Goal: Task Accomplishment & Management: Complete application form

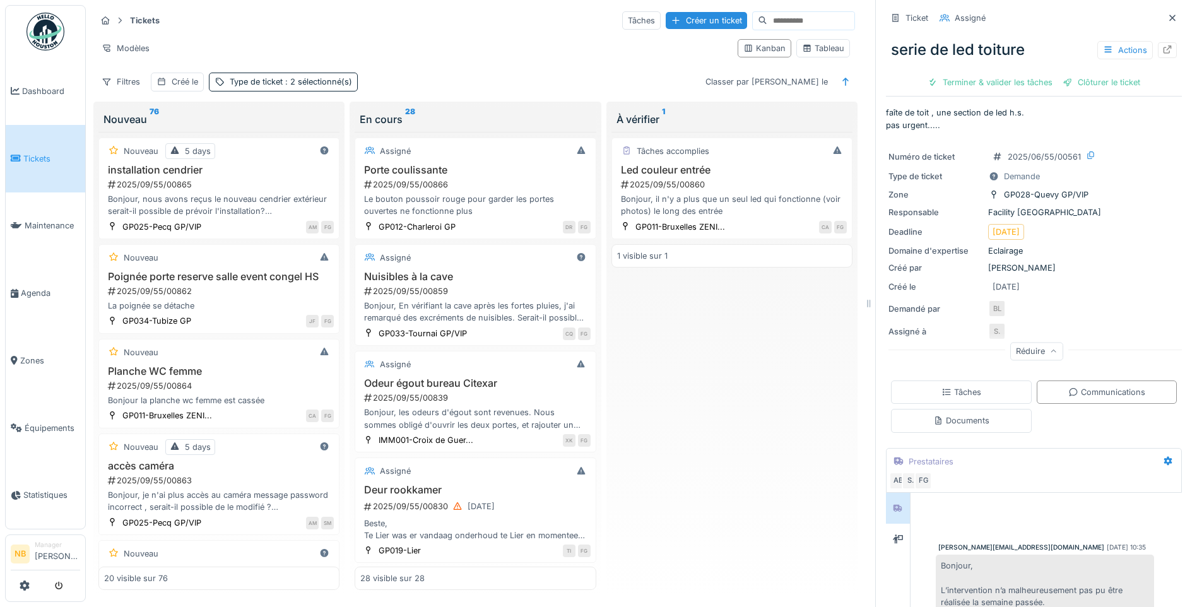
scroll to position [2372, 0]
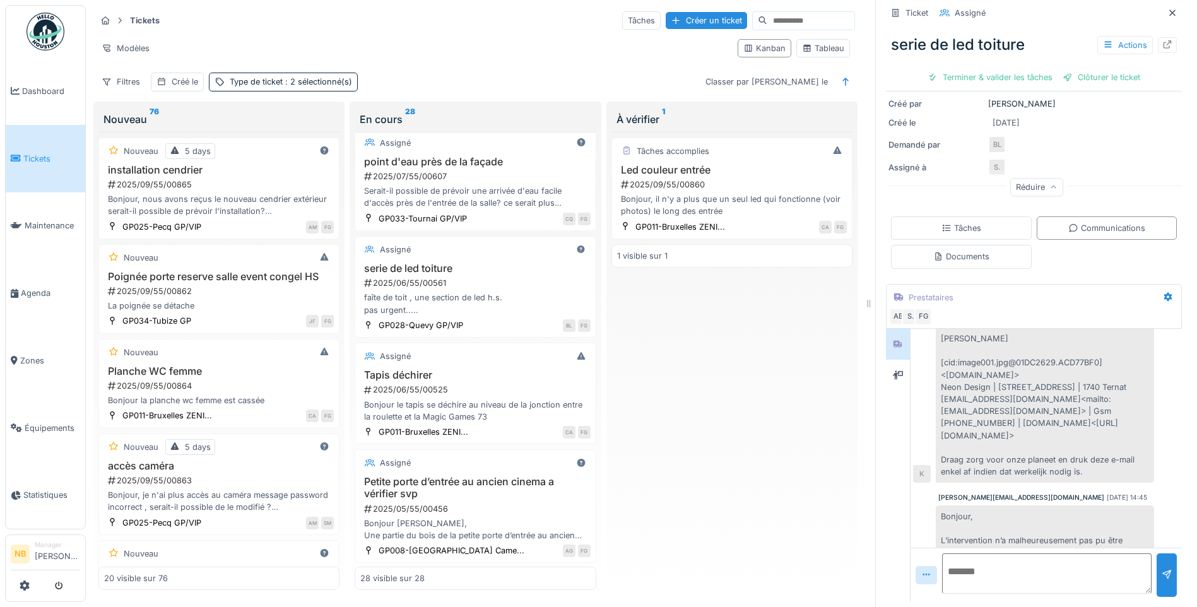
click at [722, 390] on div "Tâches accomplies Led couleur entrée 2025/09/55/00860 Bonjour, il n'y a plus qu…" at bounding box center [731, 361] width 241 height 458
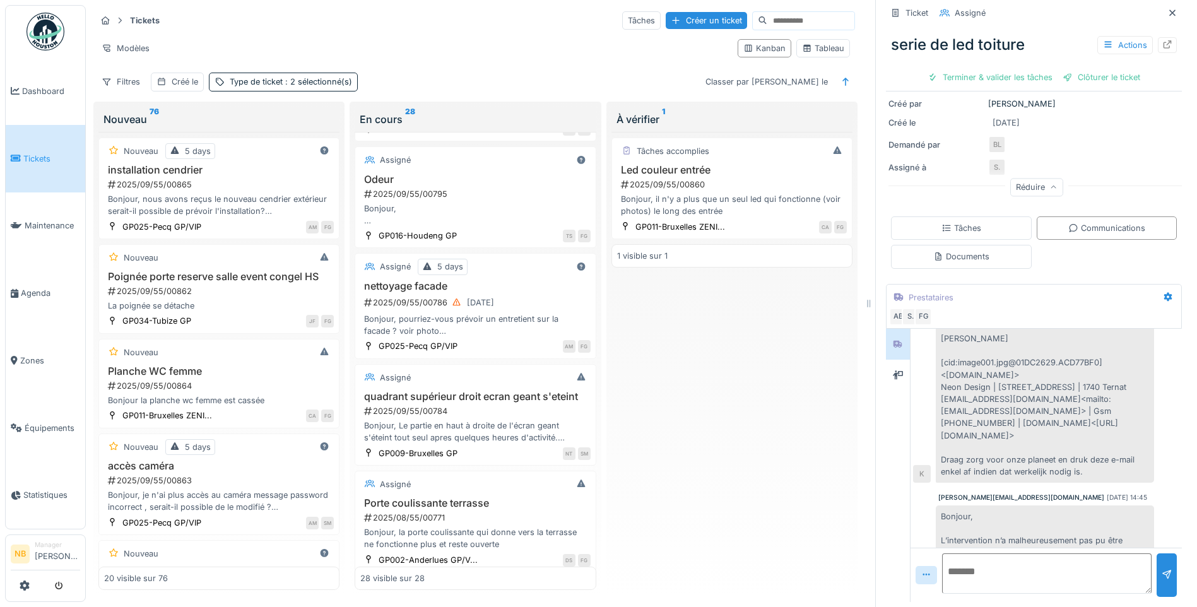
scroll to position [1178, 0]
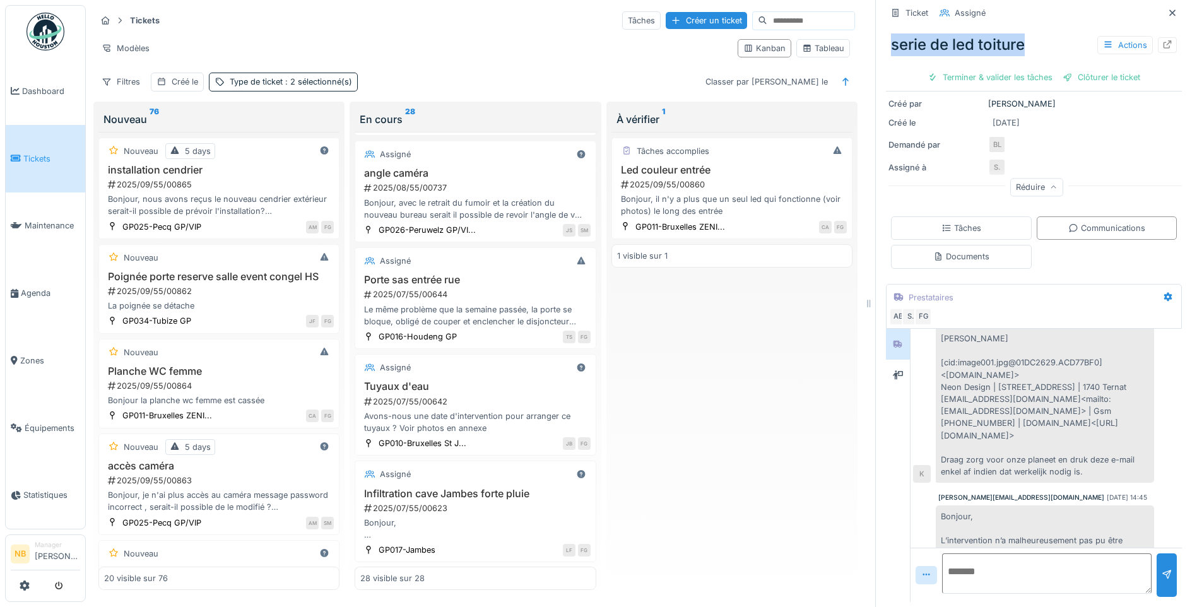
drag, startPoint x: 880, startPoint y: 32, endPoint x: 1037, endPoint y: 29, distance: 157.1
click at [1037, 29] on div "serie de led toiture Actions" at bounding box center [1034, 44] width 296 height 33
copy div "serie de led toiture"
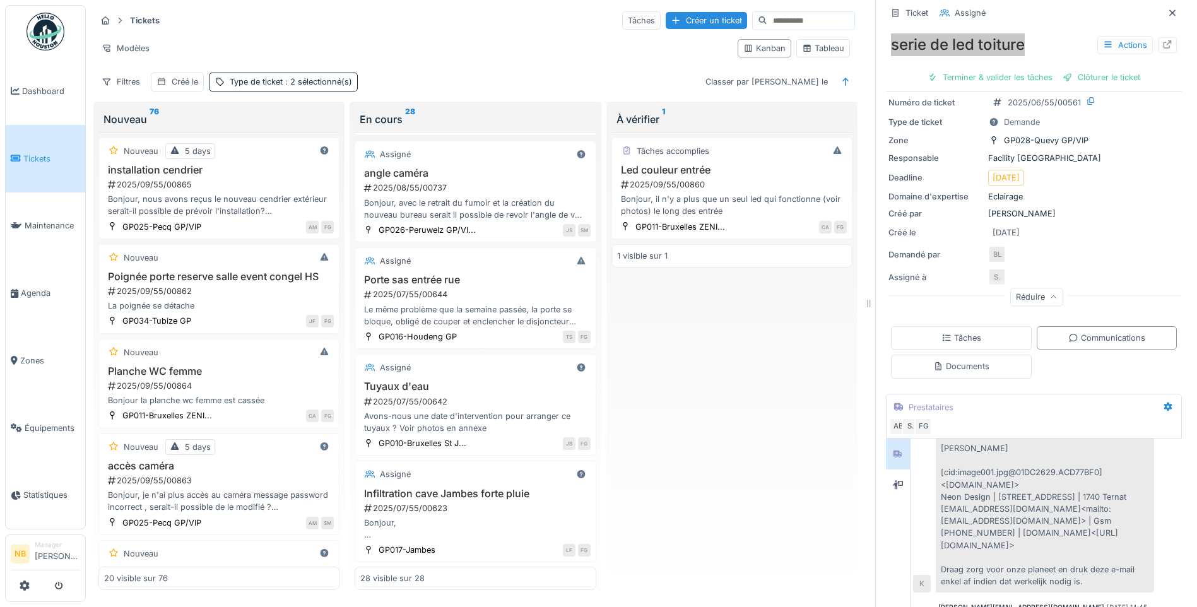
scroll to position [0, 0]
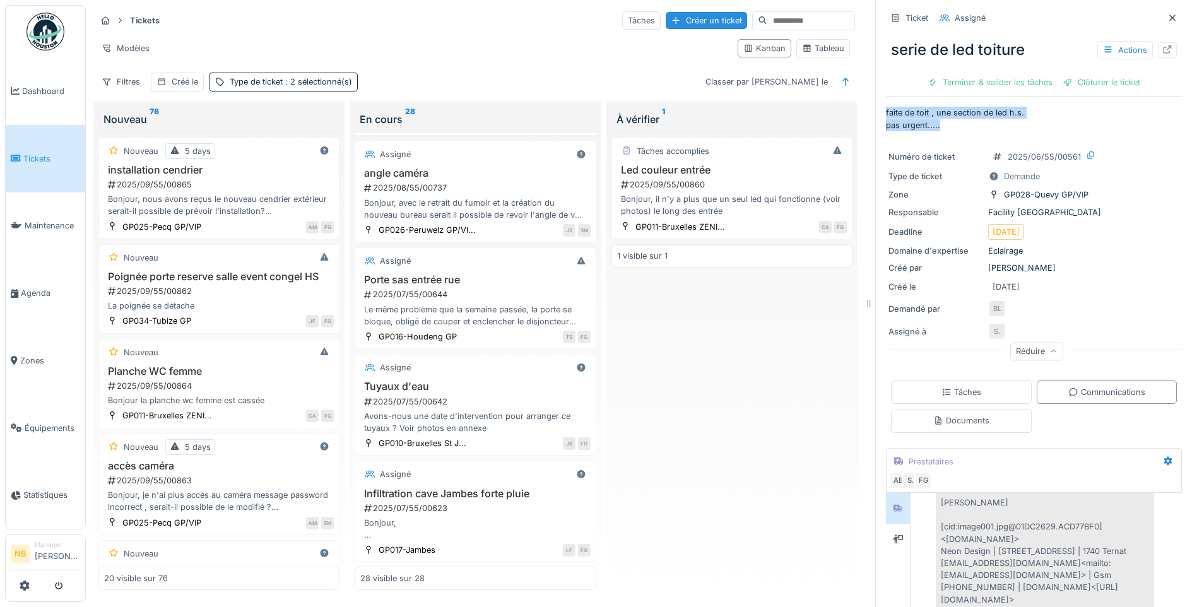
drag, startPoint x: 876, startPoint y: 98, endPoint x: 946, endPoint y: 114, distance: 71.8
click at [946, 114] on p "faîte de toit , une section de led h.s. pas urgent....." at bounding box center [1034, 119] width 296 height 24
copy p "faîte de toit , une section de led h.s. pas urgent....."
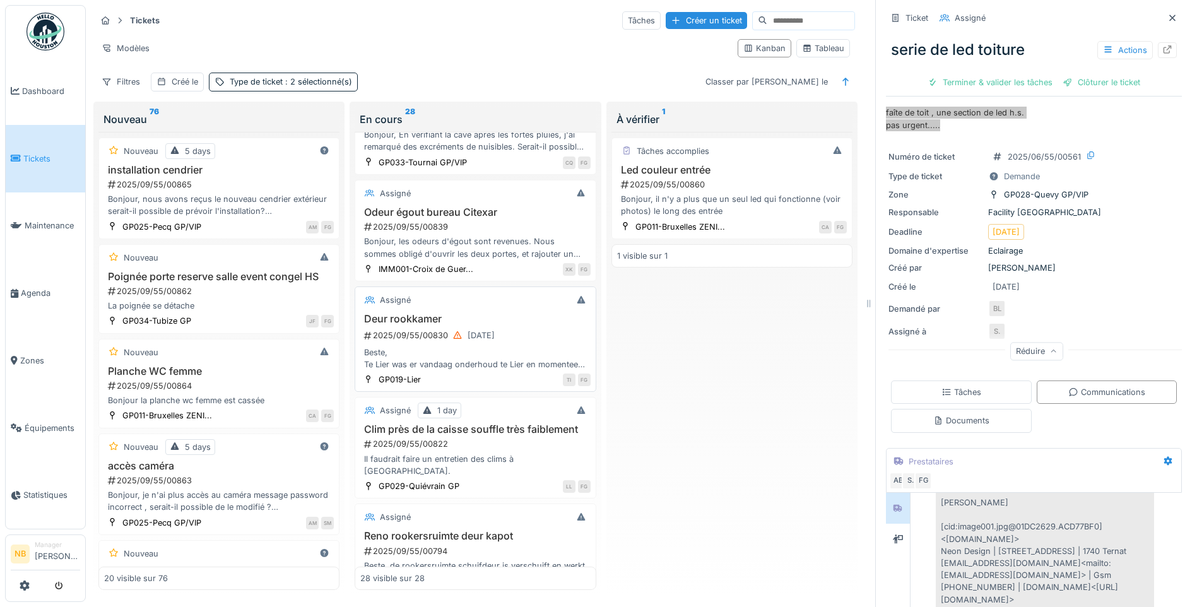
scroll to position [147, 0]
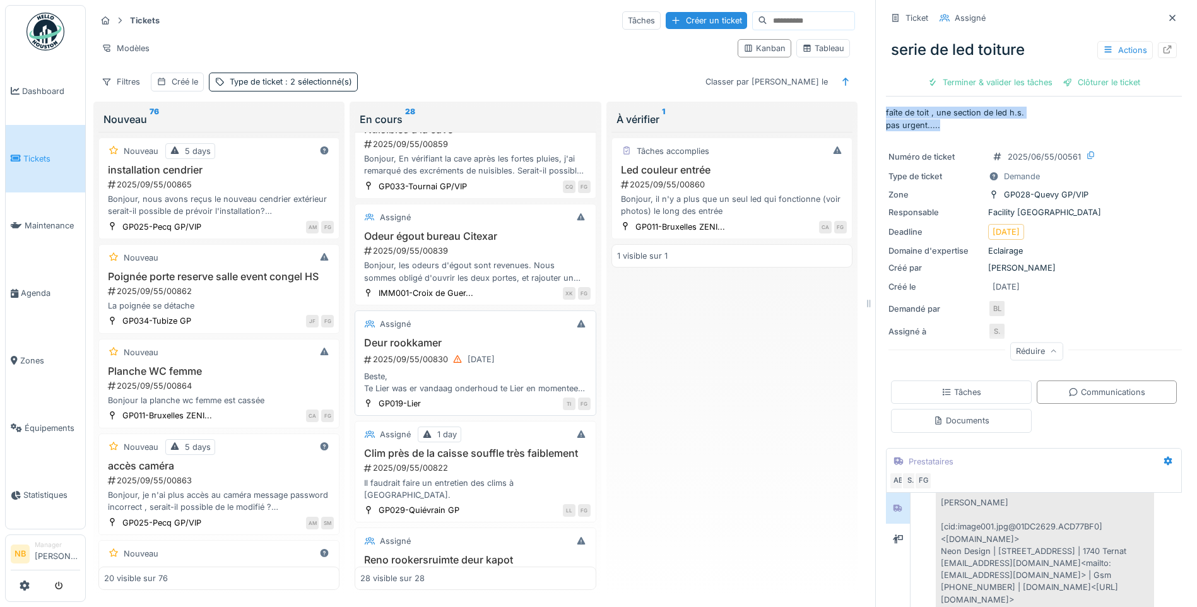
click at [526, 322] on div "Assigné" at bounding box center [475, 324] width 230 height 16
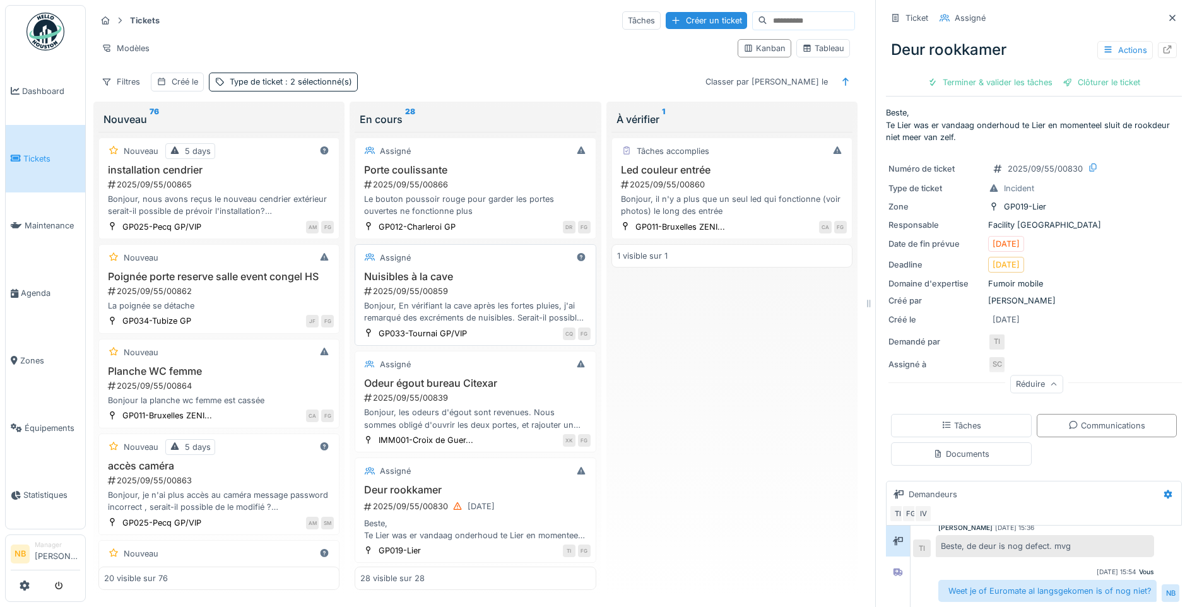
click at [491, 282] on h3 "Nuisibles à la cave" at bounding box center [475, 277] width 230 height 12
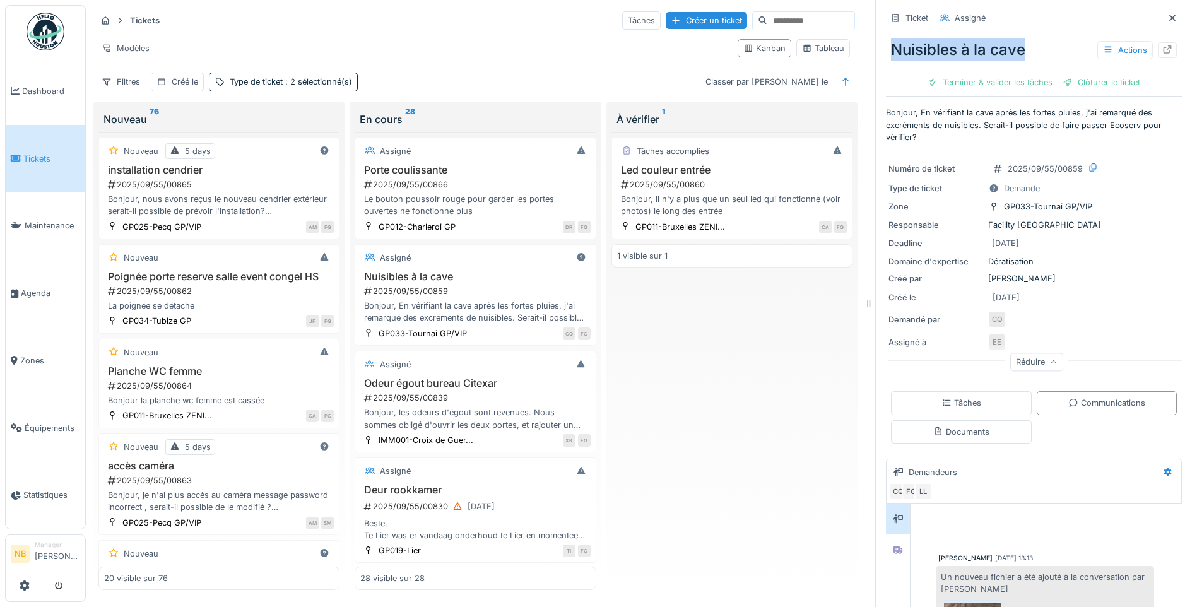
drag, startPoint x: 879, startPoint y: 47, endPoint x: 1035, endPoint y: 40, distance: 156.6
click at [1035, 40] on div "Nuisibles à la cave Actions" at bounding box center [1034, 49] width 296 height 33
copy div "Nuisibles à la cave"
click at [488, 175] on h3 "Porte coulissante" at bounding box center [475, 170] width 230 height 12
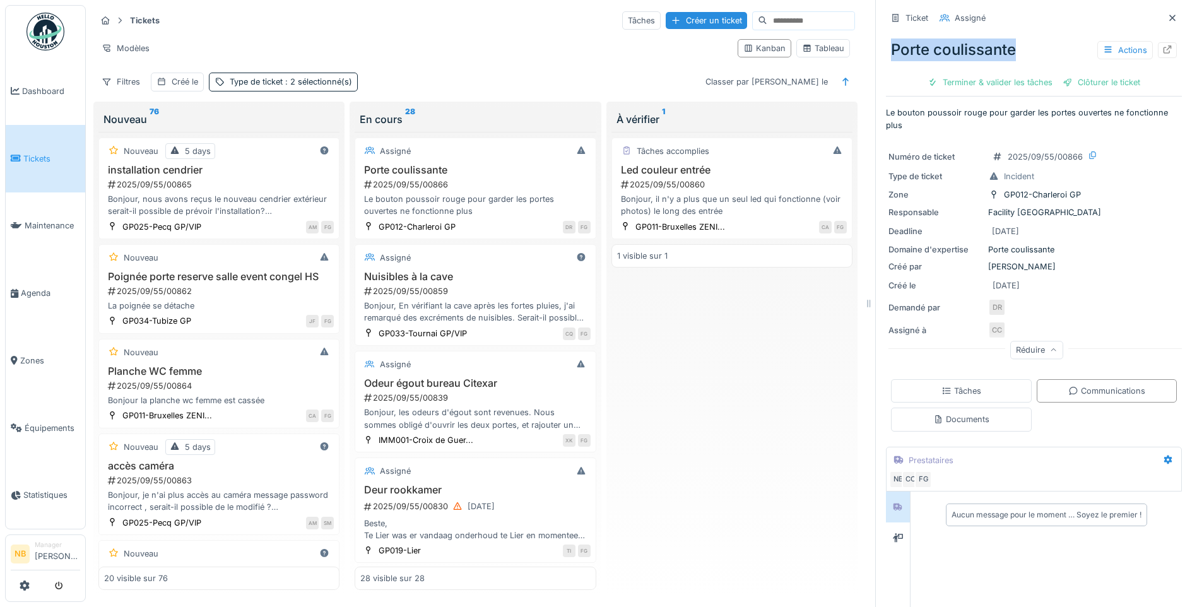
drag, startPoint x: 881, startPoint y: 45, endPoint x: 1047, endPoint y: 52, distance: 166.1
click at [1047, 52] on div "Porte coulissante Actions" at bounding box center [1034, 49] width 296 height 33
copy div "Porte coulissante"
drag, startPoint x: 876, startPoint y: 109, endPoint x: 900, endPoint y: 129, distance: 31.4
click at [900, 129] on div "Ticket Assigné Porte coulissante Actions Terminer & valider les tâches Clôturer…" at bounding box center [1033, 303] width 317 height 607
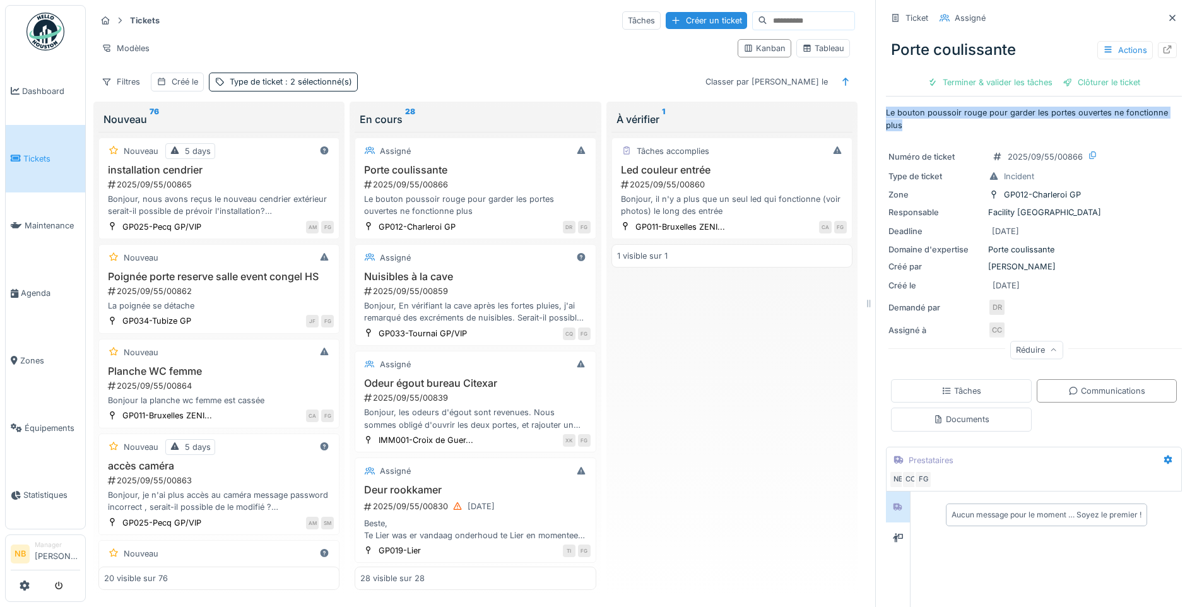
copy p "Le bouton poussoir rouge pour garder les portes ouvertes ne fonctionne plus"
click at [1103, 284] on div "Créé le 16/09/2025" at bounding box center [1033, 286] width 291 height 16
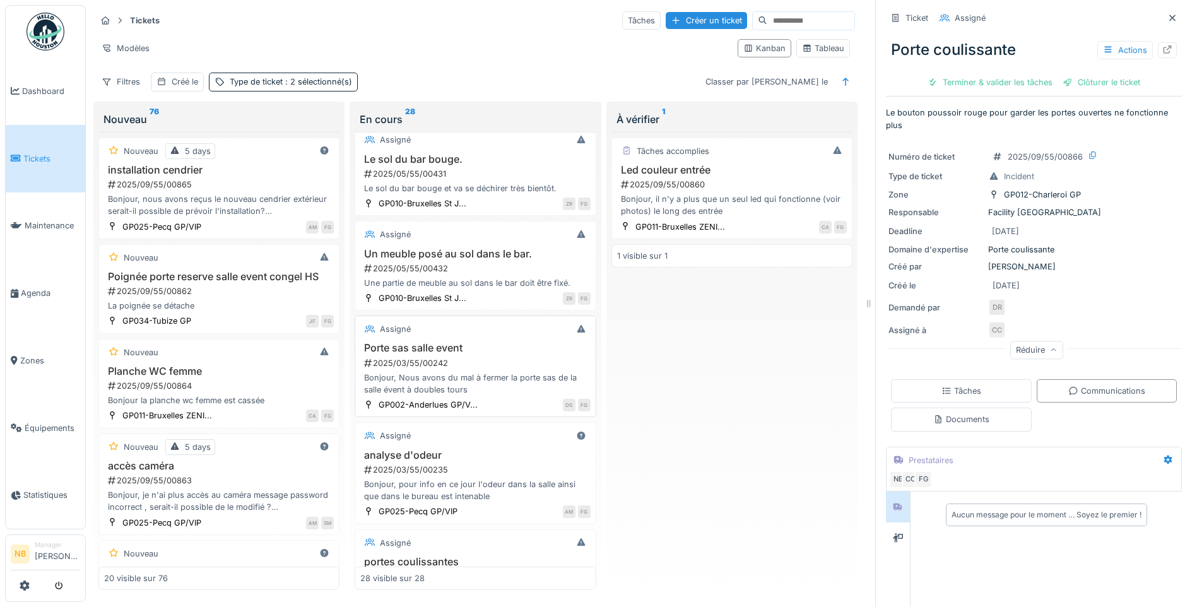
scroll to position [2124, 0]
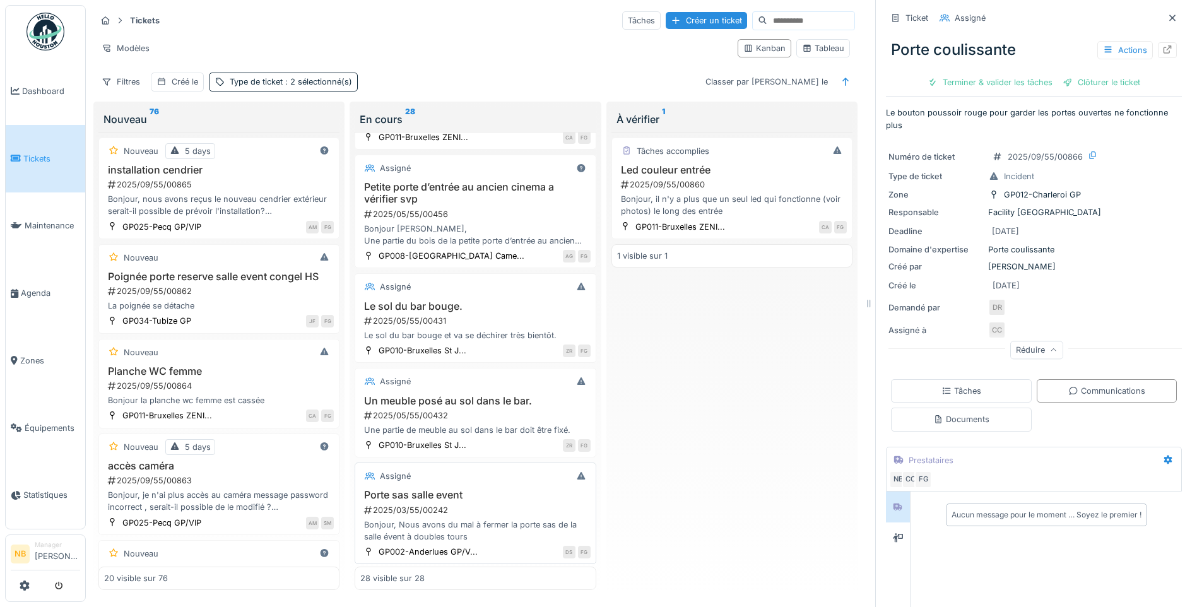
click at [507, 506] on div "2025/03/55/00242" at bounding box center [476, 510] width 227 height 12
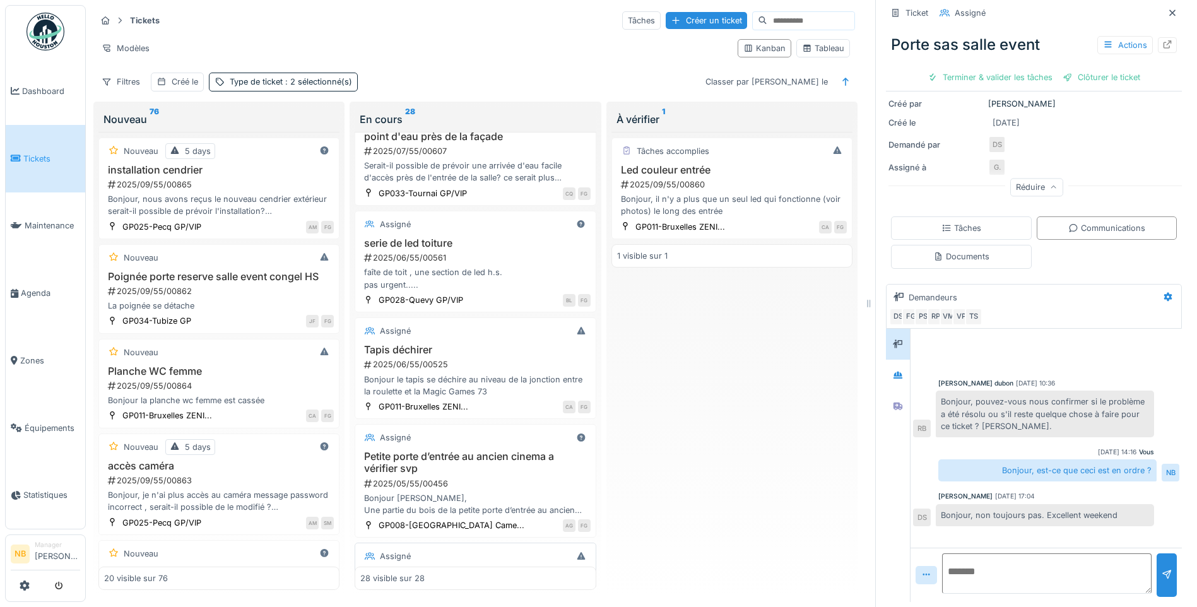
scroll to position [1829, 0]
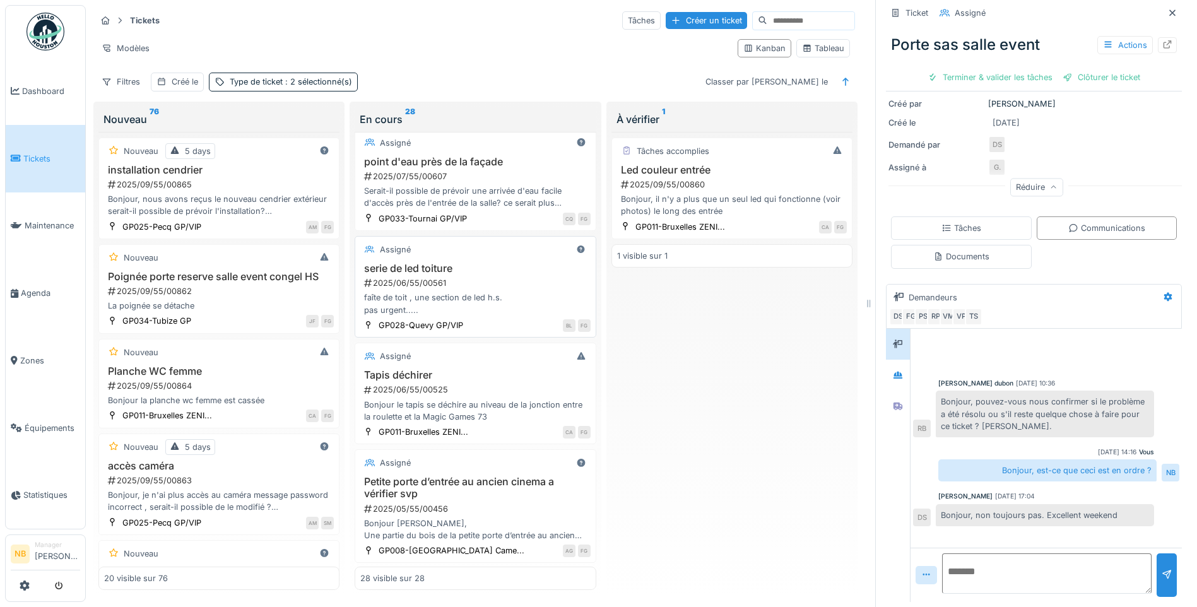
click at [513, 295] on div "faîte de toit , une section de led h.s. pas urgent....." at bounding box center [475, 303] width 230 height 24
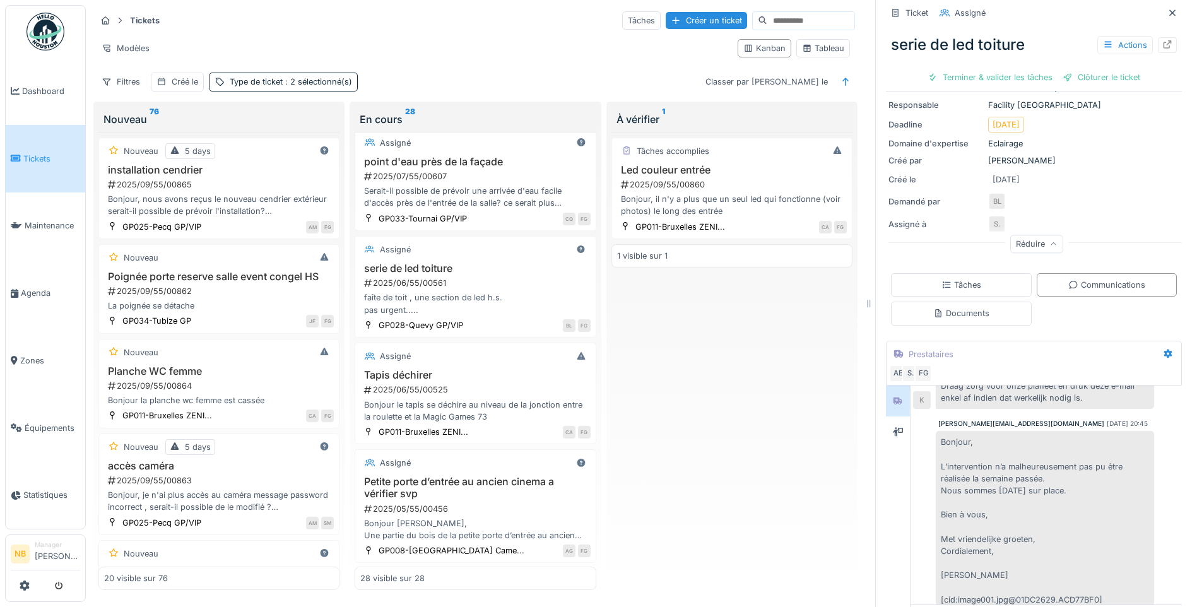
scroll to position [164, 0]
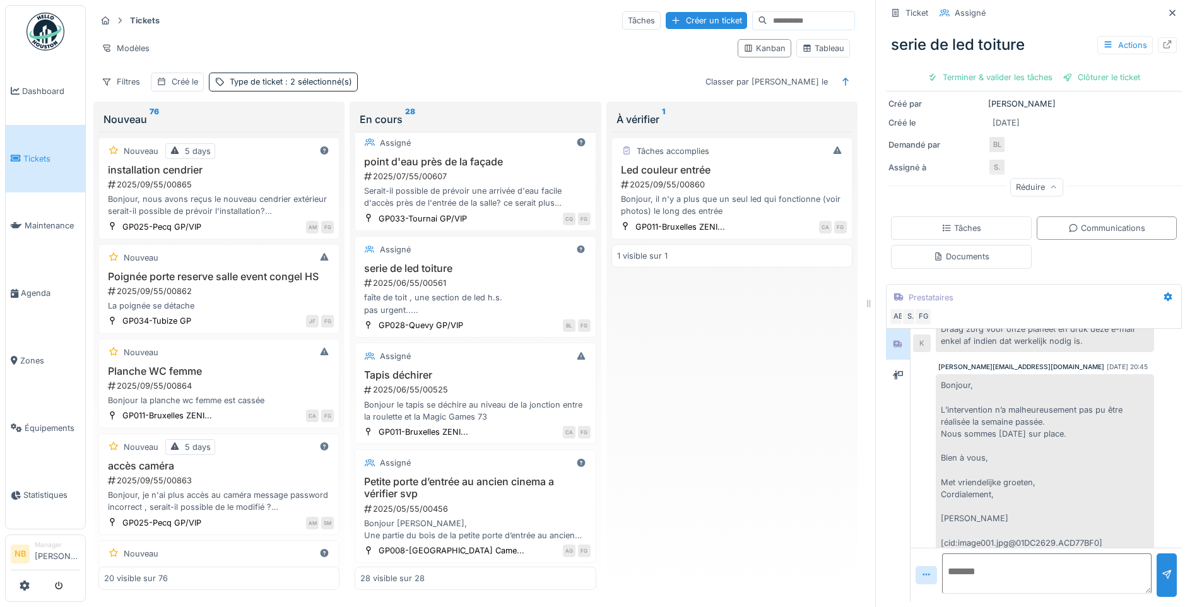
click at [978, 575] on textarea at bounding box center [1046, 573] width 209 height 40
type textarea "**********"
click at [1156, 563] on div at bounding box center [1166, 575] width 20 height 44
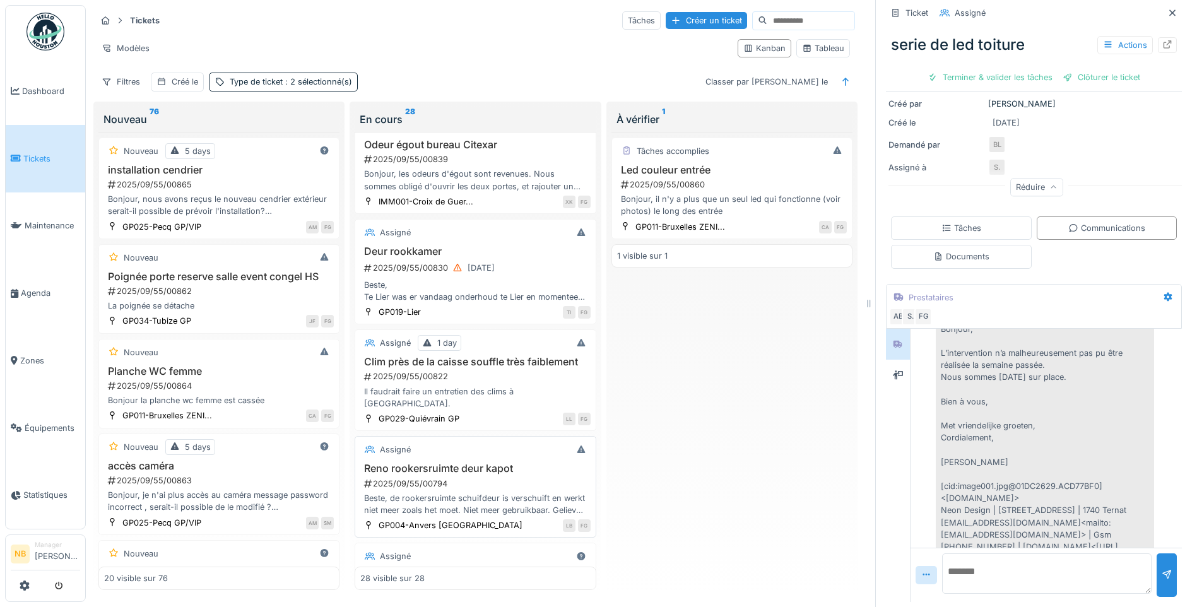
scroll to position [211, 0]
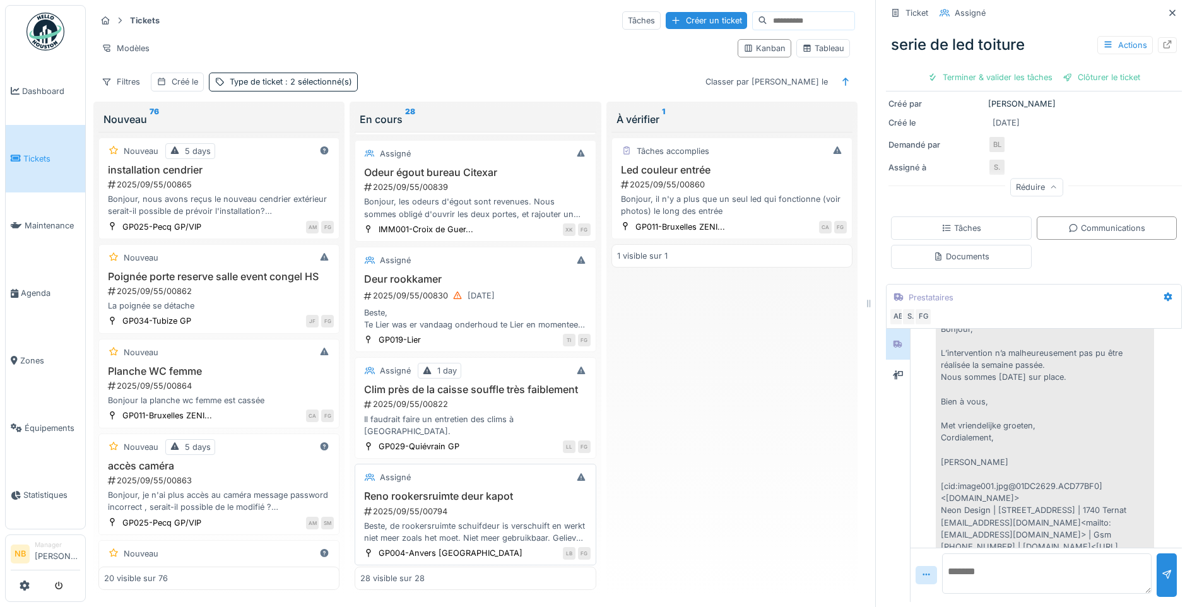
click at [537, 476] on div "Assigné Reno rookersruimte deur kapot 2025/09/55/00794 Beste, de rookersruimte …" at bounding box center [474, 515] width 241 height 102
click at [515, 506] on div "2025/09/55/00794" at bounding box center [476, 511] width 227 height 12
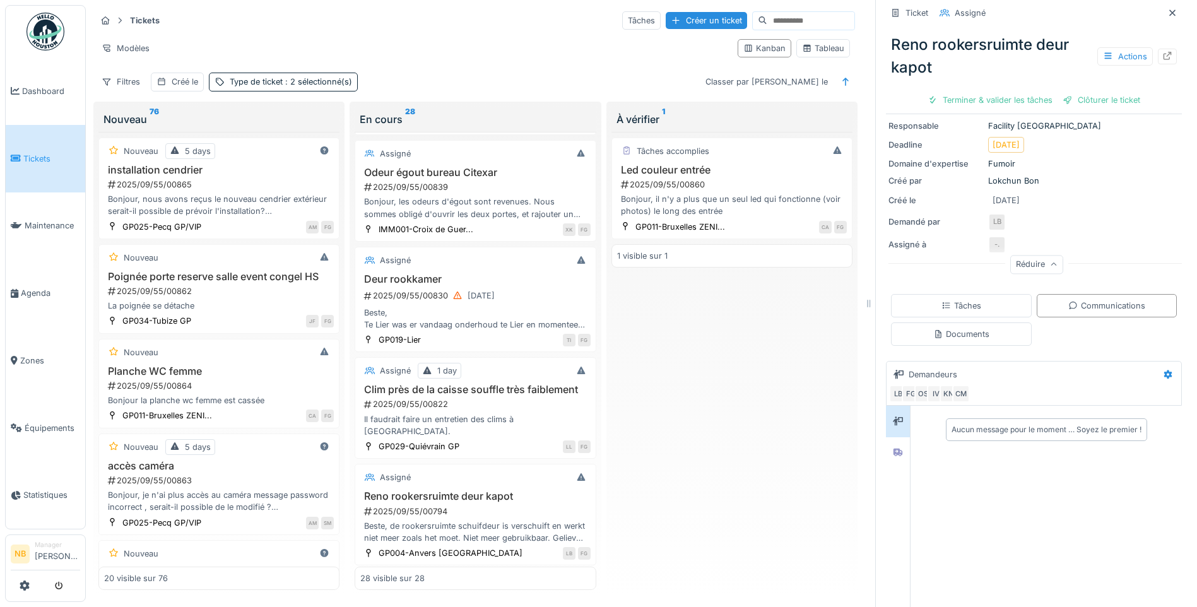
scroll to position [223, 0]
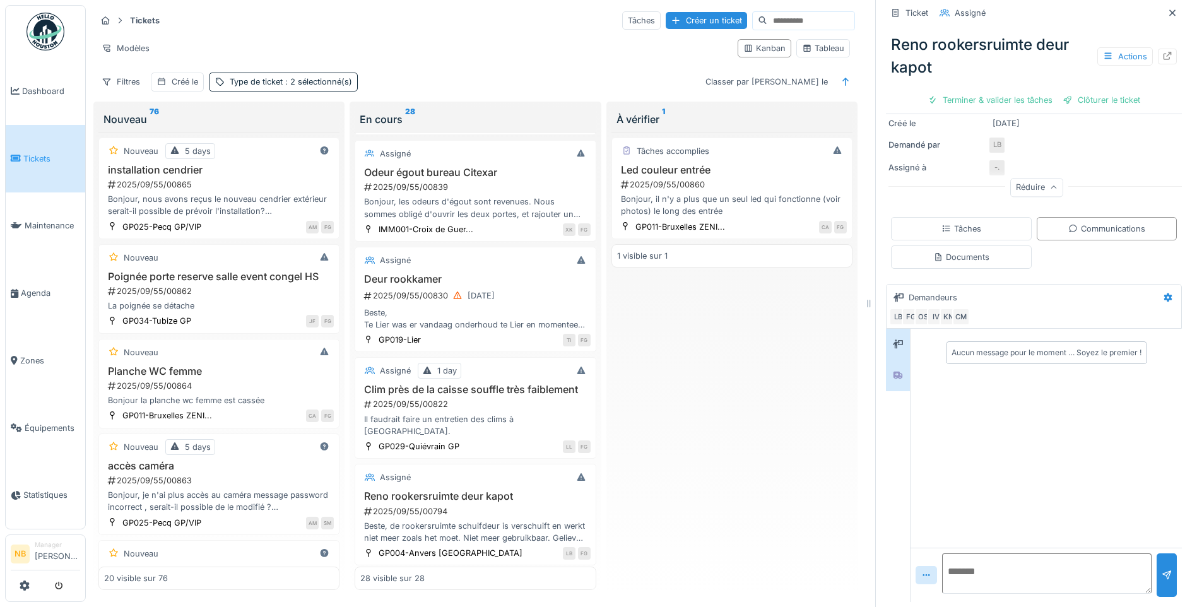
click at [886, 368] on div at bounding box center [898, 375] width 24 height 31
click at [895, 346] on div at bounding box center [898, 344] width 24 height 31
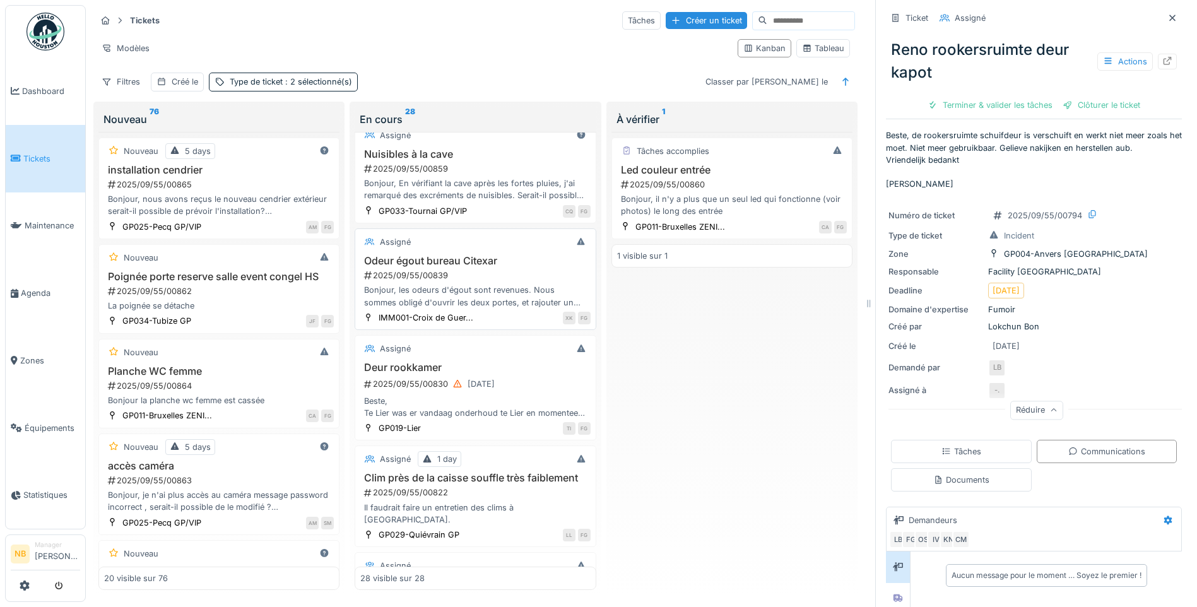
scroll to position [147, 0]
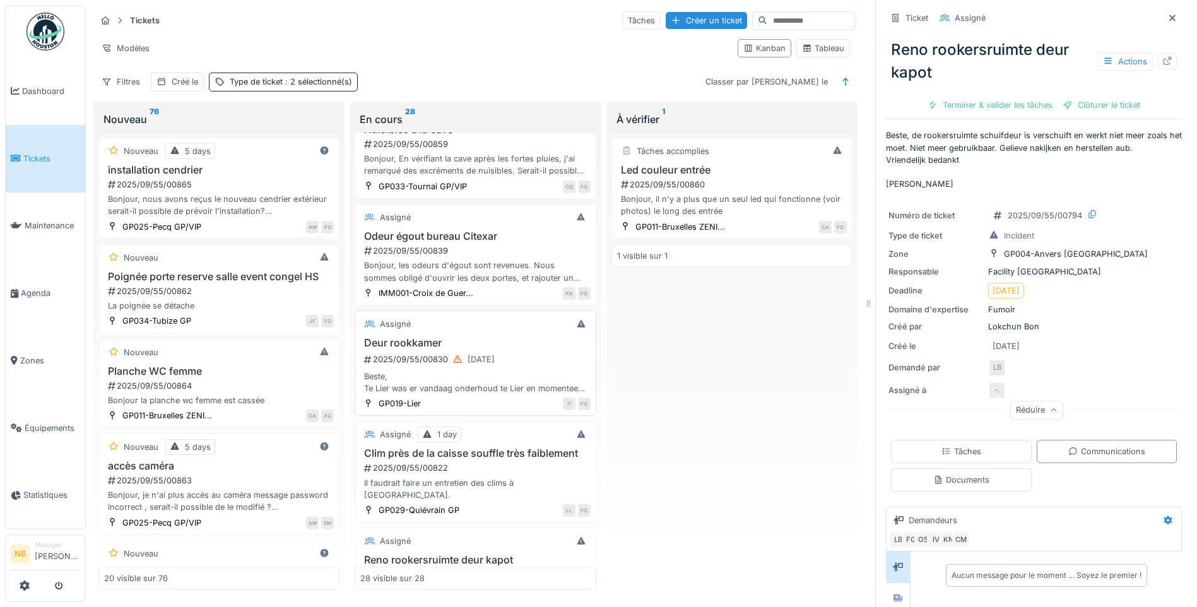
click at [518, 372] on div "Beste, Te Lier was er vandaag onderhoud te Lier en momenteel sluit de rookdeur …" at bounding box center [475, 382] width 230 height 24
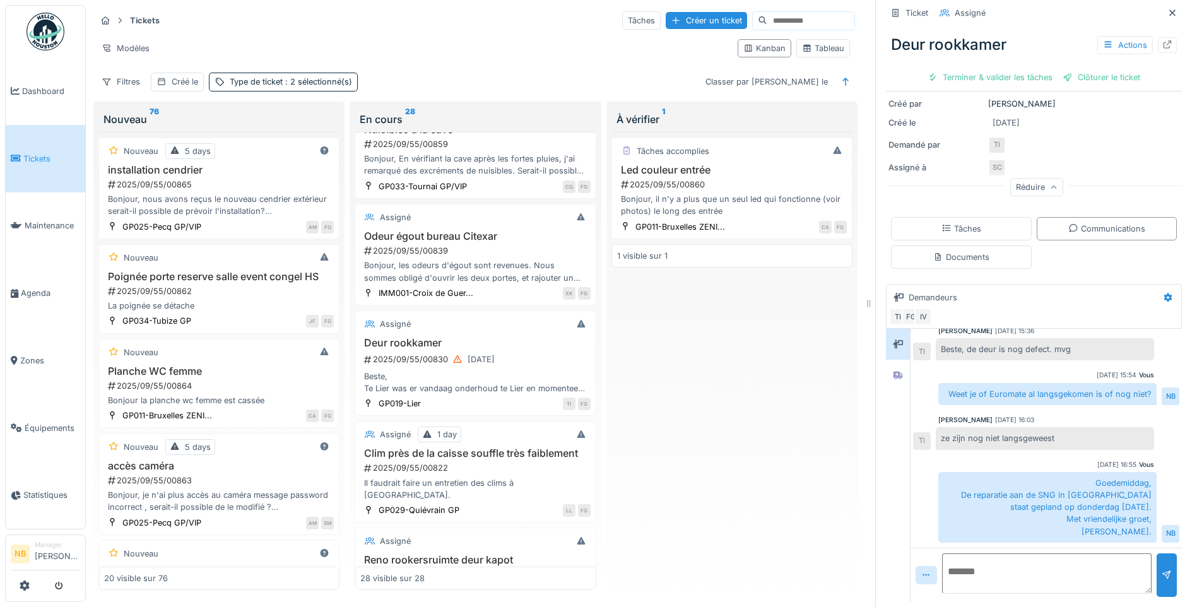
scroll to position [9, 0]
drag, startPoint x: 1074, startPoint y: 467, endPoint x: 1138, endPoint y: 527, distance: 87.9
click at [1138, 527] on div "Goedemiddag, De reparatie aan de SNG in Lier staat gepland op donderdag 18 sept…" at bounding box center [1058, 507] width 241 height 71
copy div "Goedemiddag, De reparatie aan de SNG in Lier staat gepland op donderdag 18 sept…"
click at [1064, 495] on div "Goedemiddag, De reparatie aan de SNG in Lier staat gepland op donderdag 18 sept…" at bounding box center [1047, 507] width 218 height 71
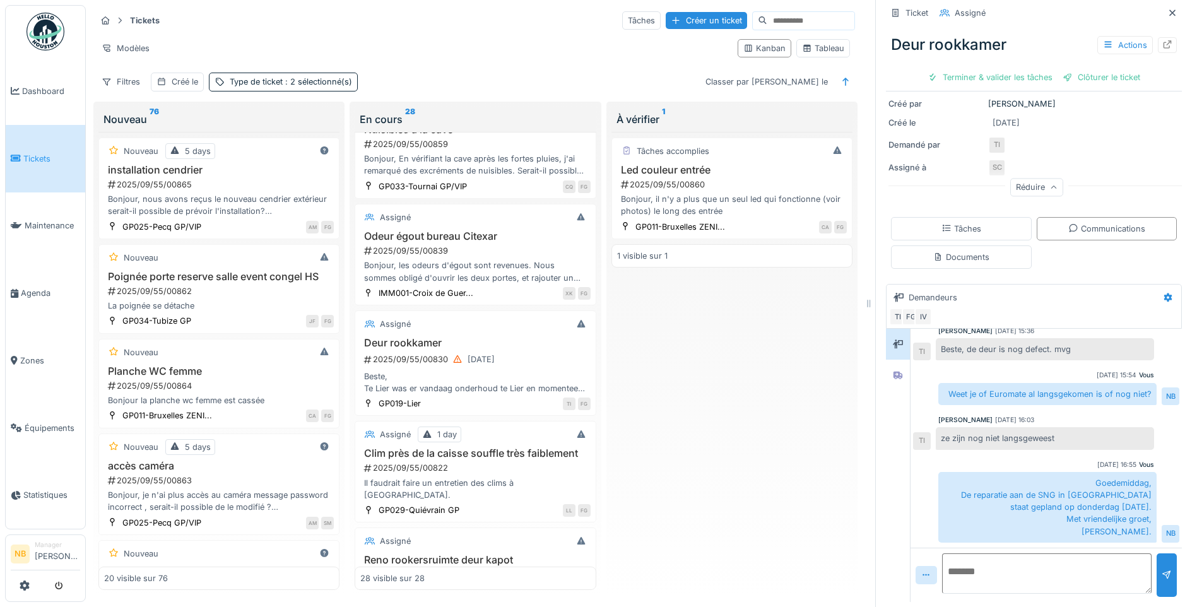
drag, startPoint x: 1064, startPoint y: 495, endPoint x: 976, endPoint y: 462, distance: 93.6
click at [973, 472] on div "Goedemiddag, De reparatie aan de SNG in Lier staat gepland op donderdag 18 sept…" at bounding box center [1047, 507] width 218 height 71
drag, startPoint x: 1004, startPoint y: 469, endPoint x: 1132, endPoint y: 526, distance: 140.3
click at [1132, 526] on div "Goedemiddag, De reparatie aan de SNG in Lier staat gepland op donderdag 18 sept…" at bounding box center [1047, 507] width 218 height 71
copy div "Goedemiddag, De reparatie aan de SNG in Lier staat gepland op donderdag 18 sept…"
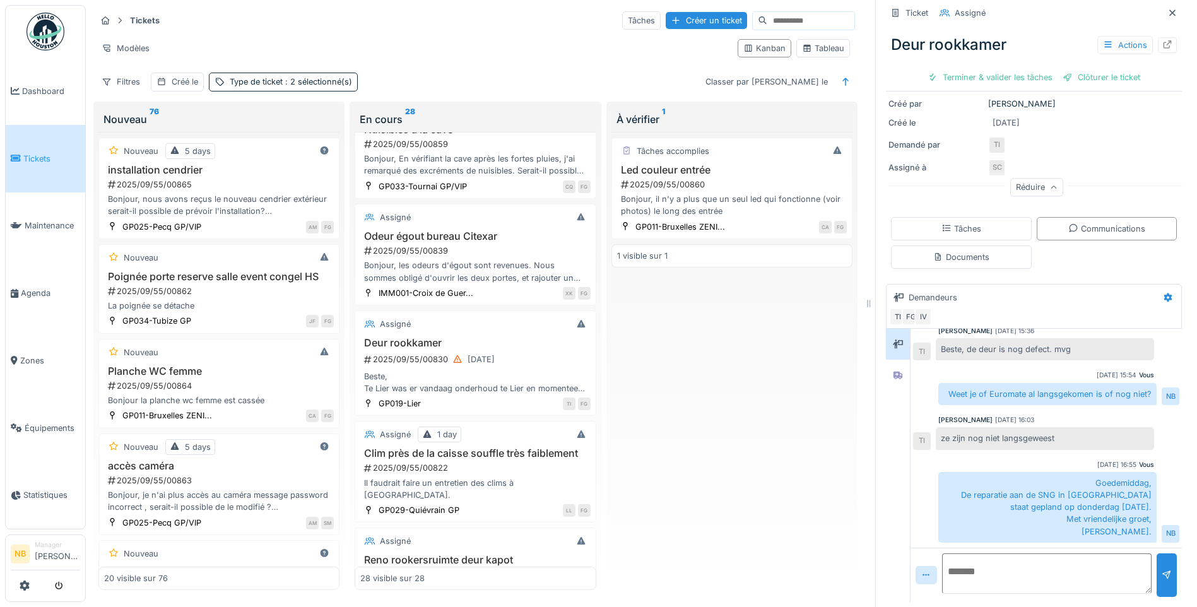
click at [1009, 559] on textarea at bounding box center [1046, 573] width 209 height 40
click at [975, 555] on textarea at bounding box center [1046, 573] width 209 height 40
paste textarea "**********"
type textarea "**********"
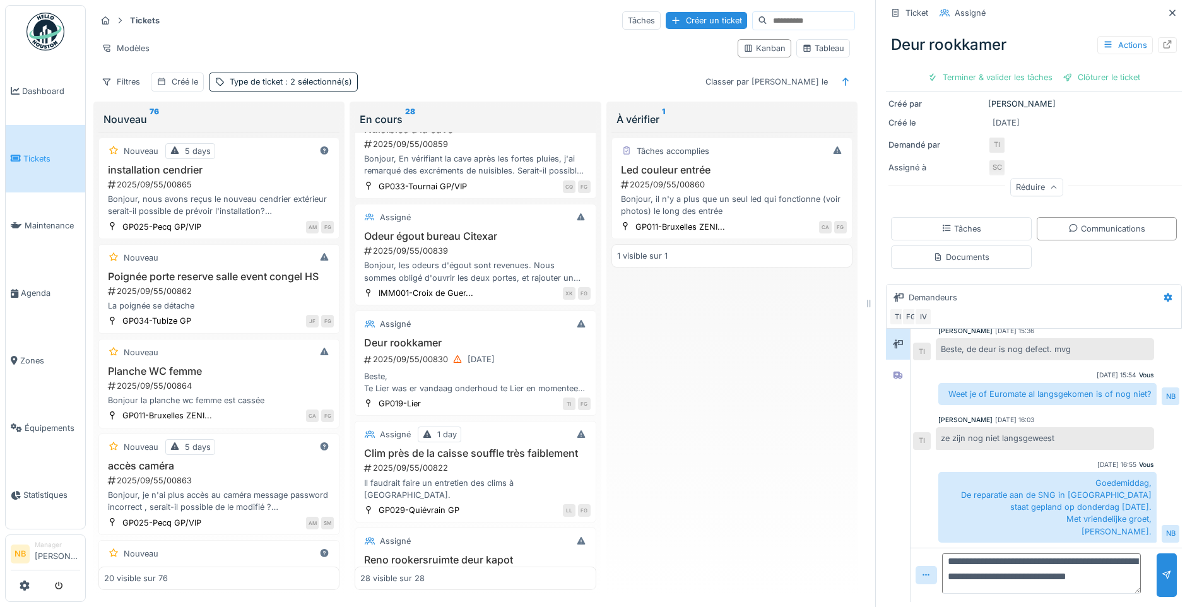
click at [949, 563] on textarea "**********" at bounding box center [1041, 573] width 199 height 40
click at [1150, 548] on div "**********" at bounding box center [1045, 575] width 271 height 54
click at [1156, 570] on div at bounding box center [1166, 575] width 20 height 44
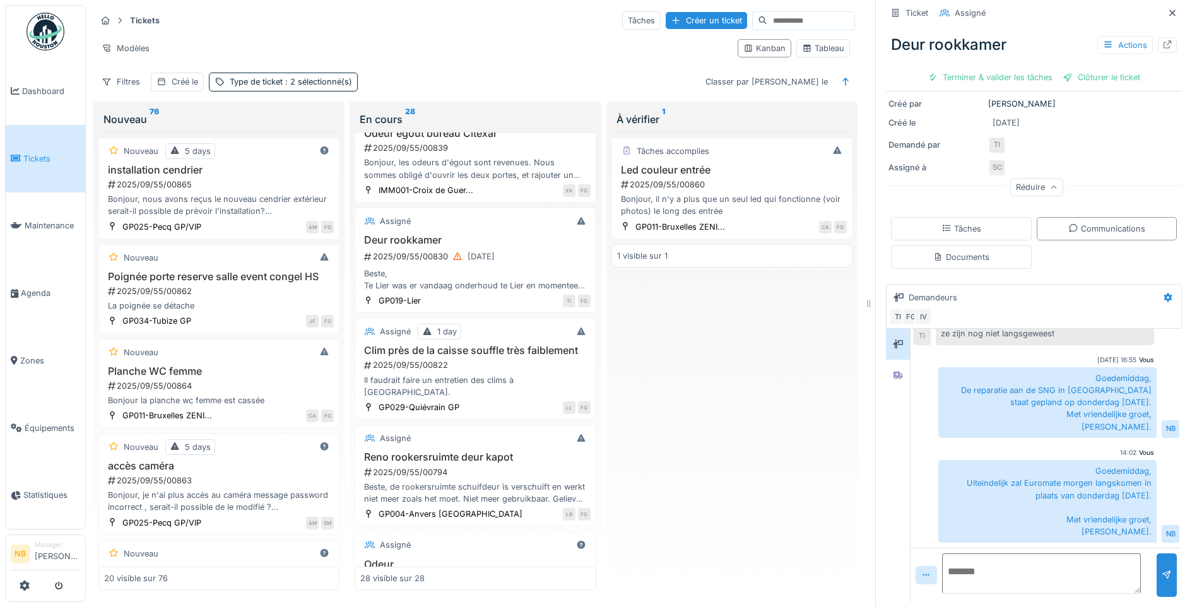
scroll to position [295, 0]
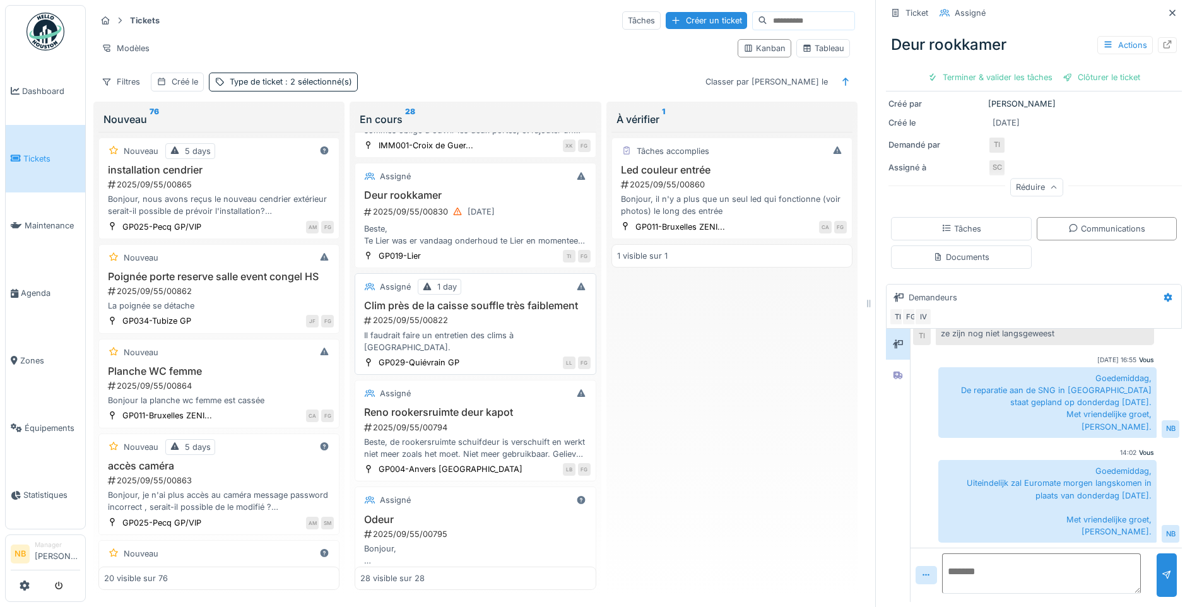
click at [536, 312] on h3 "Clim près de la caisse souffle très faiblement" at bounding box center [475, 306] width 230 height 12
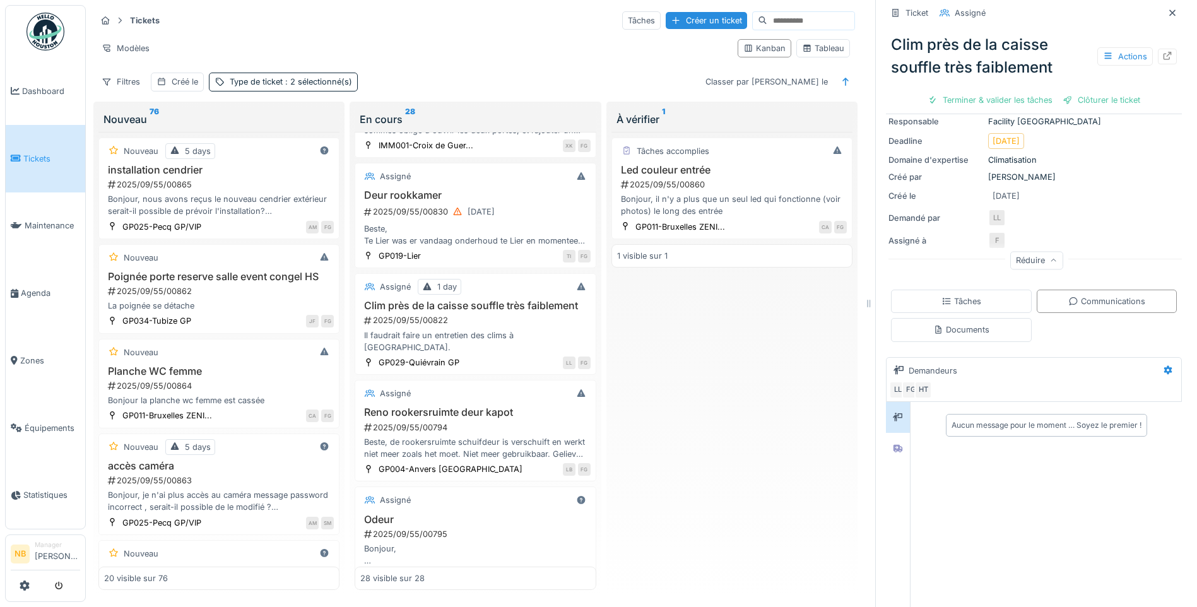
scroll to position [192, 0]
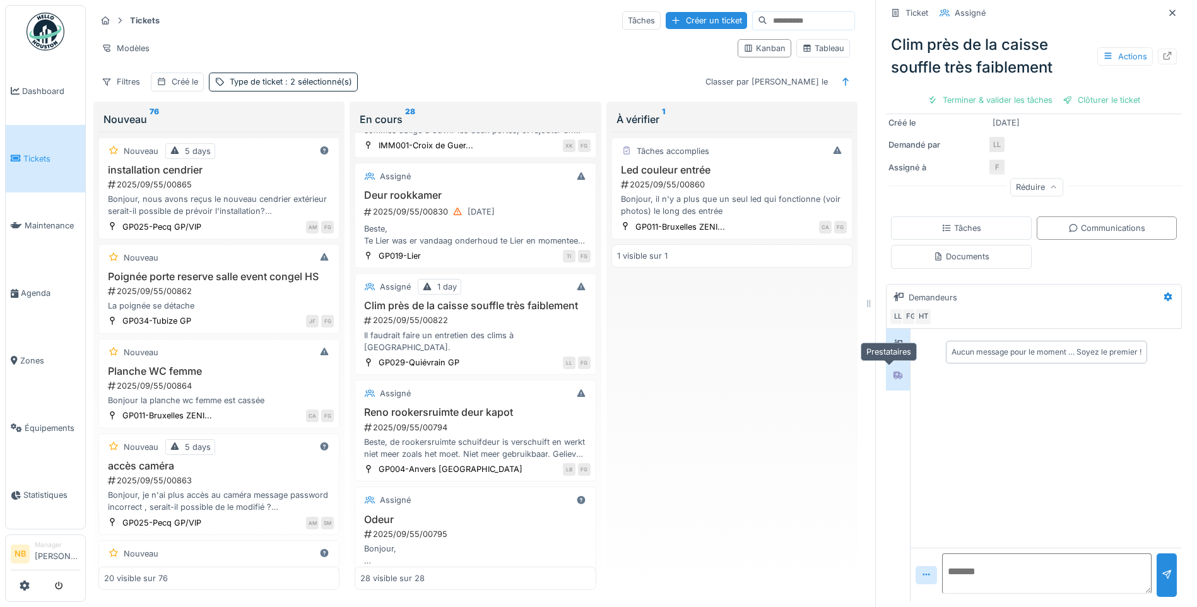
click at [893, 369] on div at bounding box center [898, 375] width 10 height 12
click at [1010, 560] on textarea at bounding box center [1046, 573] width 209 height 40
type textarea "*"
type textarea "**********"
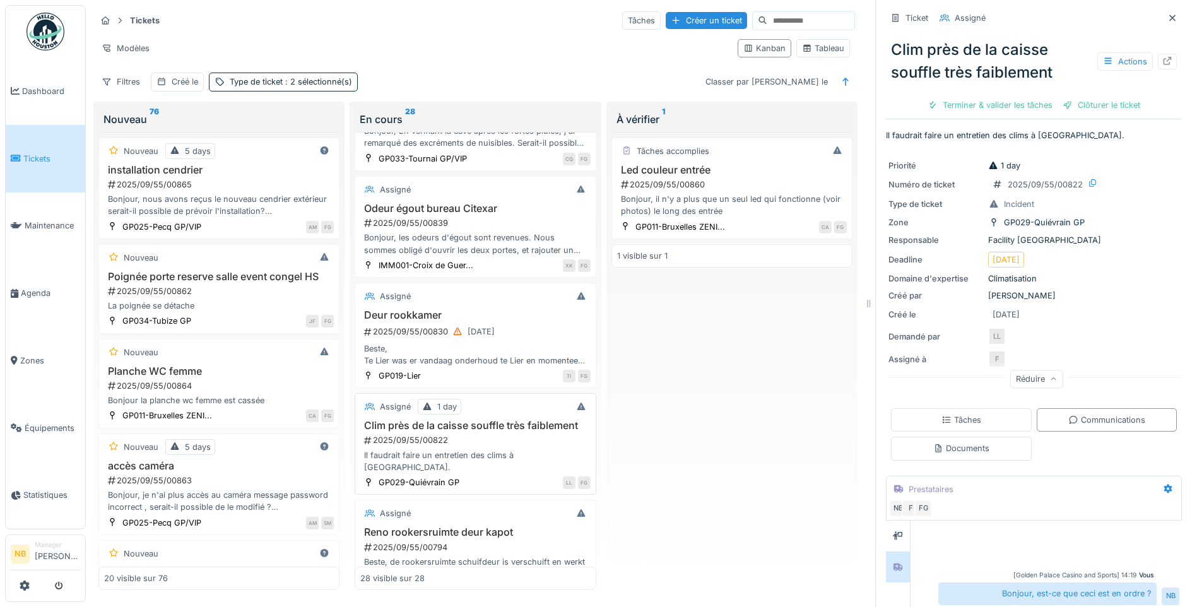
scroll to position [147, 0]
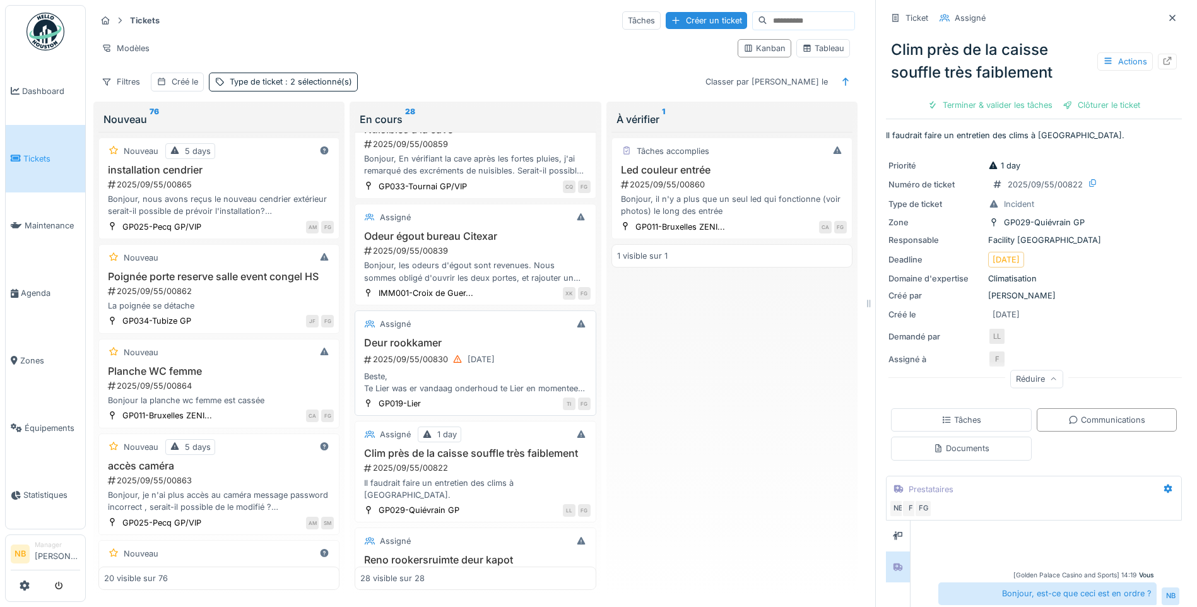
click at [530, 351] on div "2025/09/55/00830 08/09/2025" at bounding box center [476, 359] width 227 height 16
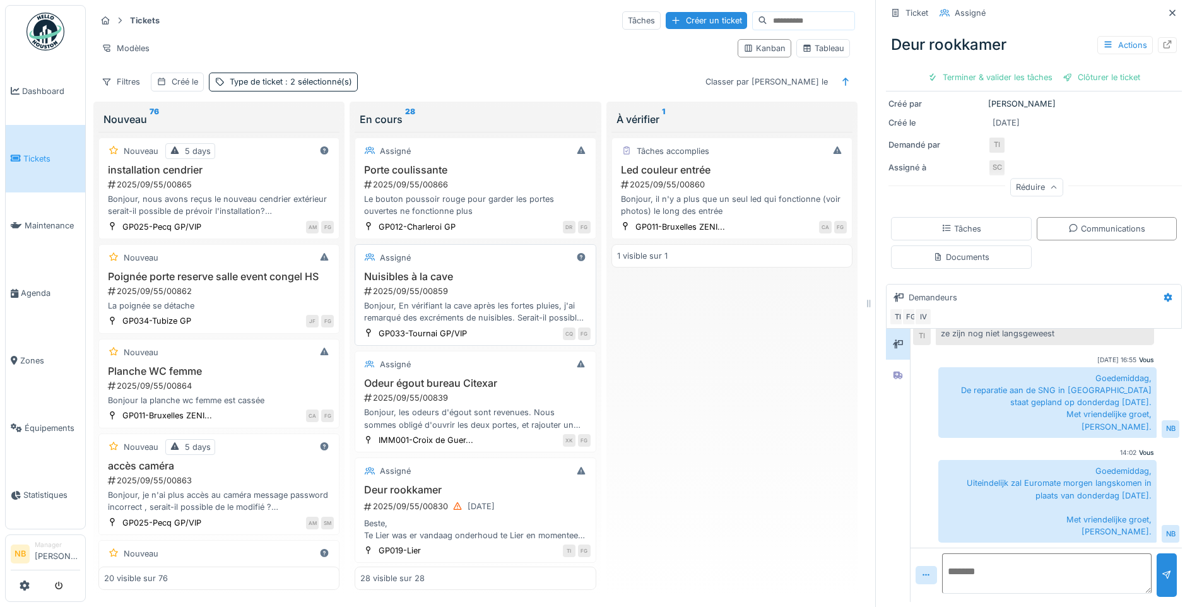
click at [493, 285] on div "2025/09/55/00859" at bounding box center [476, 291] width 227 height 12
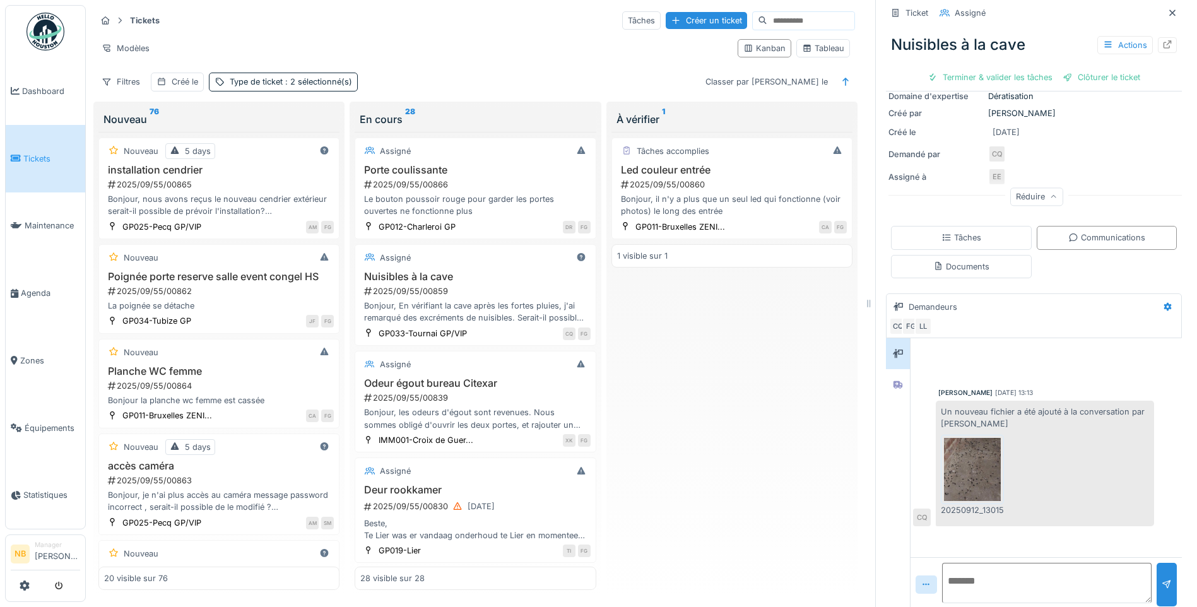
scroll to position [175, 0]
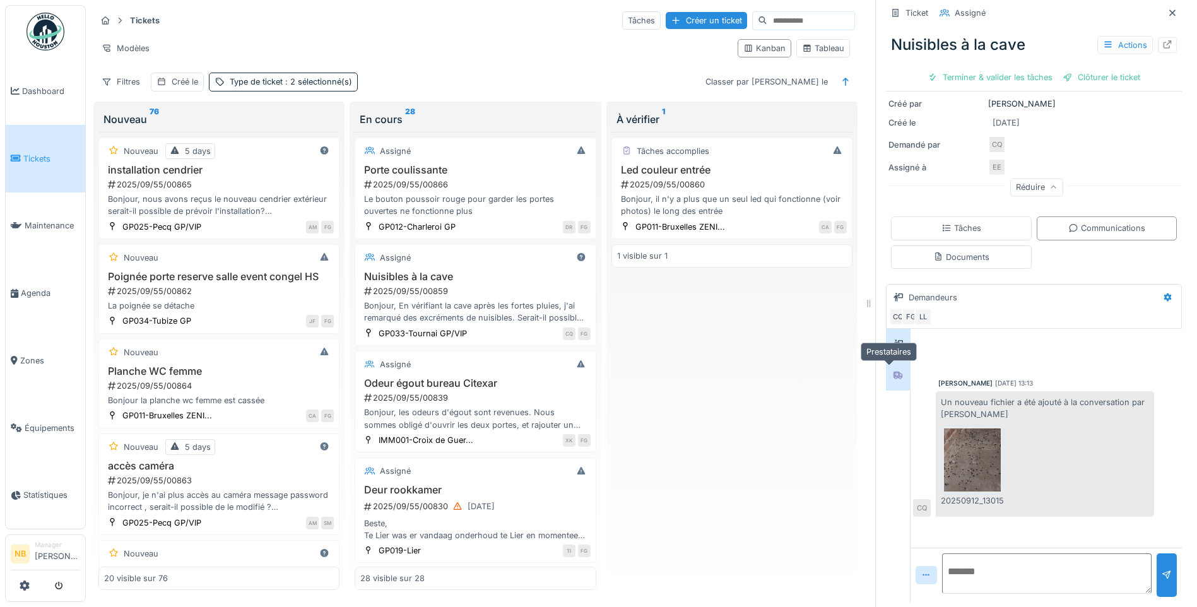
click at [893, 371] on icon at bounding box center [898, 375] width 10 height 8
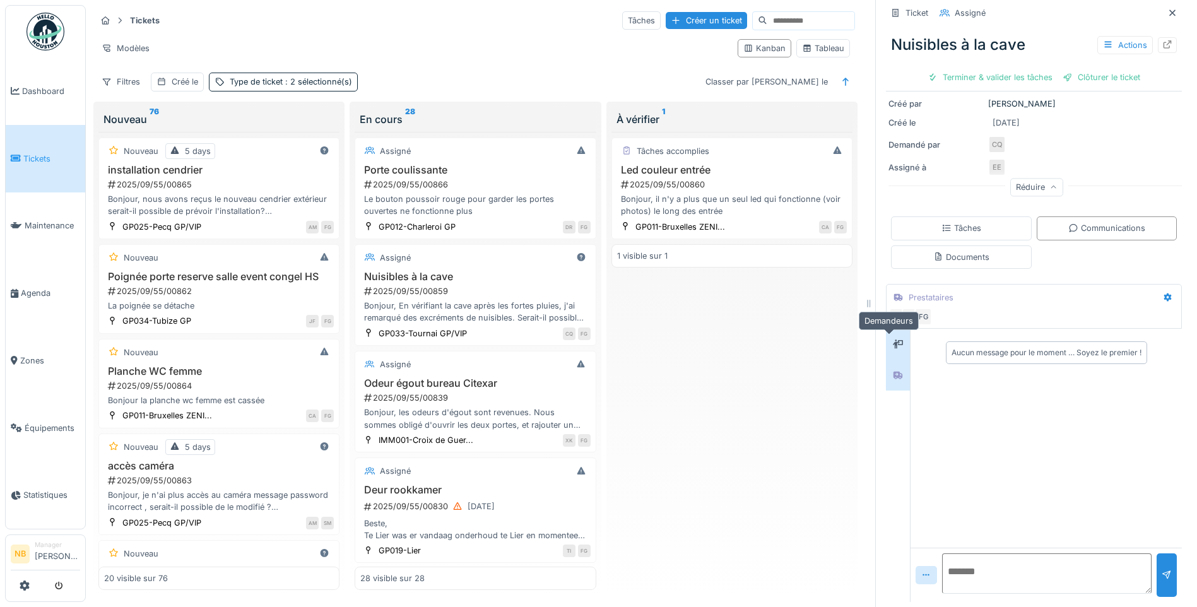
click at [893, 339] on icon at bounding box center [898, 343] width 10 height 9
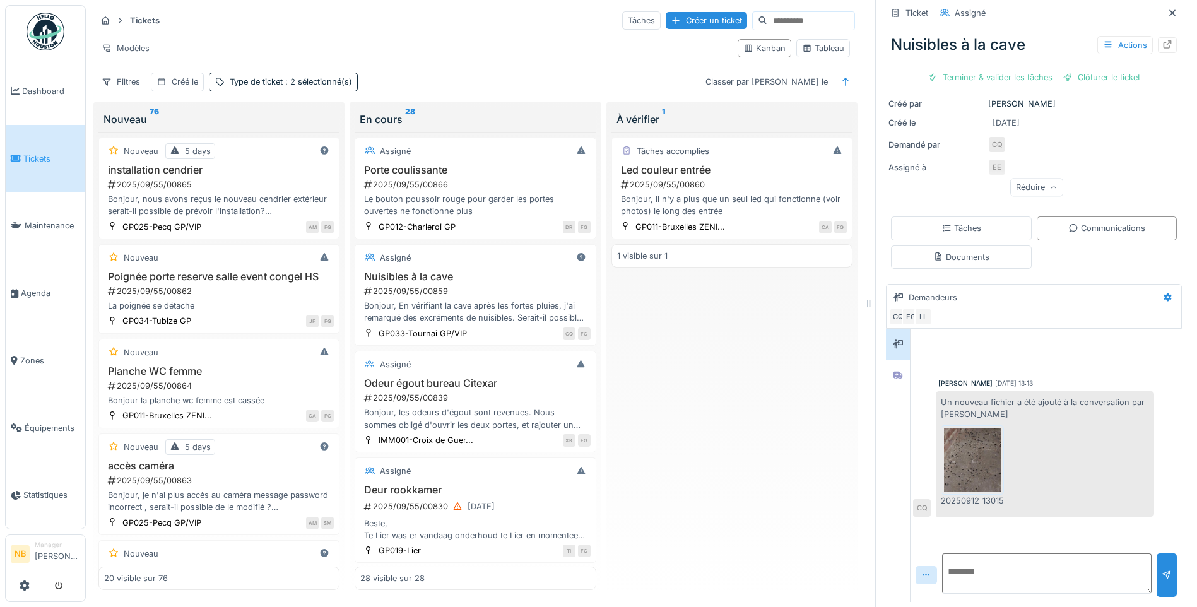
click at [975, 558] on textarea at bounding box center [1046, 573] width 209 height 40
type textarea "**********"
click at [508, 392] on div "2025/09/55/00839" at bounding box center [476, 398] width 227 height 12
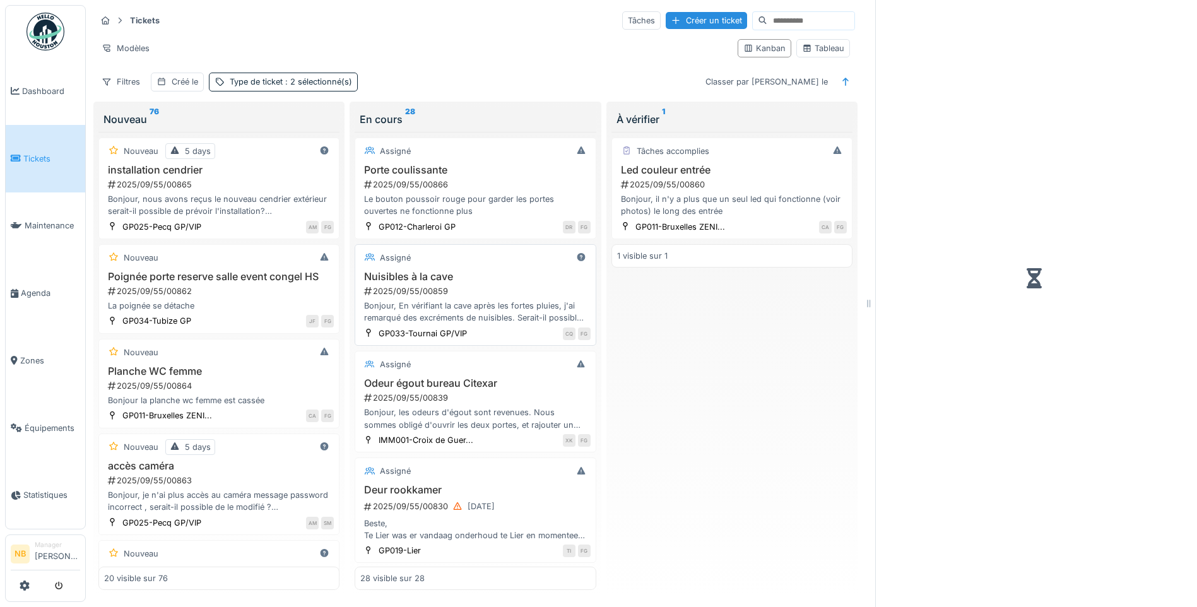
click at [501, 285] on div "2025/09/55/00859" at bounding box center [476, 291] width 227 height 12
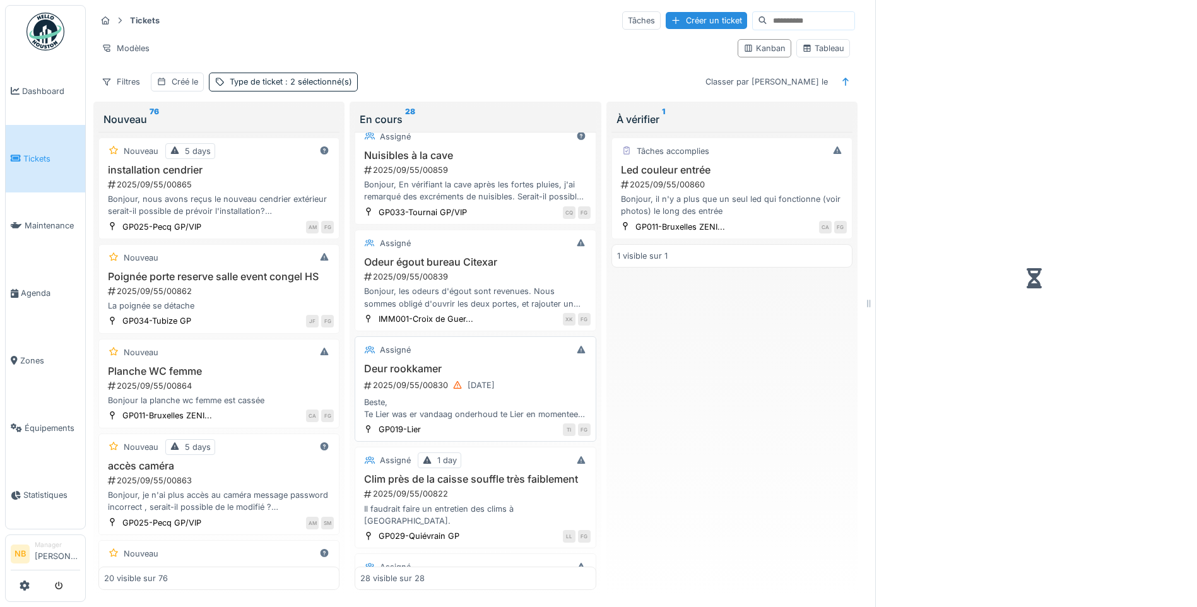
scroll to position [147, 0]
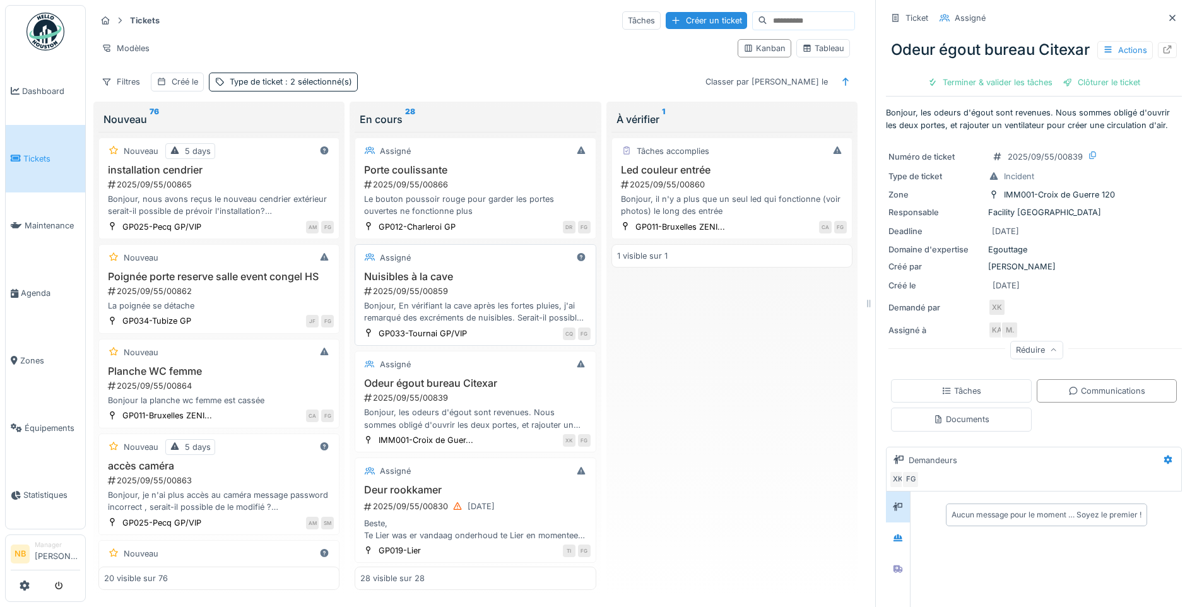
click at [500, 274] on div "Nuisibles à la cave 2025/09/55/00859 Bonjour, En vérifiant la cave après les fo…" at bounding box center [475, 298] width 230 height 54
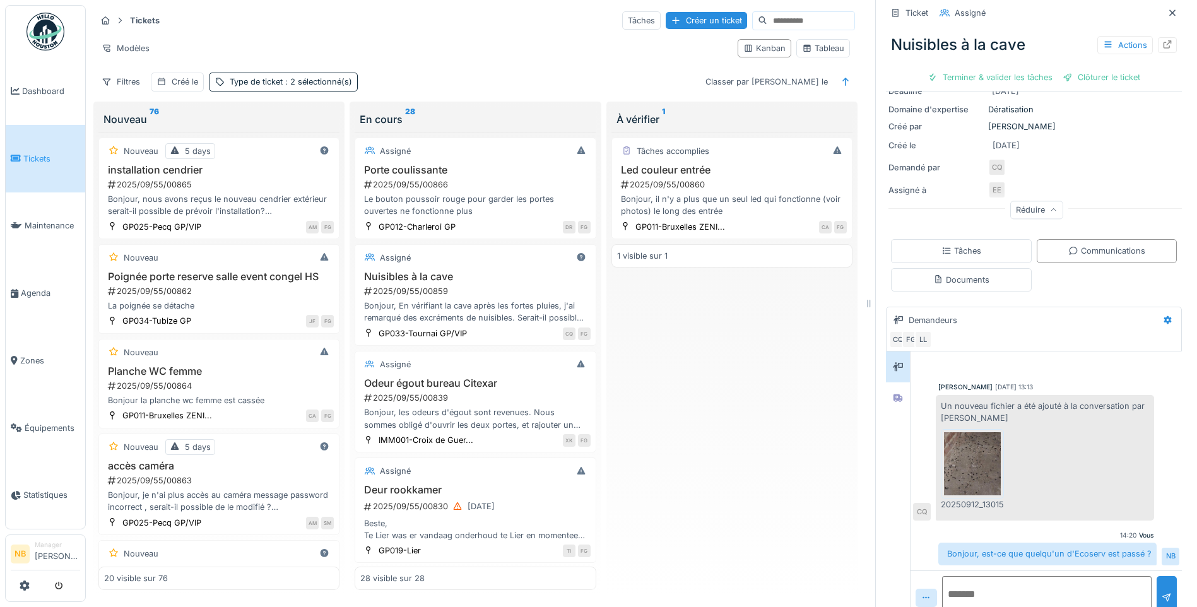
scroll to position [175, 0]
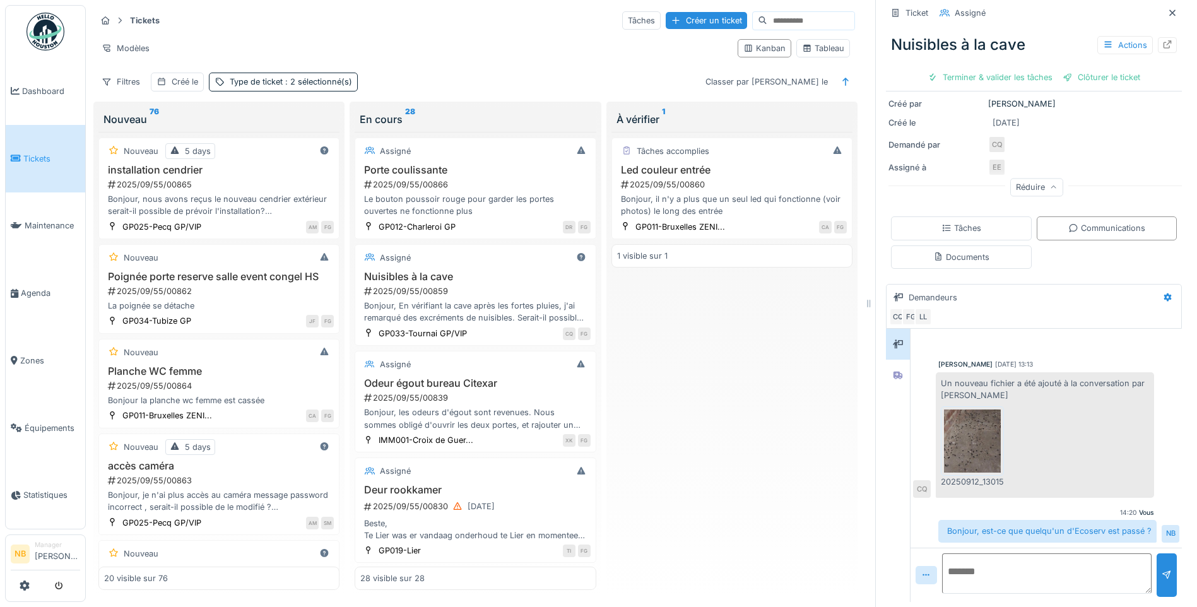
click at [1032, 553] on textarea at bounding box center [1046, 573] width 209 height 40
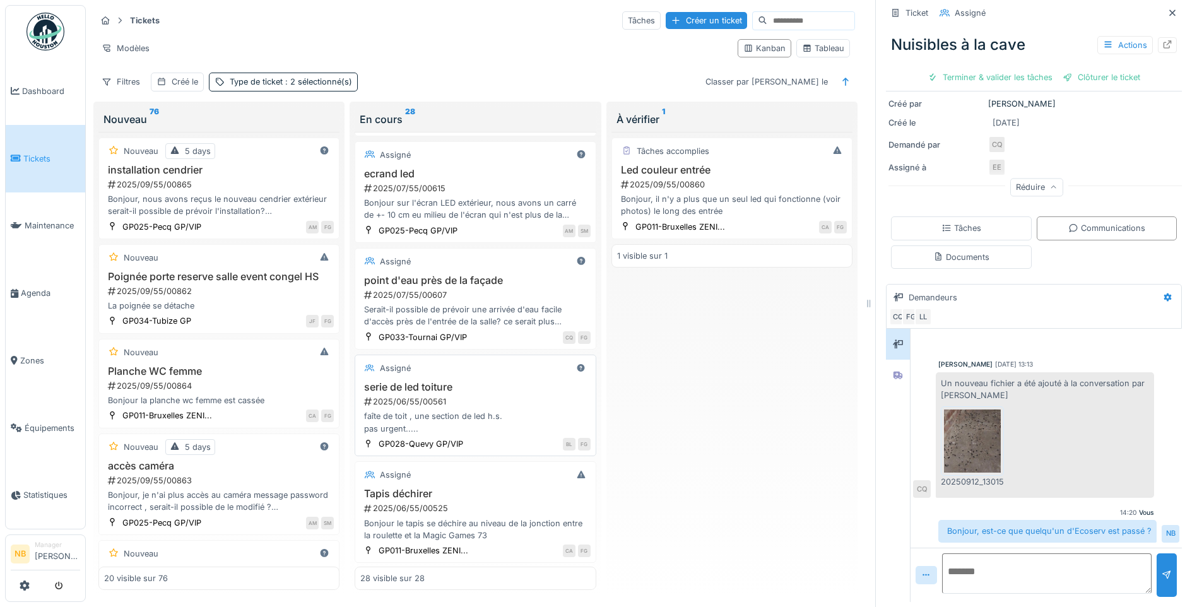
scroll to position [1682, 0]
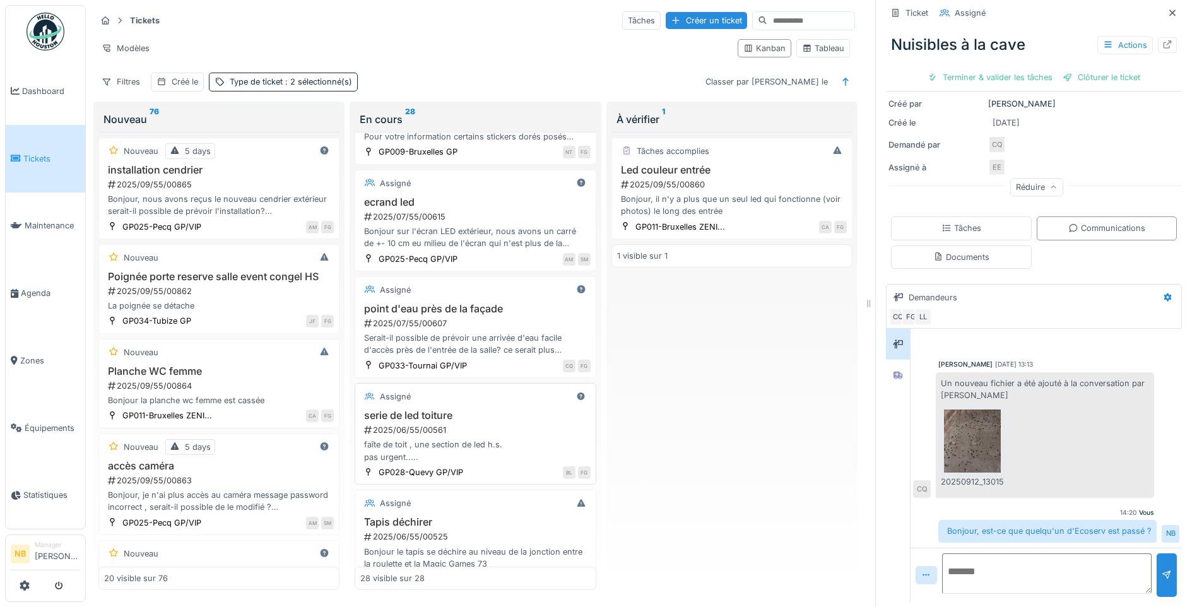
click at [484, 436] on div "2025/06/55/00561" at bounding box center [476, 430] width 227 height 12
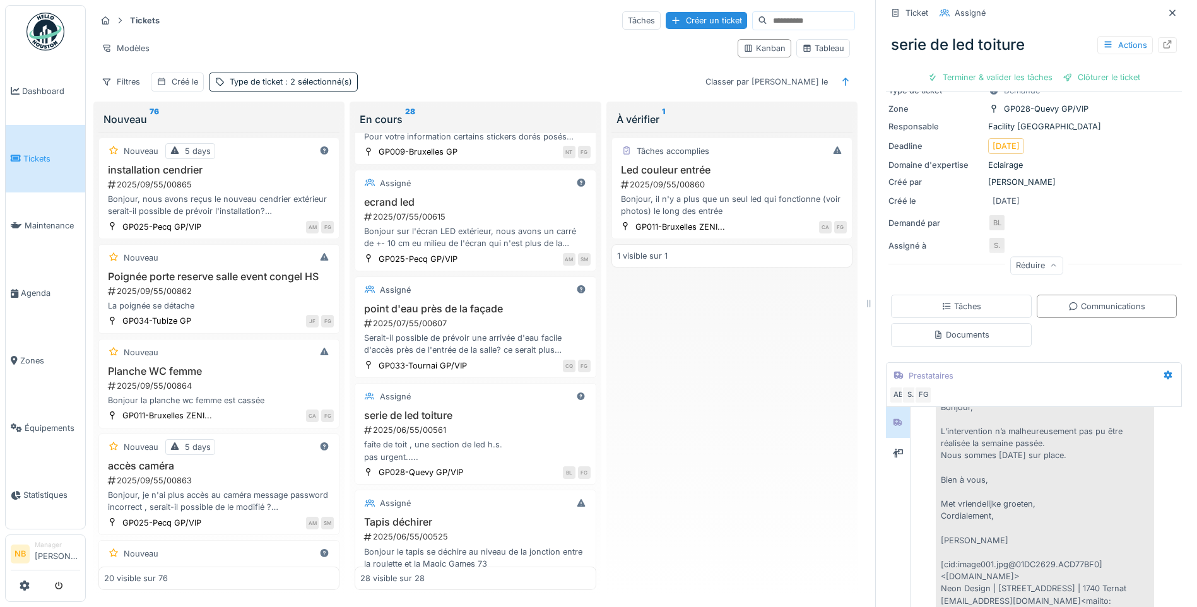
scroll to position [164, 0]
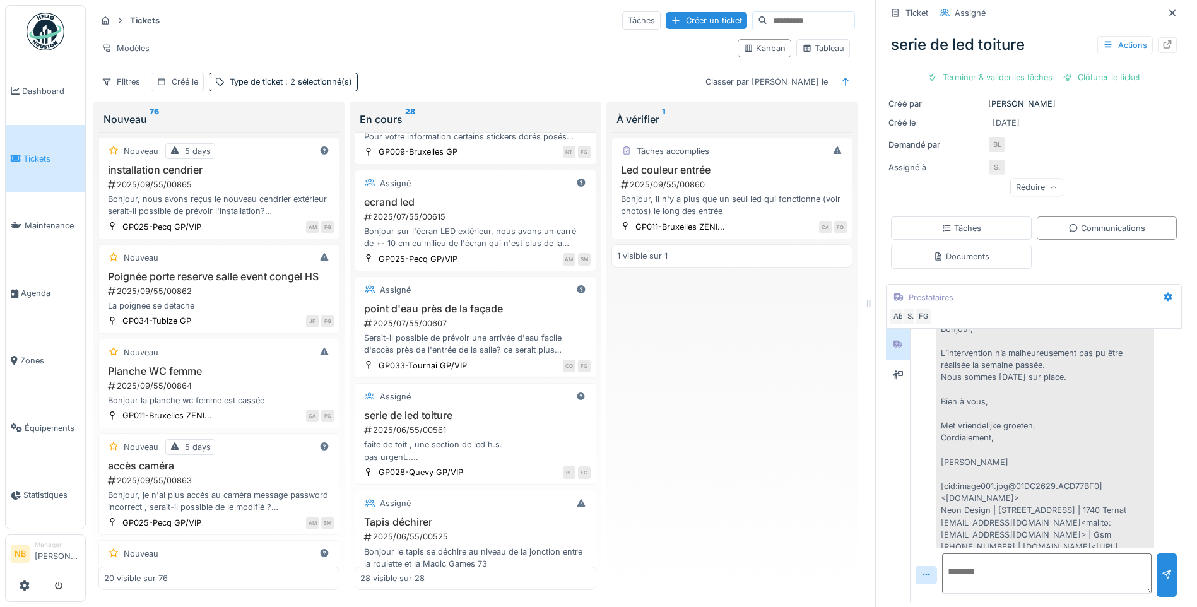
click at [1014, 575] on textarea at bounding box center [1046, 573] width 209 height 40
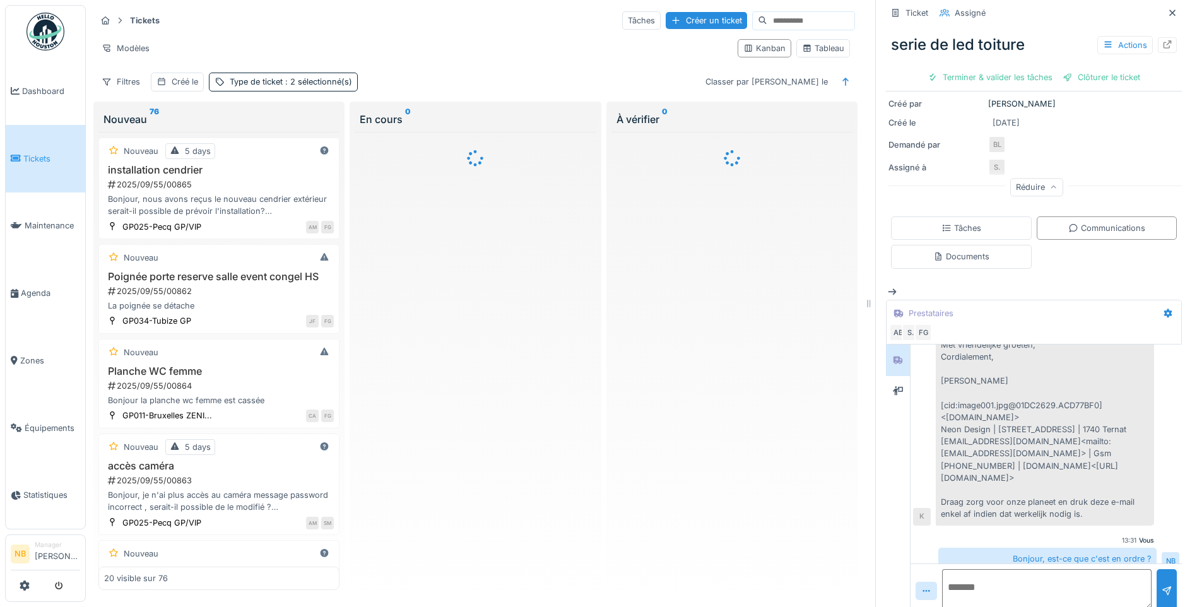
scroll to position [2559, 0]
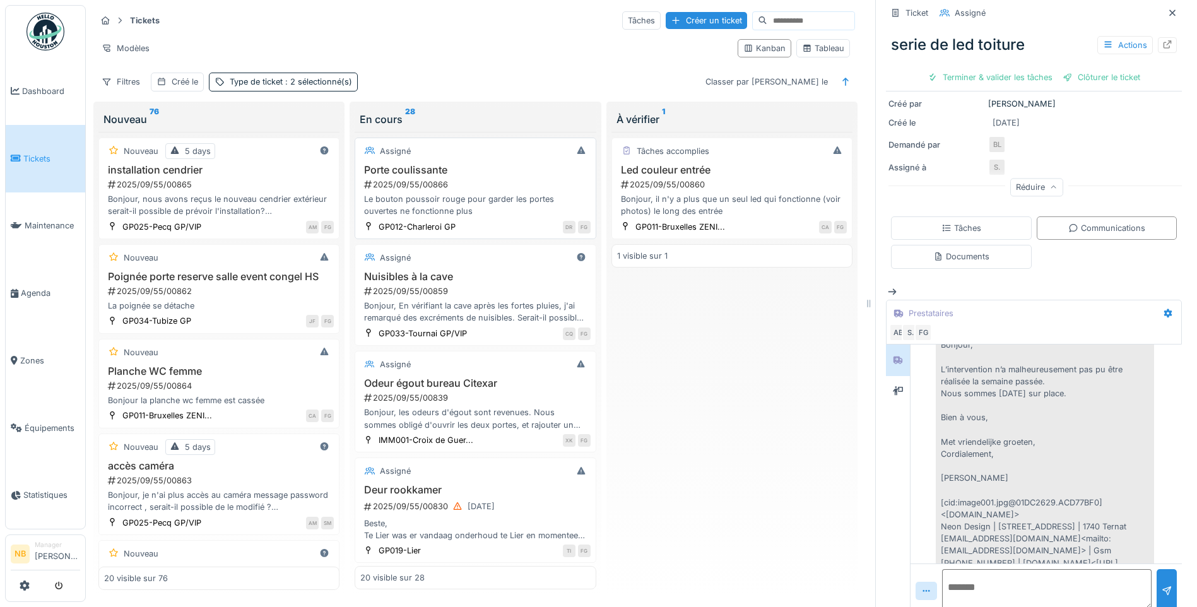
click at [505, 185] on div "2025/09/55/00866" at bounding box center [476, 185] width 227 height 12
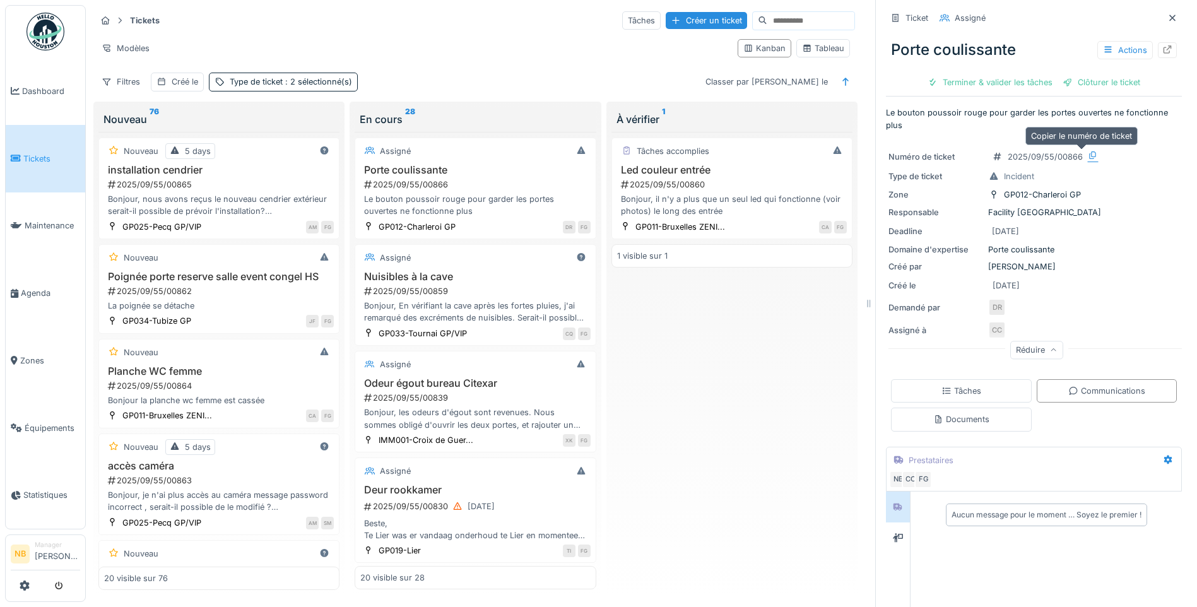
click at [1087, 154] on icon at bounding box center [1092, 155] width 10 height 8
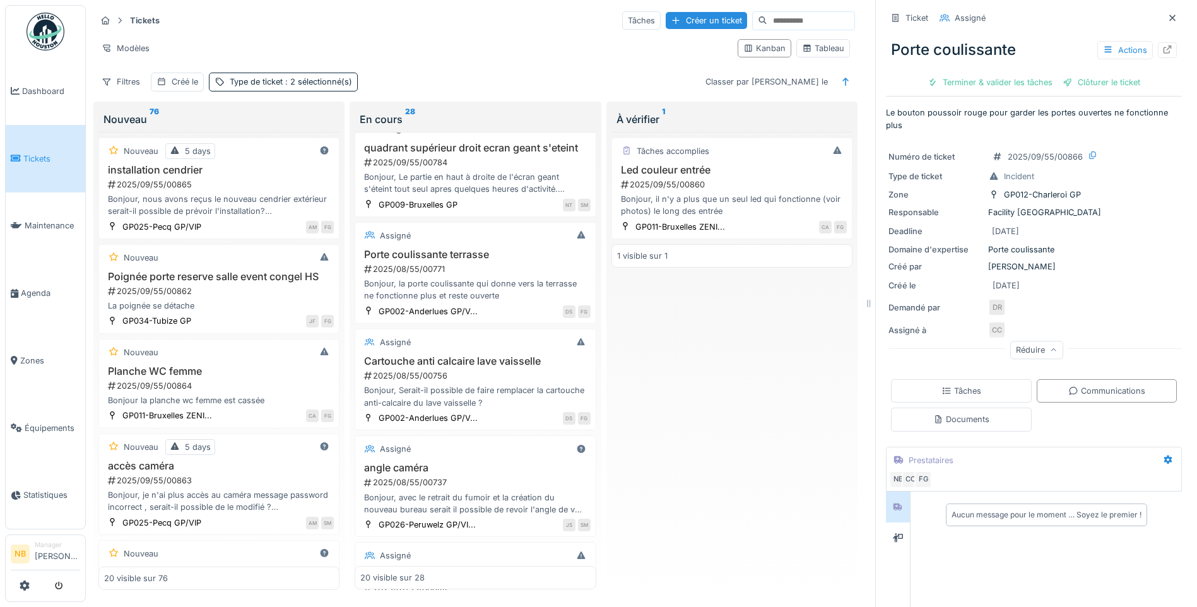
scroll to position [1743, 0]
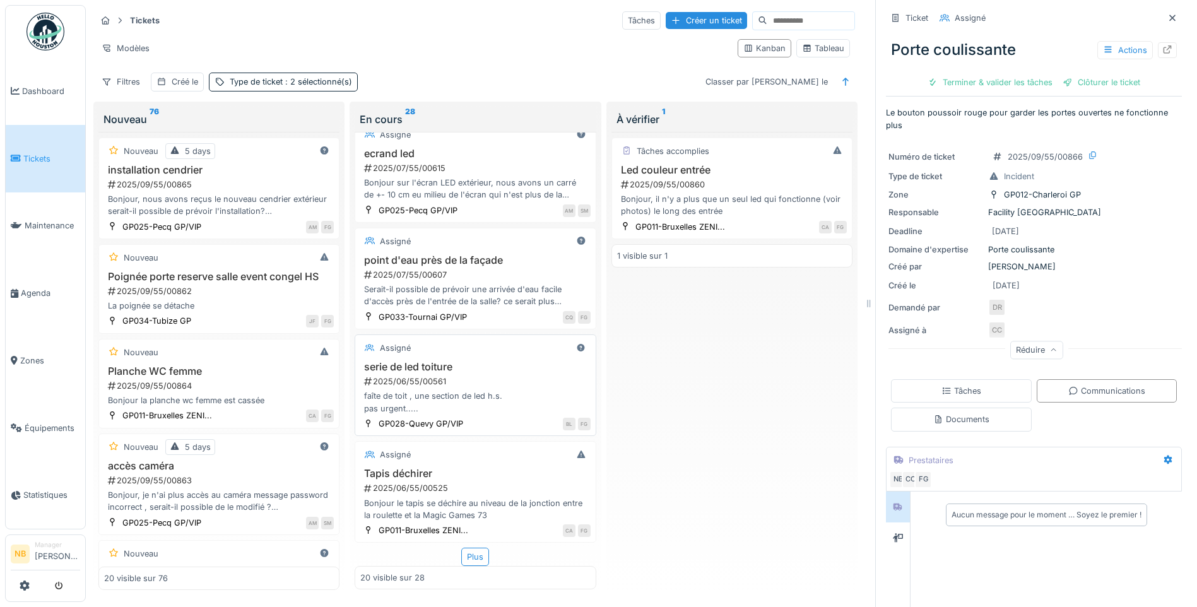
click at [463, 358] on div "Assigné serie de led toiture 2025/06/55/00561 faîte de toit , une section de le…" at bounding box center [474, 385] width 241 height 102
click at [509, 377] on div "2025/06/55/00561" at bounding box center [476, 381] width 227 height 12
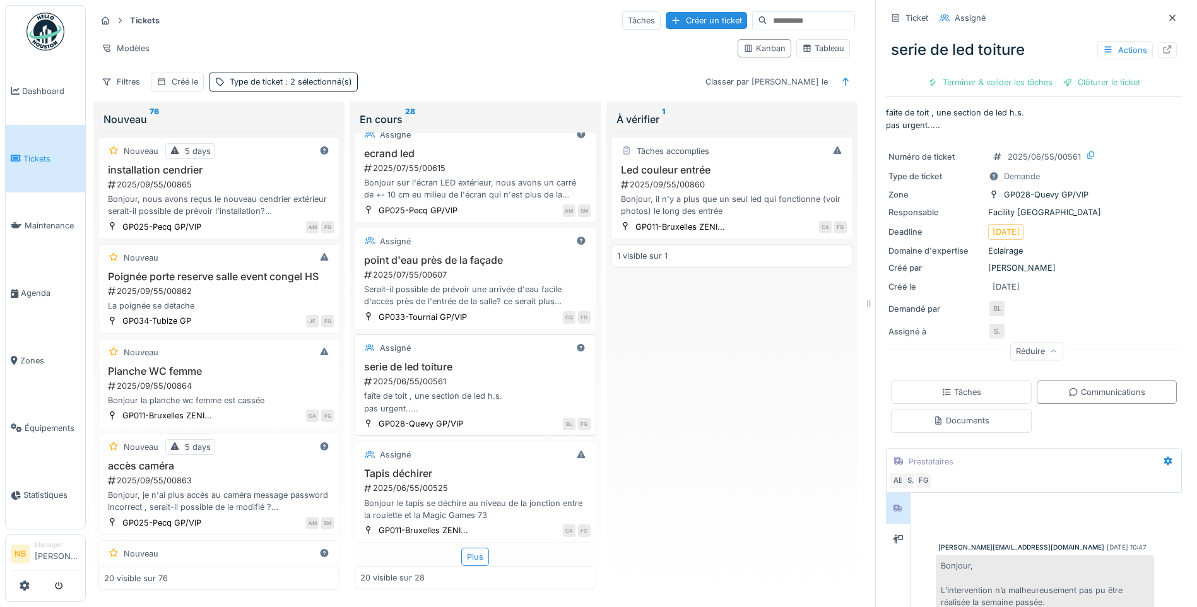
scroll to position [2559, 0]
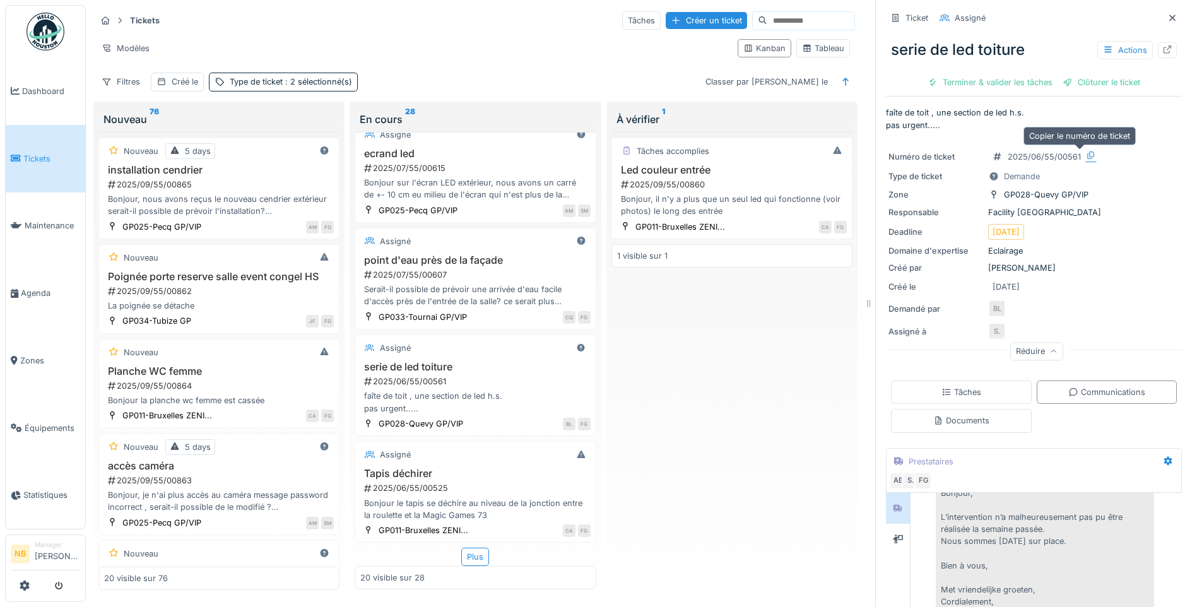
click at [1086, 151] on icon at bounding box center [1091, 155] width 10 height 8
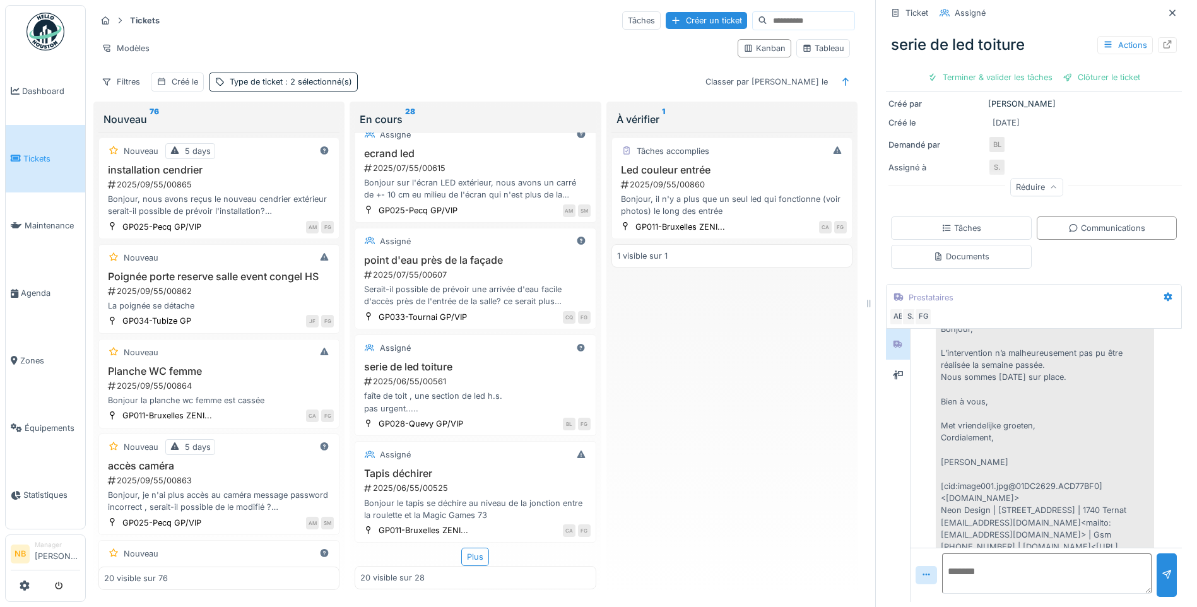
scroll to position [9, 0]
click at [467, 551] on div "Plus" at bounding box center [475, 557] width 28 height 18
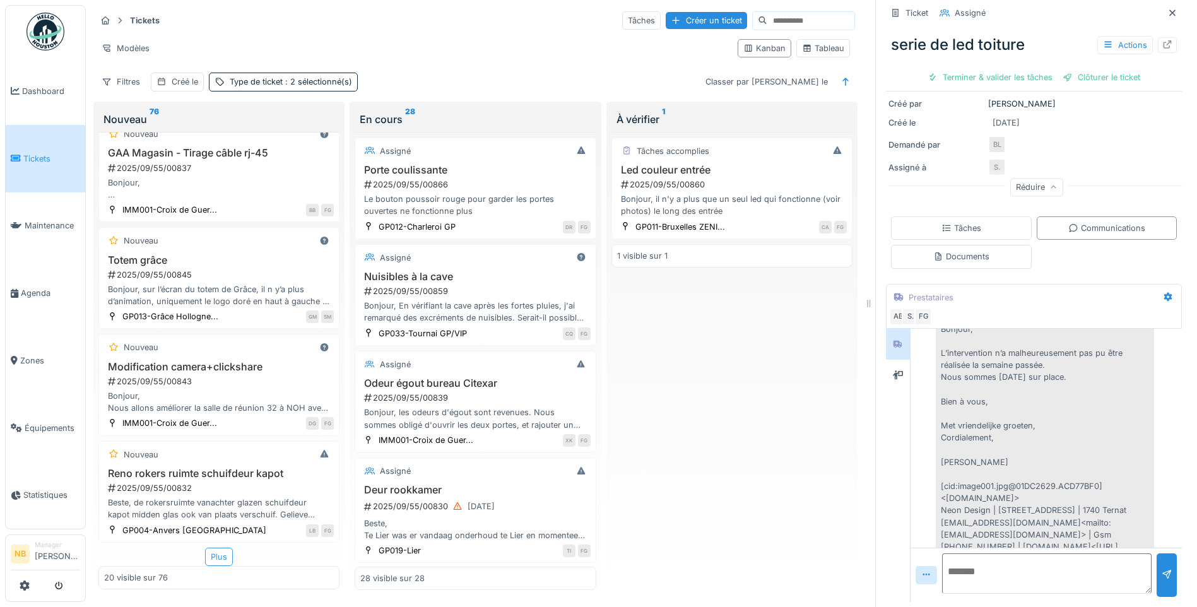
click at [205, 548] on div "Plus" at bounding box center [219, 557] width 28 height 18
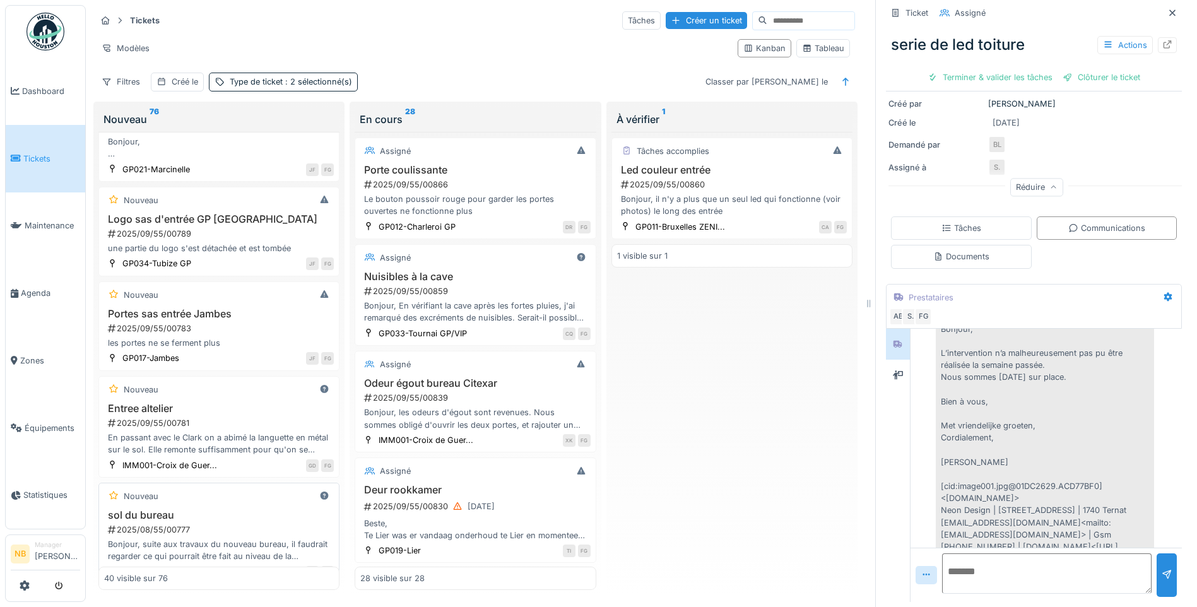
scroll to position [3850, 0]
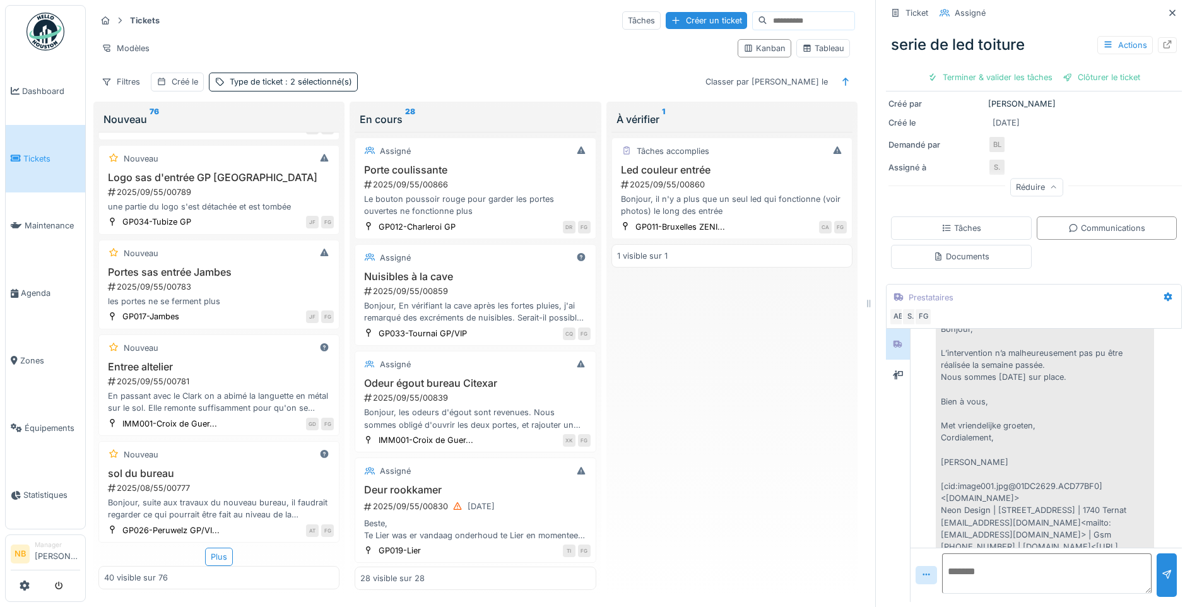
click at [228, 552] on div "Plus" at bounding box center [218, 557] width 241 height 18
drag, startPoint x: 216, startPoint y: 542, endPoint x: 224, endPoint y: 539, distance: 8.2
click at [217, 548] on div "Plus" at bounding box center [219, 557] width 28 height 18
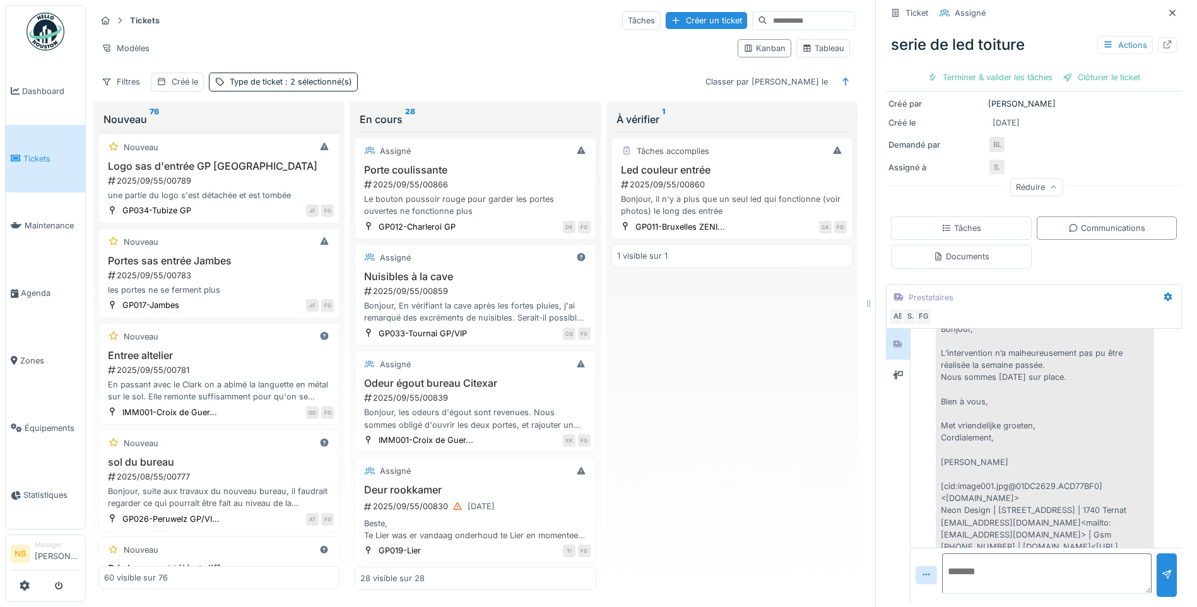
click at [988, 553] on textarea at bounding box center [1046, 573] width 209 height 40
click at [799, 12] on input at bounding box center [810, 21] width 87 height 18
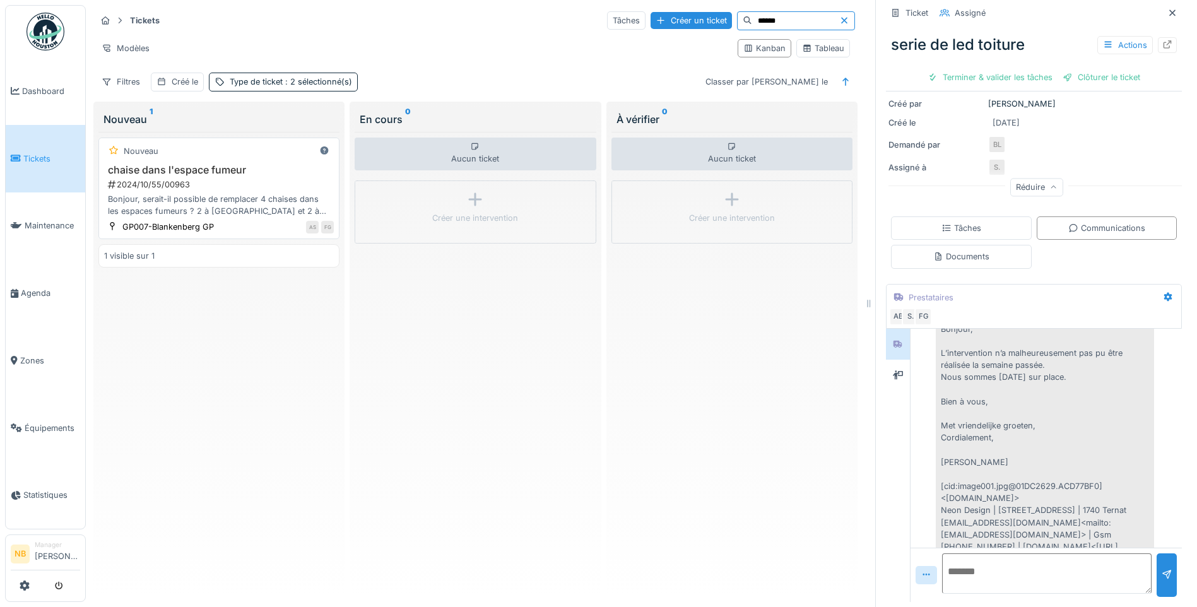
type input "******"
click at [250, 164] on h3 "chaise dans l'espace fumeur" at bounding box center [219, 170] width 230 height 12
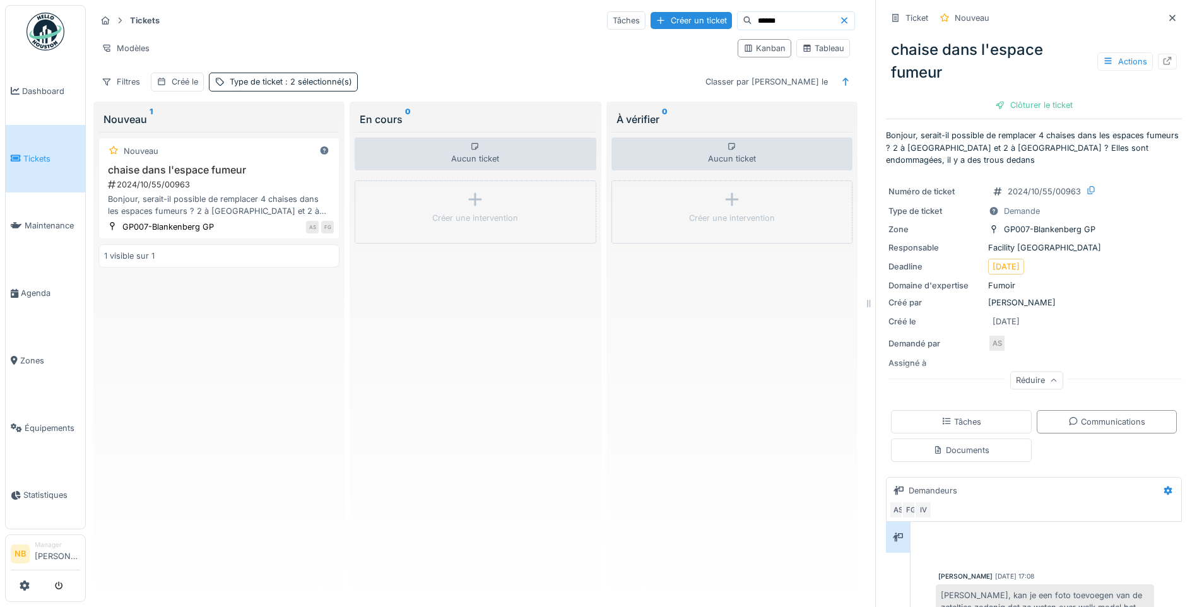
scroll to position [498, 0]
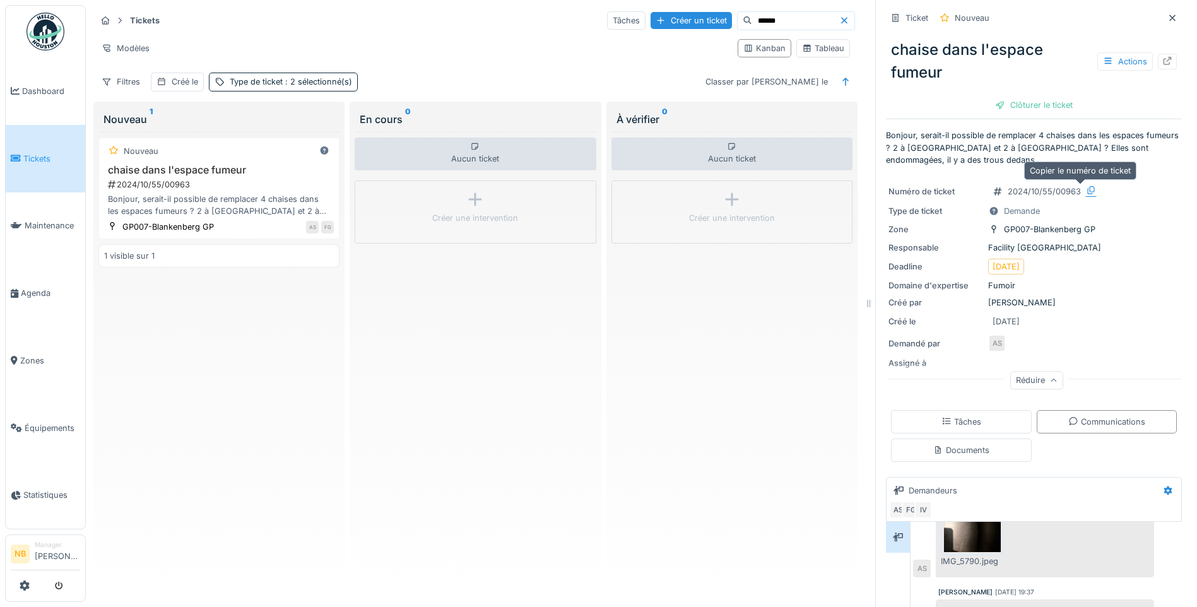
click at [1086, 184] on div at bounding box center [1091, 190] width 10 height 12
drag, startPoint x: 882, startPoint y: 33, endPoint x: 952, endPoint y: 73, distance: 80.7
click at [952, 73] on div "chaise dans l'espace fumeur Actions" at bounding box center [1034, 61] width 296 height 56
copy div "chaise dans l'espace fumeur"
click at [1021, 68] on div "chaise dans l'espace fumeur Actions" at bounding box center [1034, 61] width 296 height 56
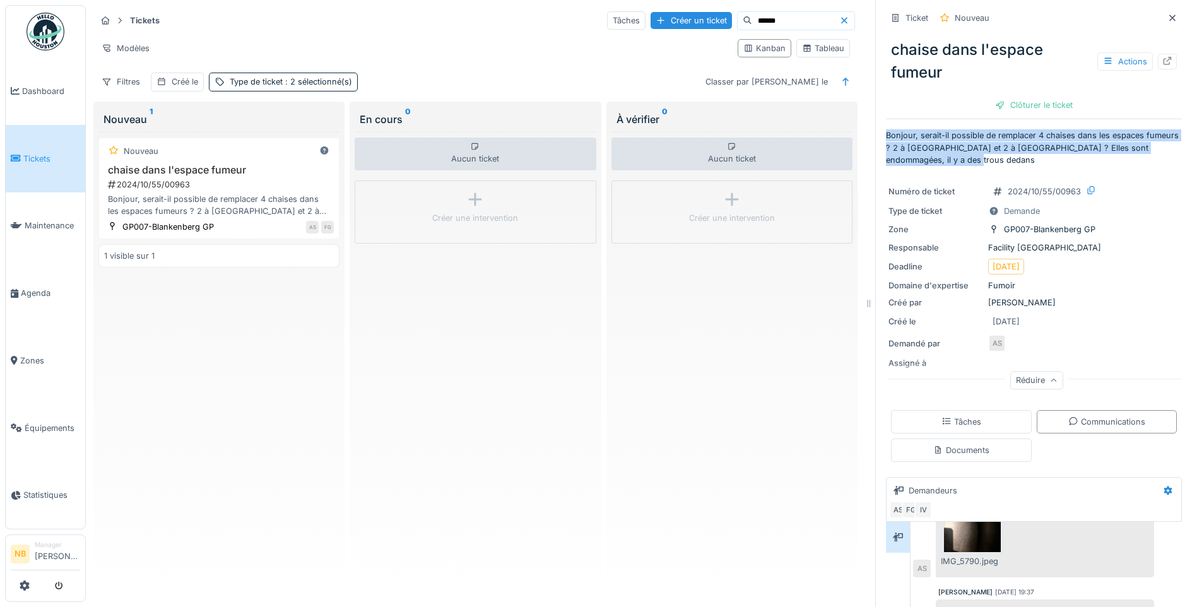
drag, startPoint x: 874, startPoint y: 120, endPoint x: 967, endPoint y: 148, distance: 96.8
click at [967, 148] on div "Ticket Nouveau chaise dans l'espace fumeur Actions Clôturer le ticket Bonjour, …" at bounding box center [1033, 303] width 317 height 607
copy p "Bonjour, serait-il possible de remplacer 4 chaises dans les espaces fumeurs ? 2…"
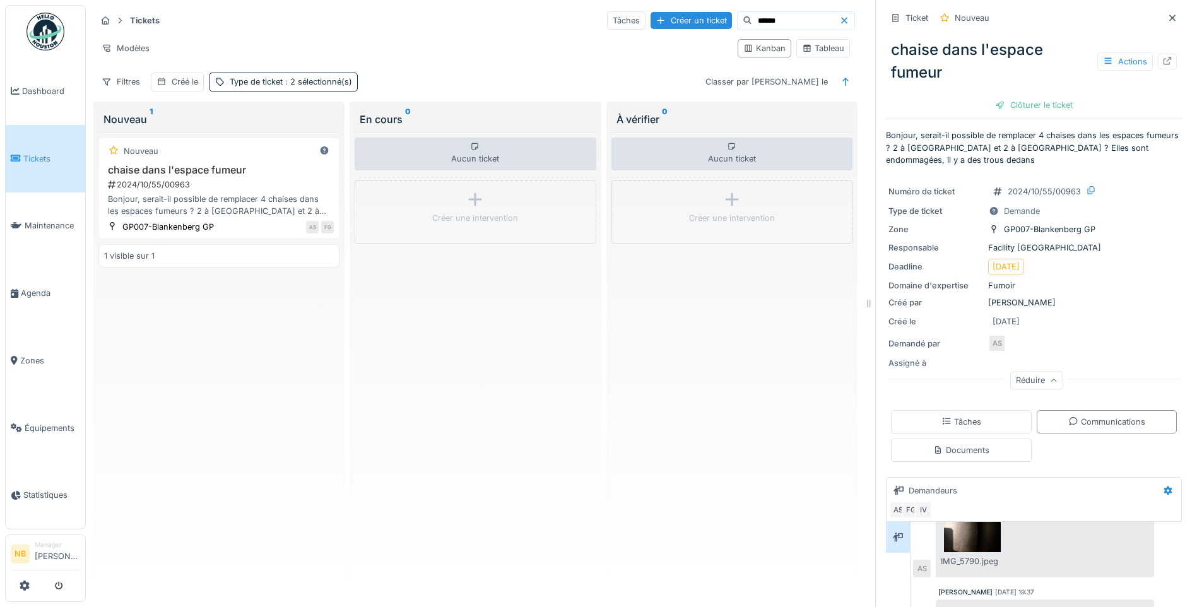
click at [986, 362] on div "Réduire" at bounding box center [1036, 382] width 296 height 40
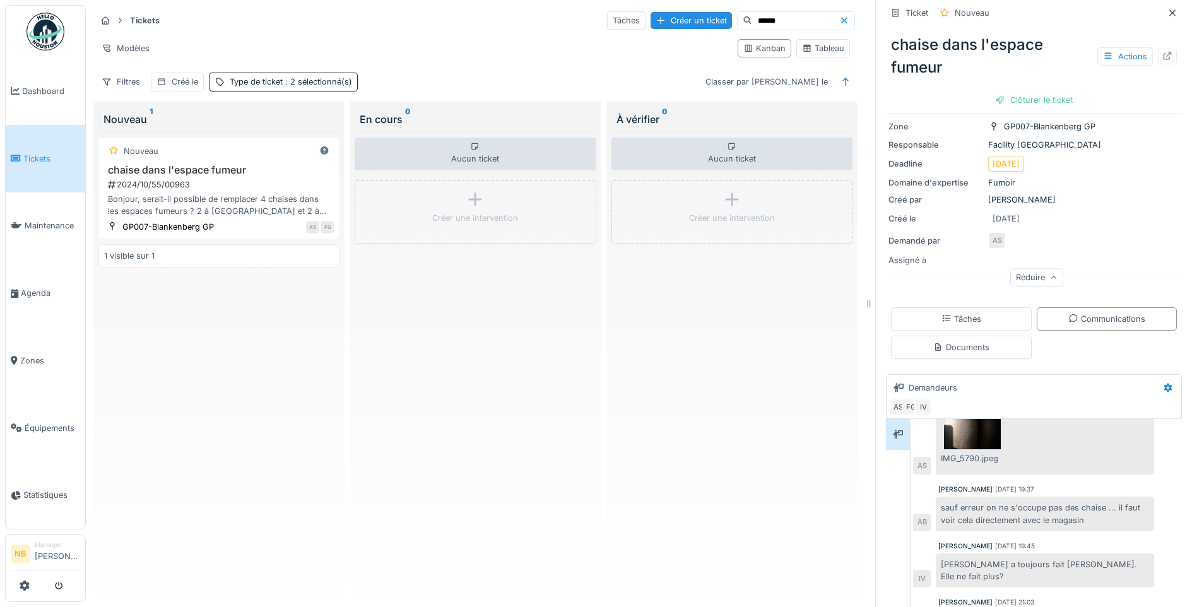
scroll to position [193, 0]
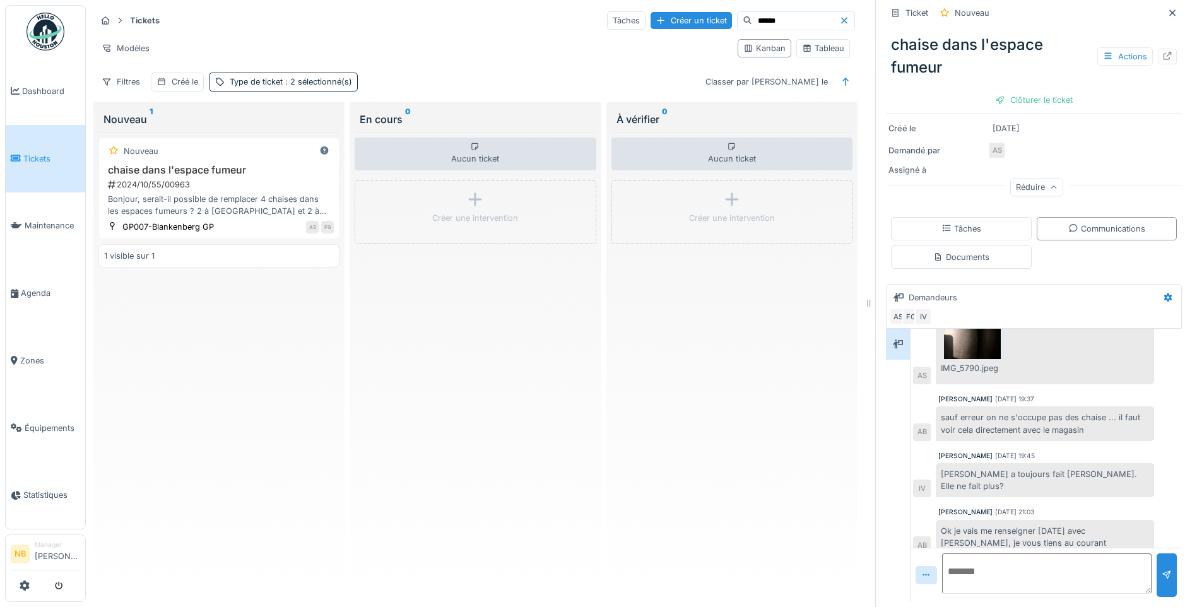
click at [1019, 569] on textarea at bounding box center [1046, 573] width 209 height 40
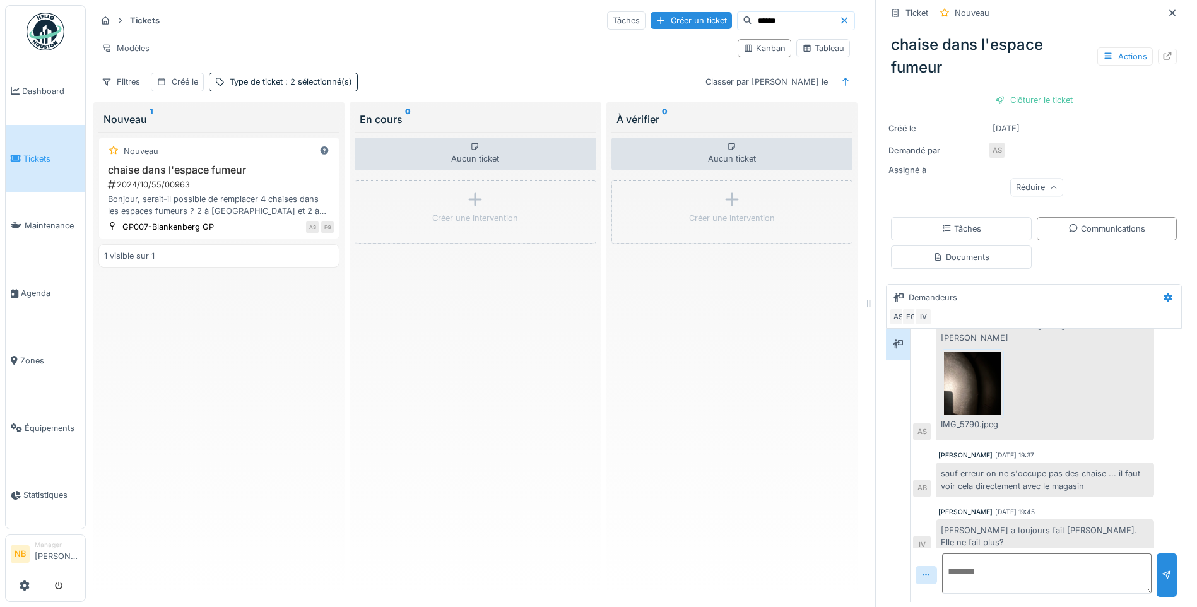
scroll to position [498, 0]
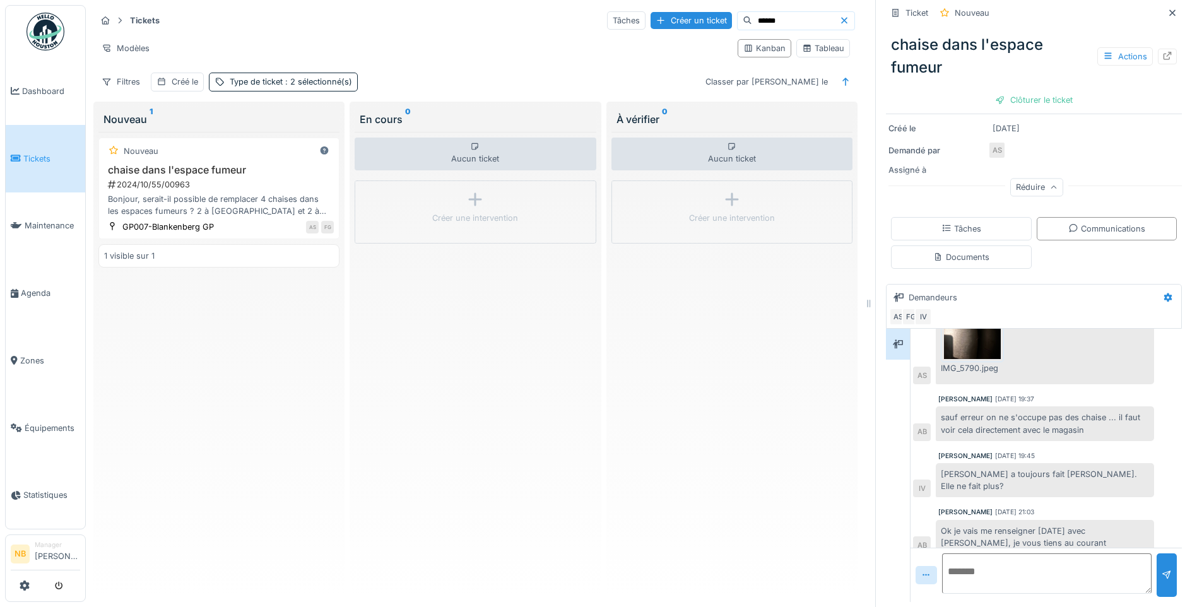
click at [1040, 553] on textarea at bounding box center [1046, 573] width 209 height 40
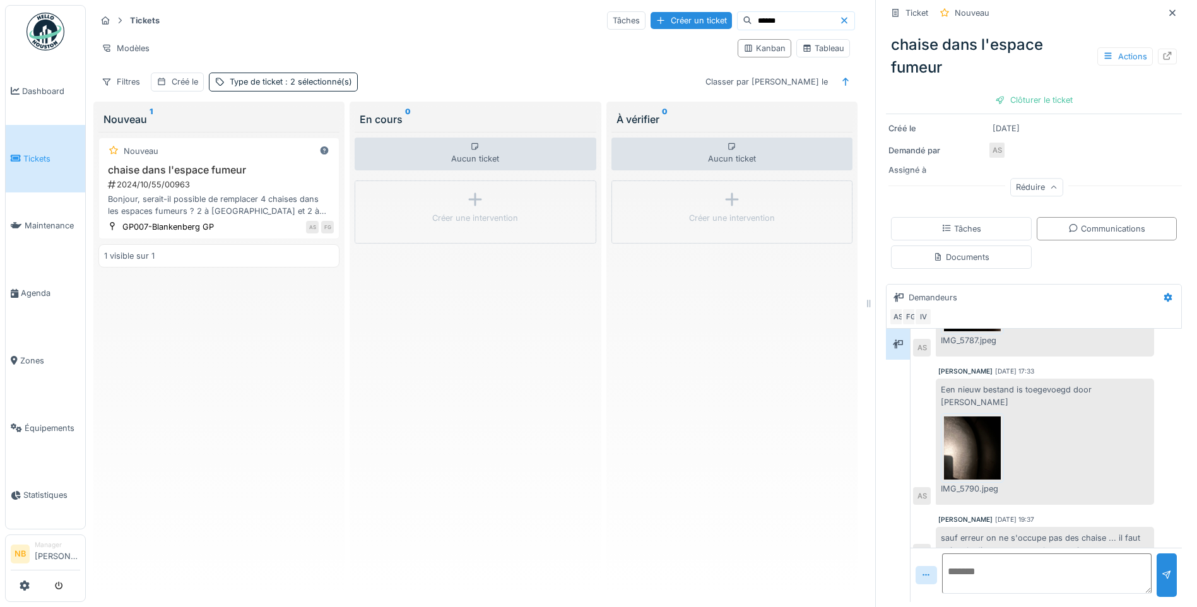
scroll to position [351, 0]
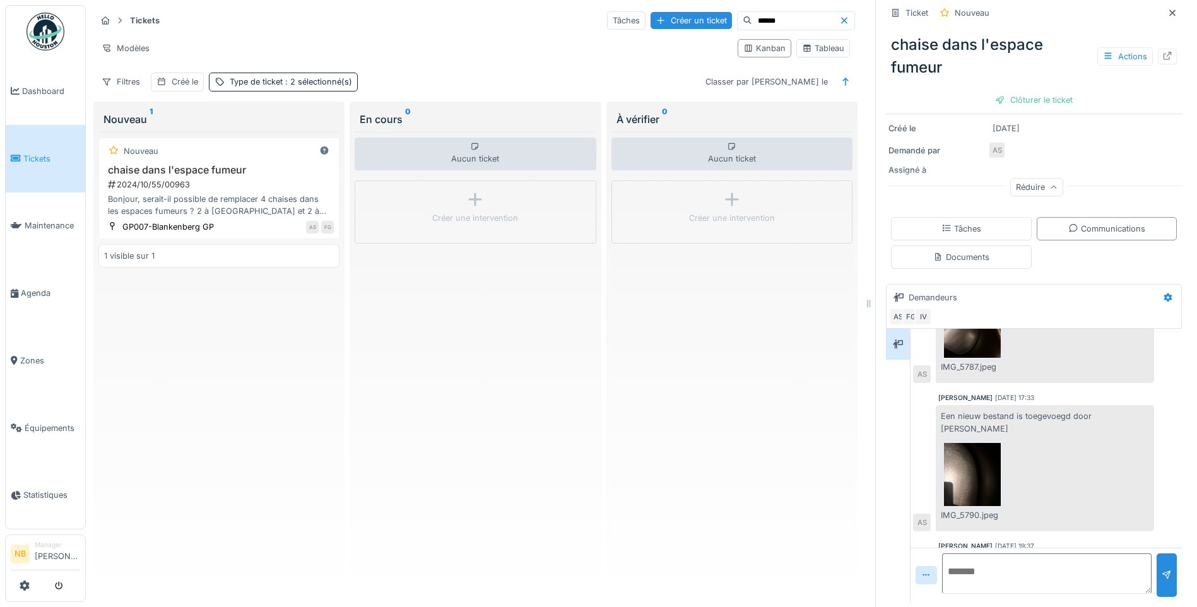
click at [967, 467] on img at bounding box center [972, 474] width 57 height 63
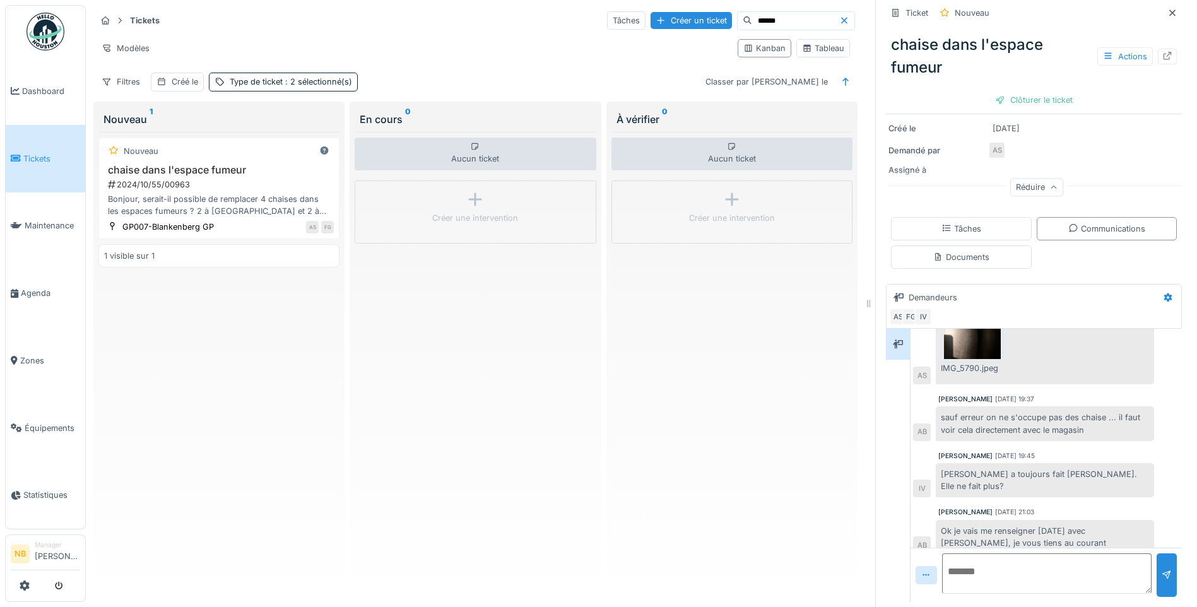
click at [1020, 553] on textarea at bounding box center [1046, 573] width 209 height 40
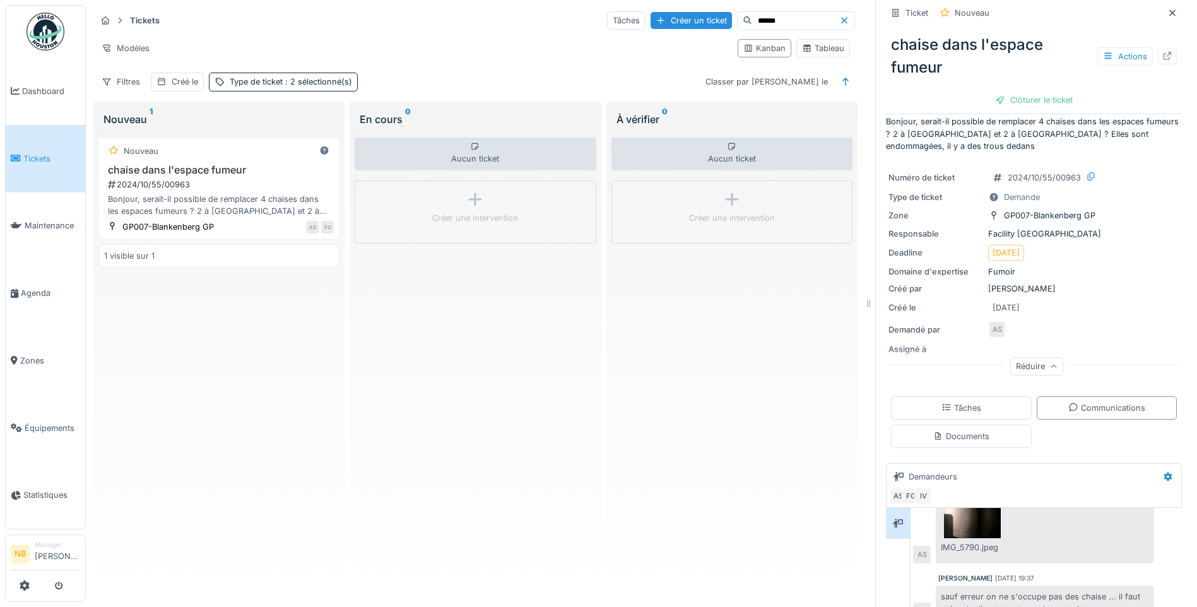
scroll to position [0, 0]
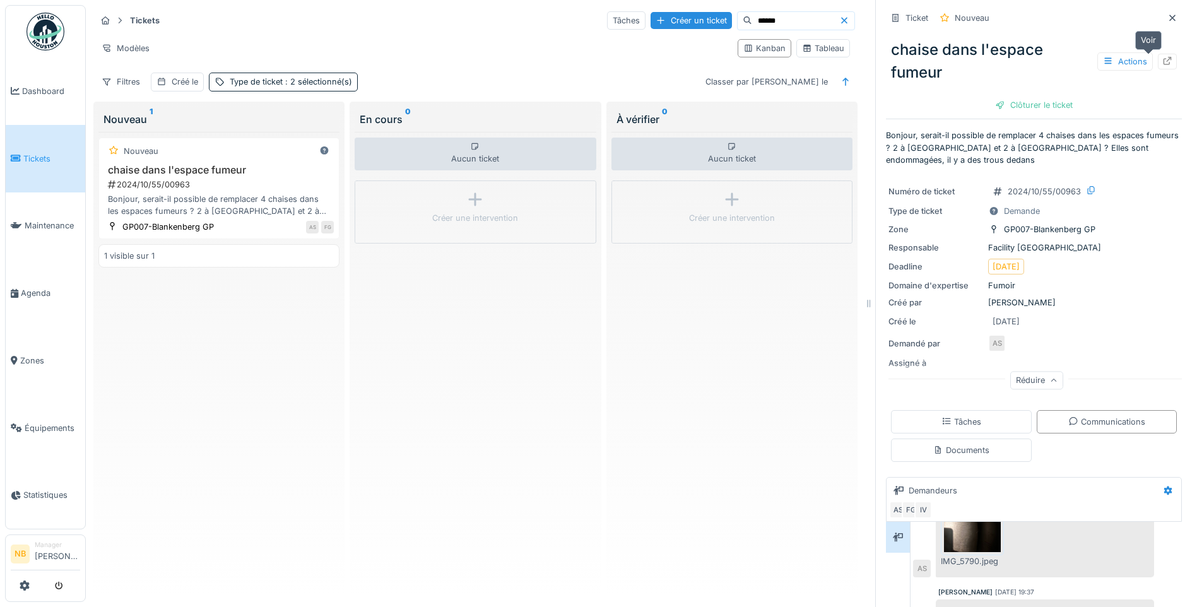
click at [1163, 57] on icon at bounding box center [1167, 61] width 8 height 8
click at [34, 160] on span "Tickets" at bounding box center [51, 159] width 57 height 12
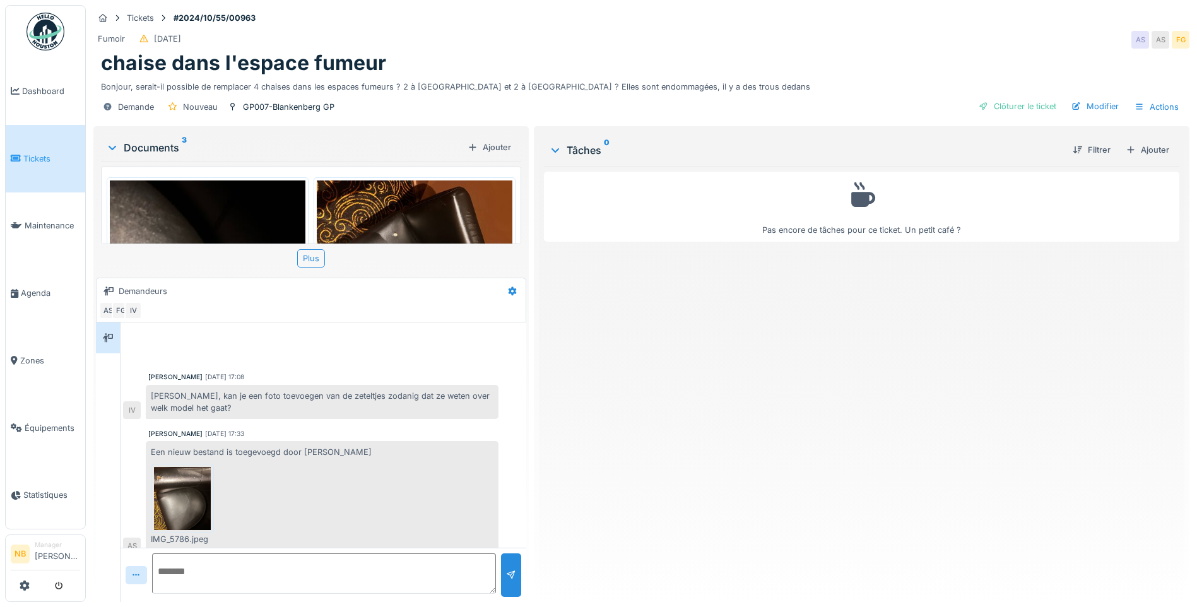
scroll to position [431, 0]
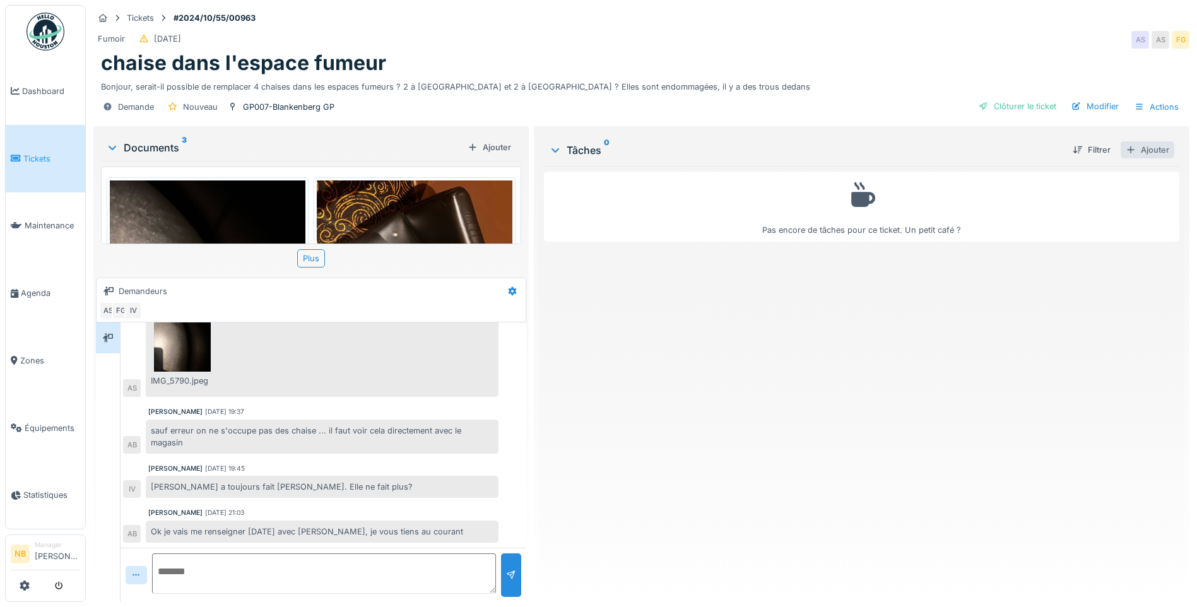
click at [1149, 153] on div "Ajouter" at bounding box center [1147, 149] width 54 height 17
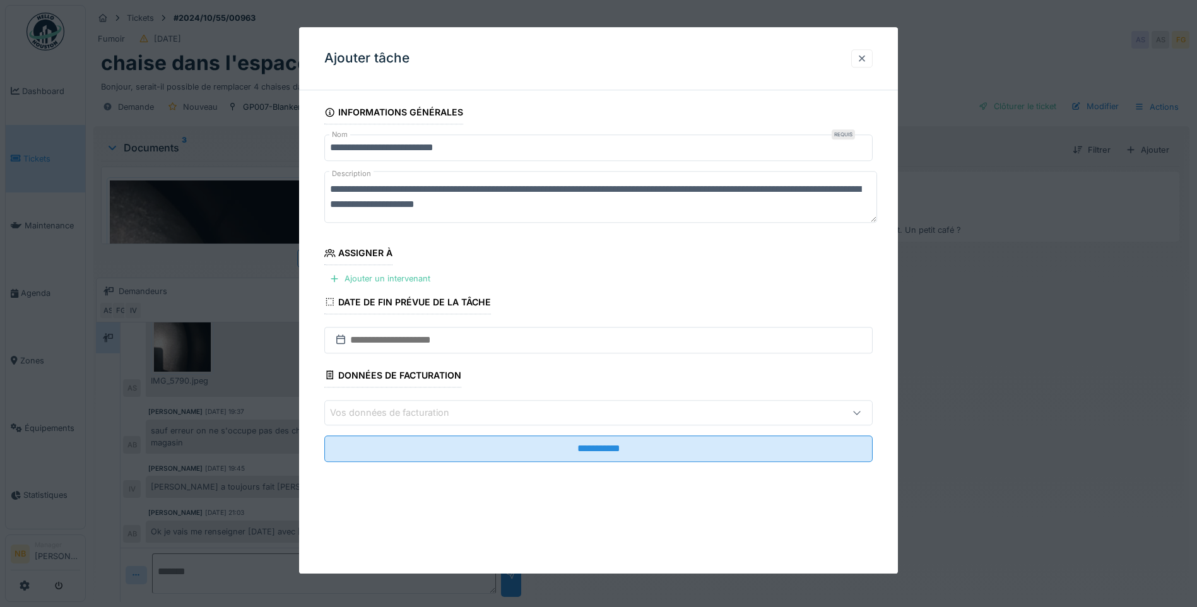
click at [872, 57] on div at bounding box center [861, 58] width 21 height 18
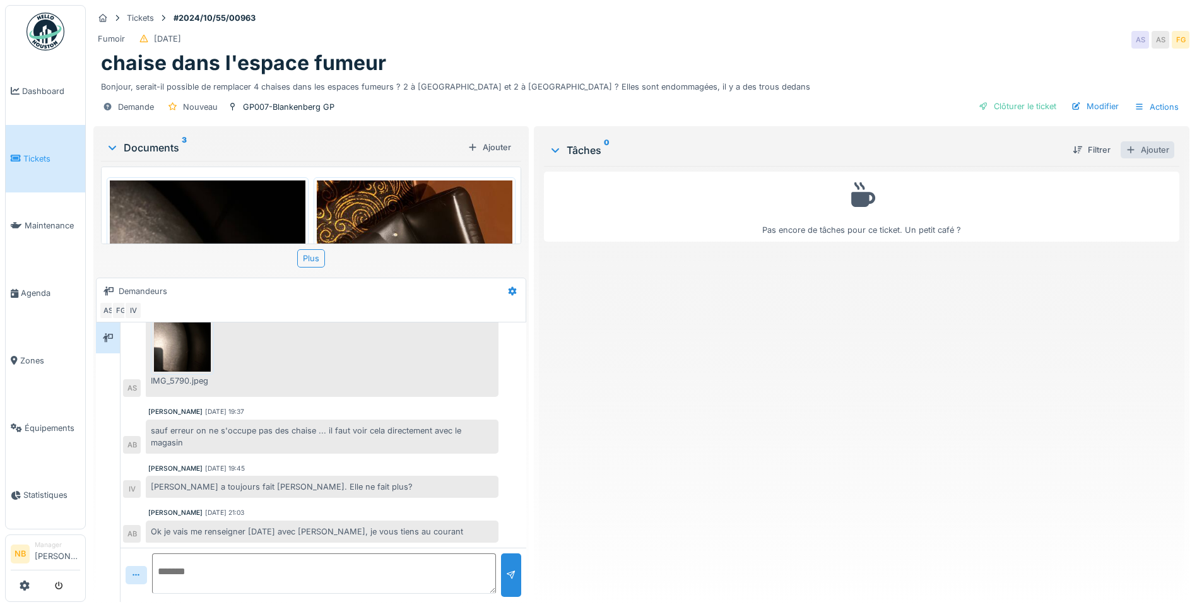
click at [1145, 148] on div "Ajouter" at bounding box center [1147, 149] width 54 height 17
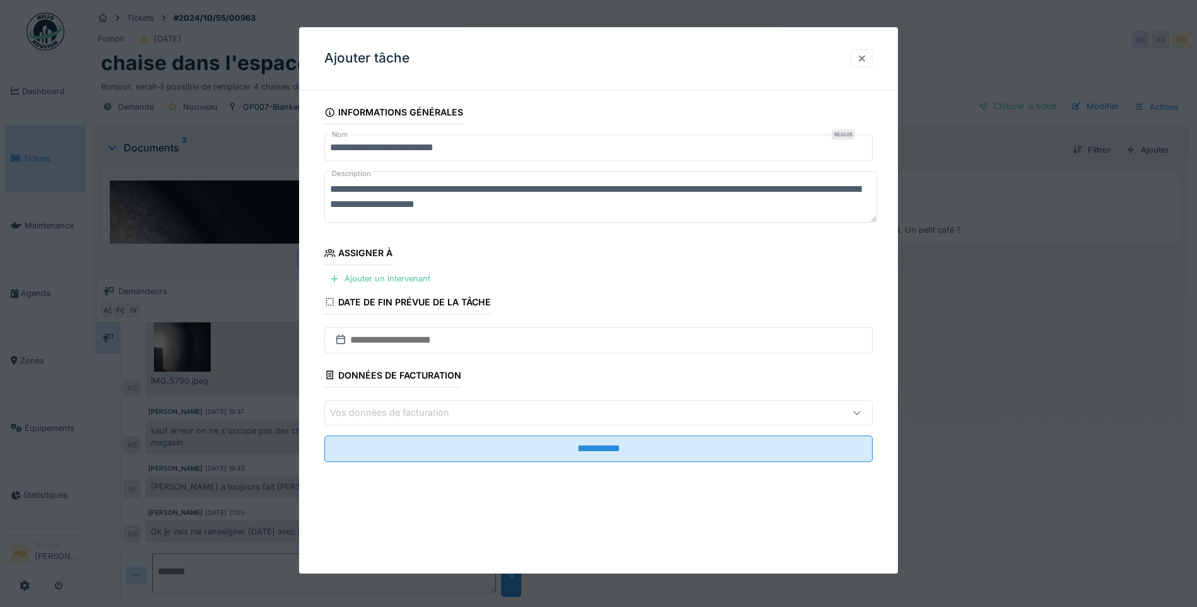
click at [867, 59] on div at bounding box center [862, 58] width 10 height 12
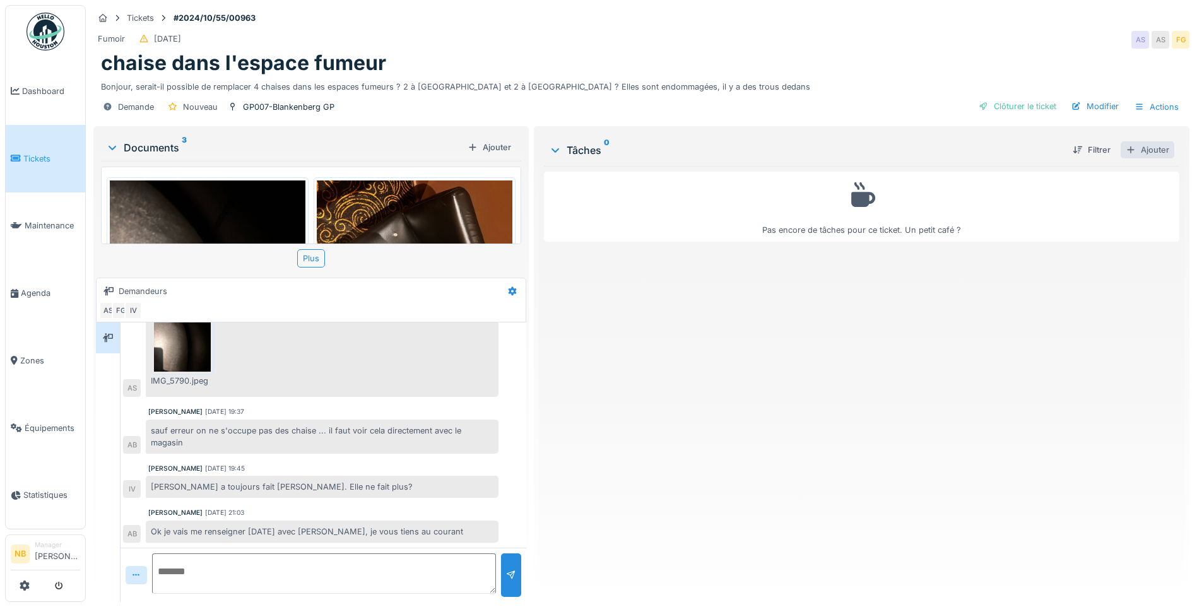
click at [1145, 153] on div "Ajouter" at bounding box center [1147, 149] width 54 height 17
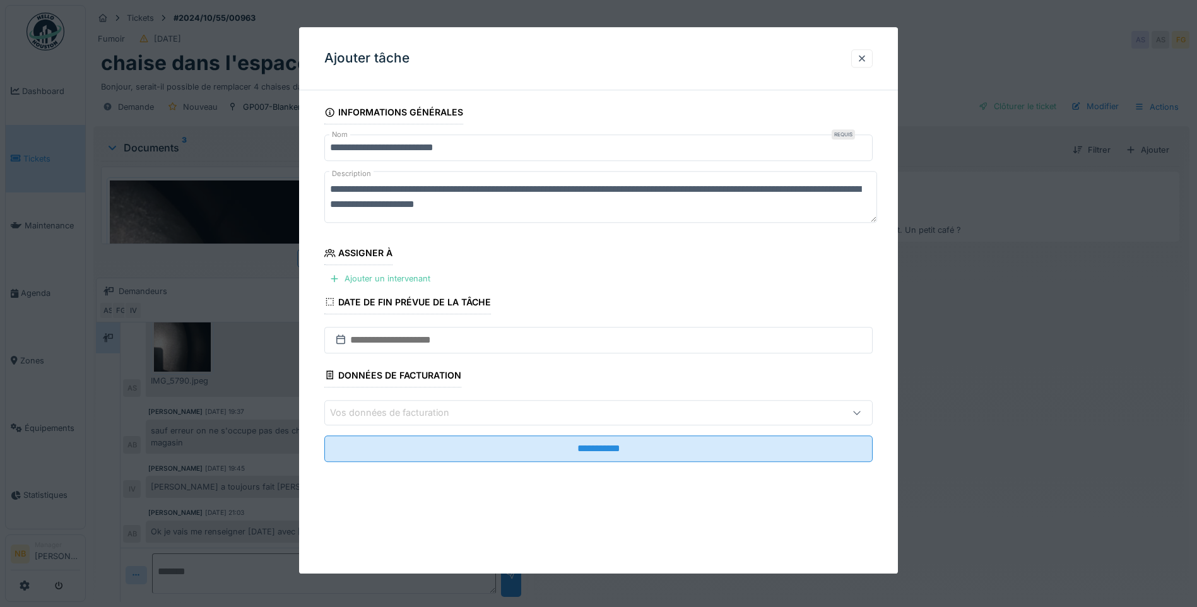
click at [375, 413] on div "Vos données de facturation" at bounding box center [398, 413] width 137 height 14
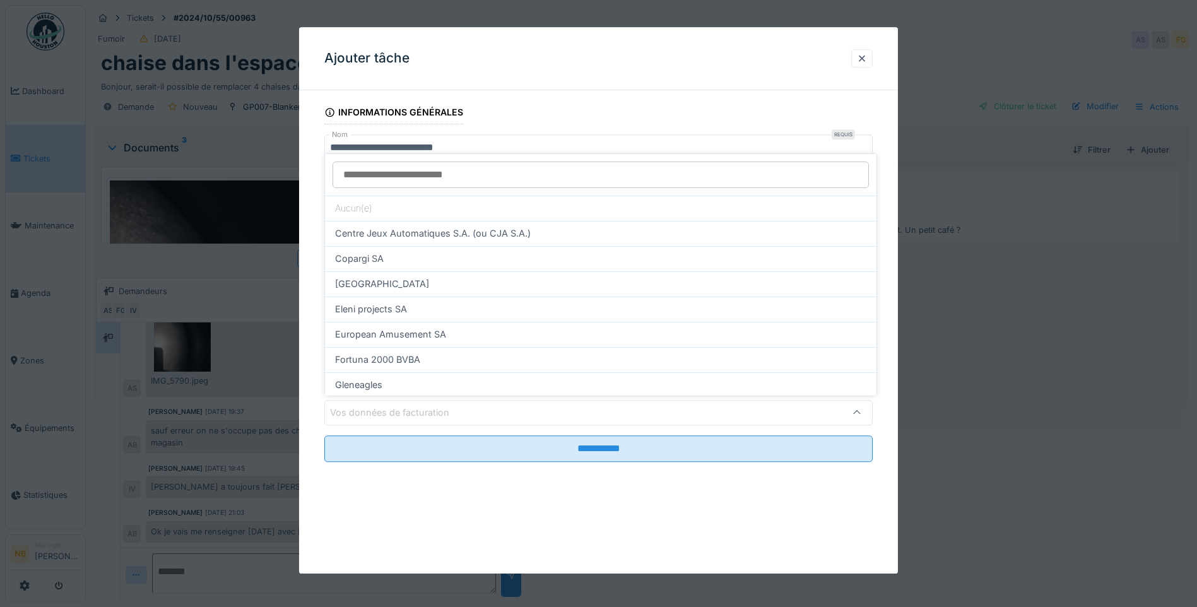
click at [561, 112] on fieldset "**********" at bounding box center [598, 286] width 548 height 372
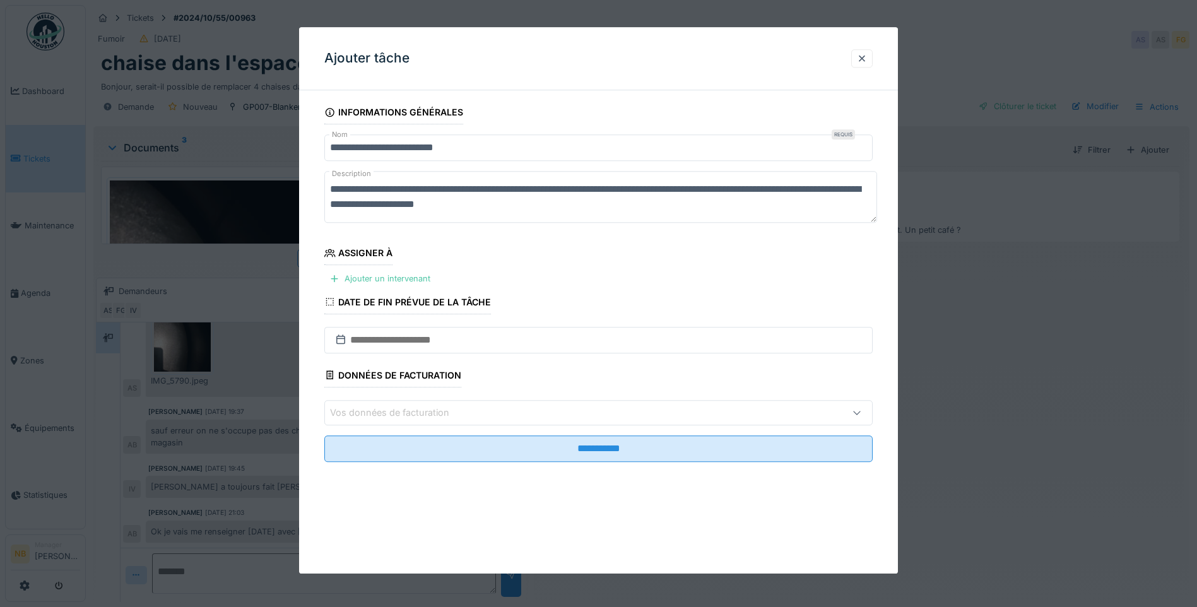
click at [458, 276] on fieldset "**********" at bounding box center [598, 286] width 548 height 372
click at [425, 281] on div "Ajouter un intervenant" at bounding box center [379, 279] width 111 height 17
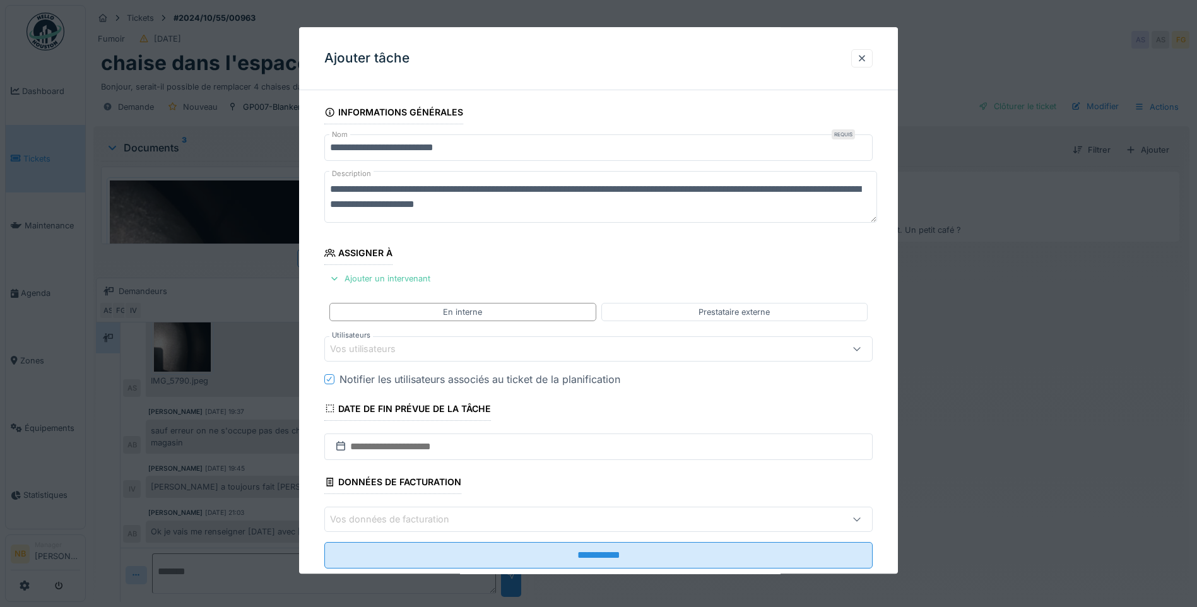
click at [457, 349] on div "Vos utilisateurs" at bounding box center [566, 349] width 472 height 14
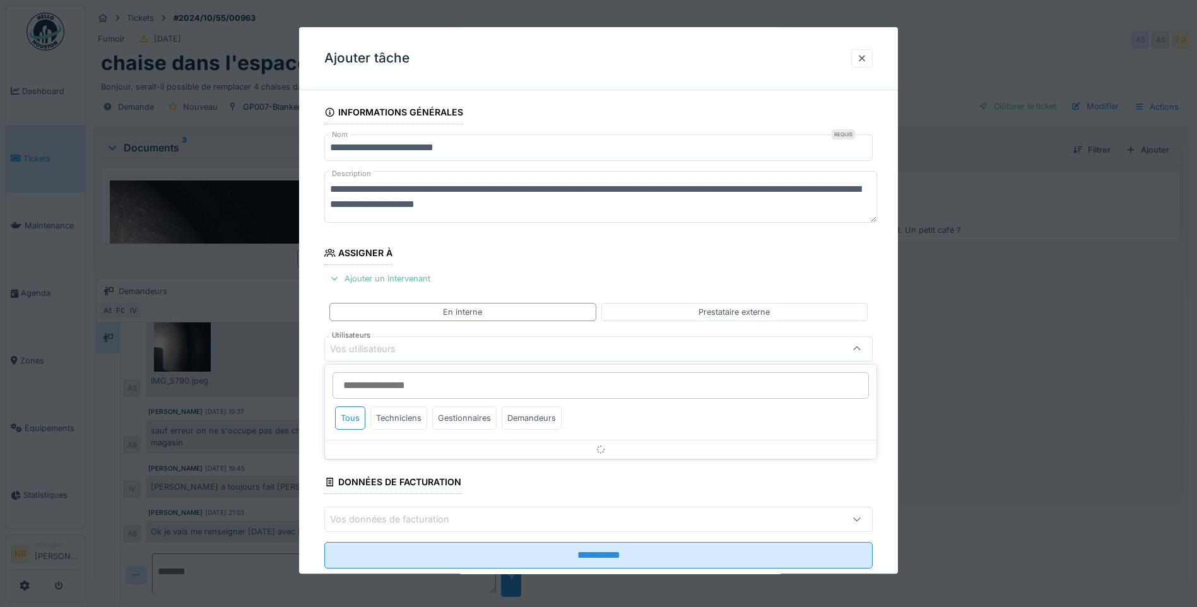
scroll to position [30, 0]
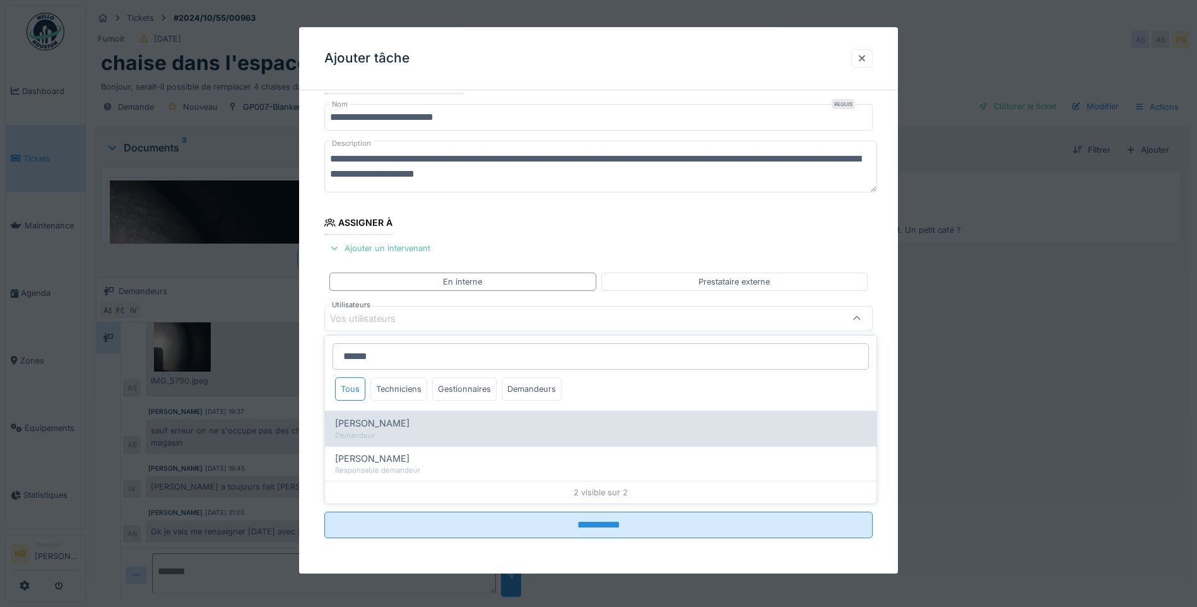
type input "******"
click at [406, 426] on div "[PERSON_NAME]" at bounding box center [600, 423] width 531 height 14
type input "****"
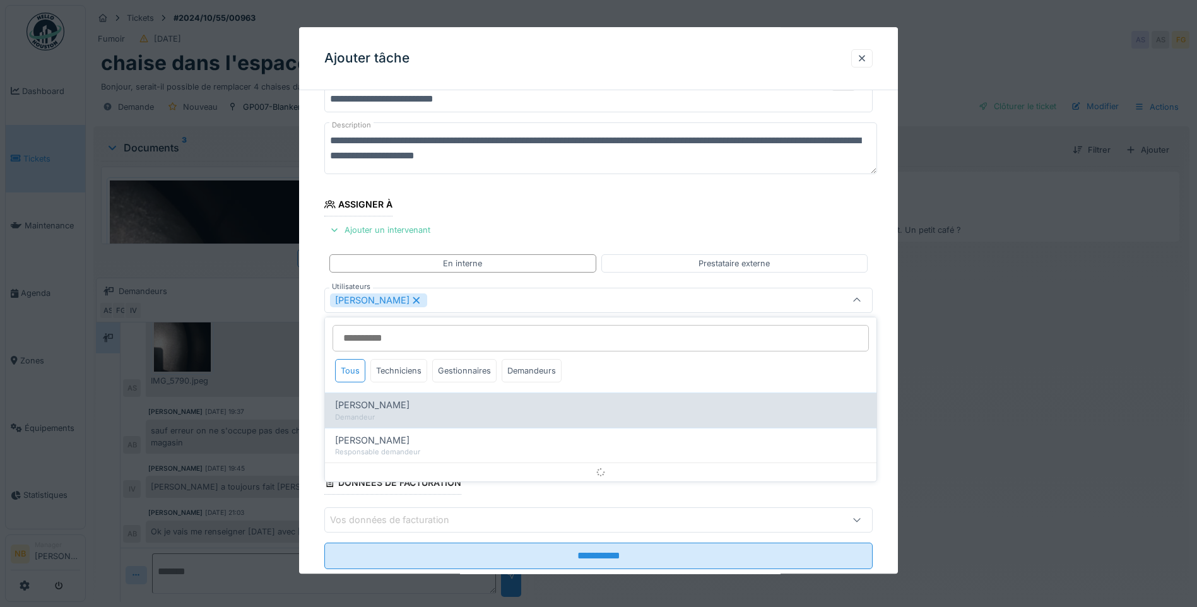
click at [406, 426] on div "Arnaud Baily Demandeur" at bounding box center [600, 409] width 551 height 35
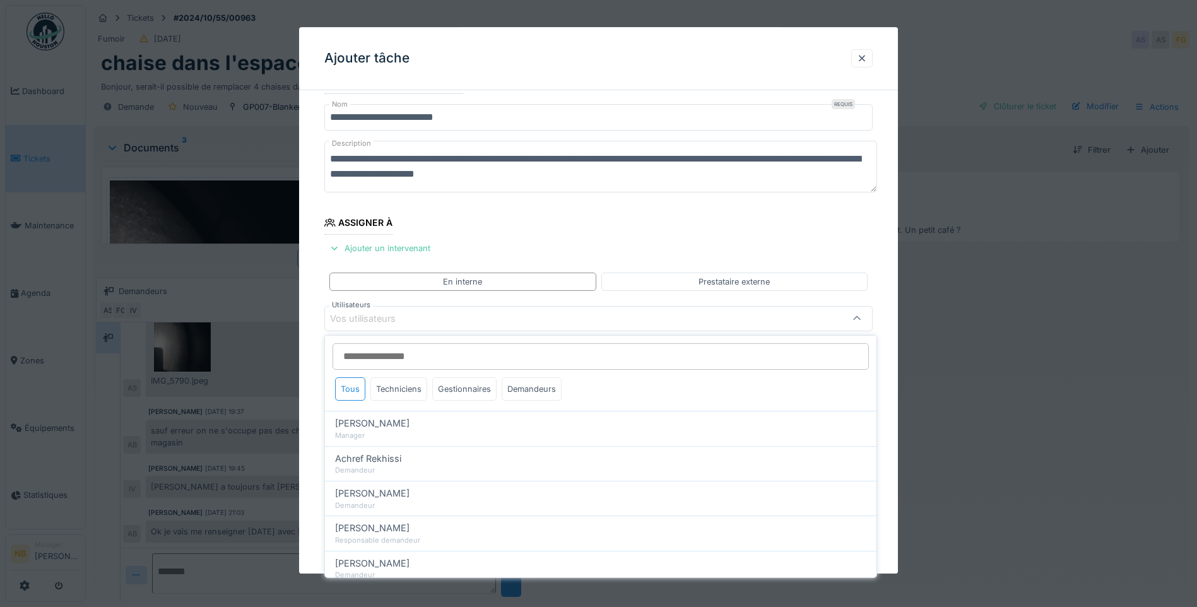
click at [427, 327] on div "Vos utilisateurs" at bounding box center [598, 318] width 548 height 25
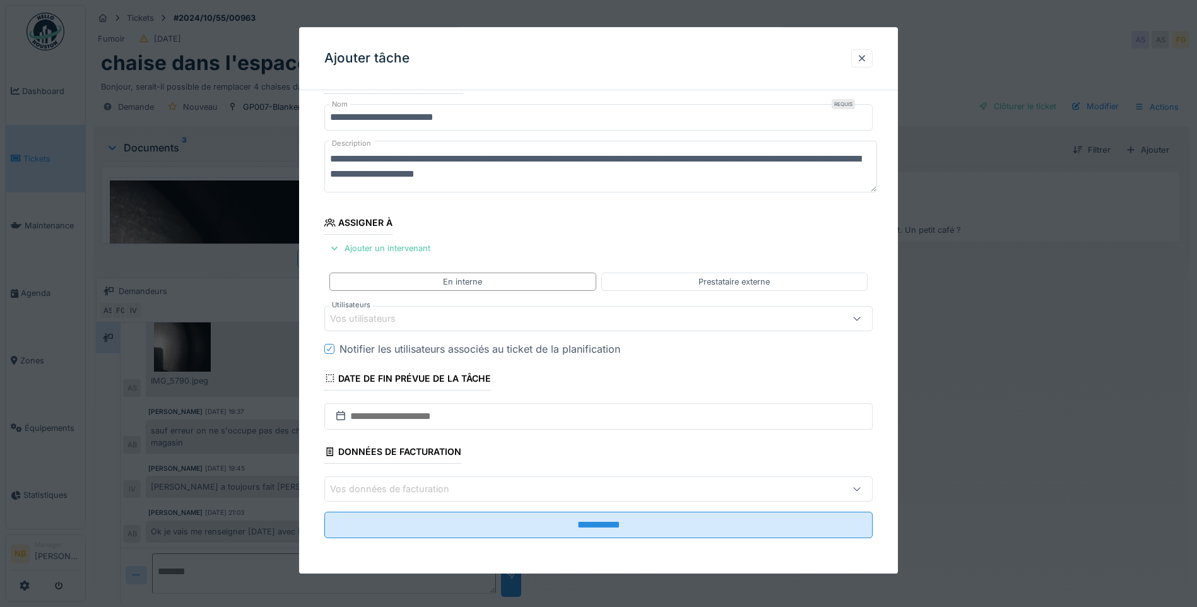
click at [438, 321] on div "Vos utilisateurs" at bounding box center [566, 319] width 472 height 14
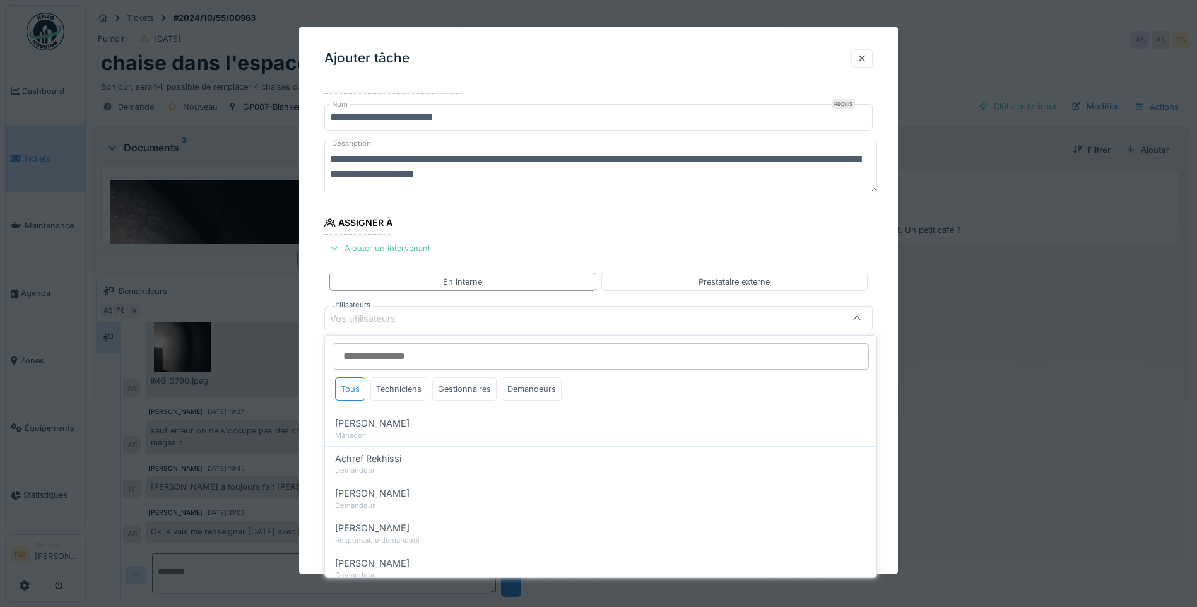
click at [452, 360] on input "Utilisateurs" at bounding box center [600, 356] width 536 height 26
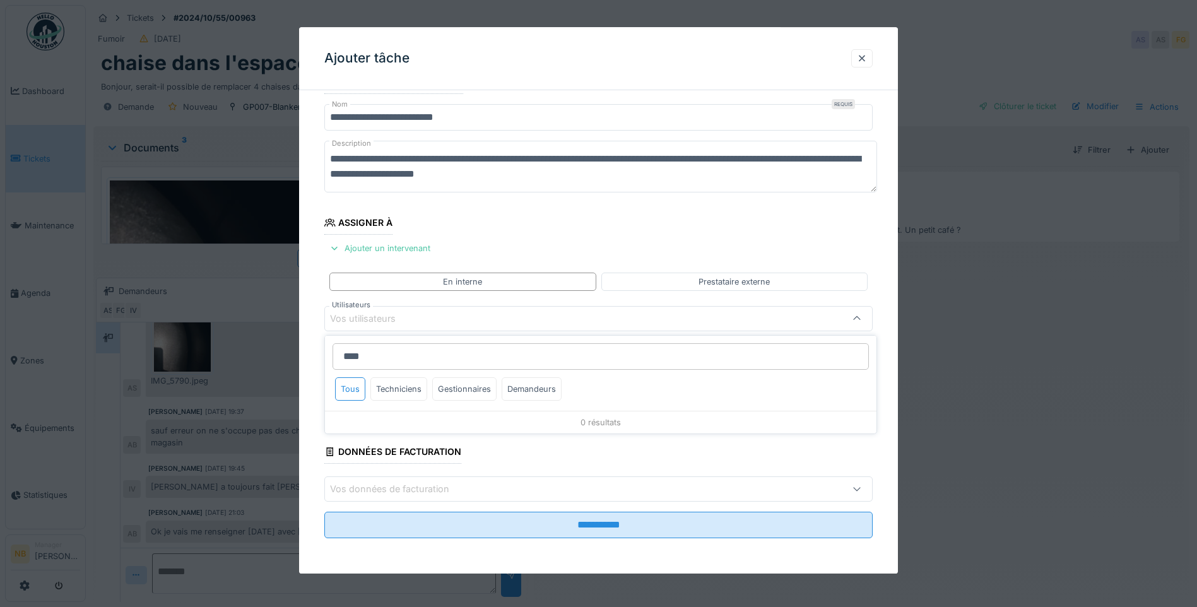
type input "*****"
drag, startPoint x: 389, startPoint y: 353, endPoint x: 327, endPoint y: 354, distance: 61.2
click at [327, 354] on div "***** Tous Techniciens Gestionnaires Demandeurs" at bounding box center [600, 373] width 551 height 75
click at [470, 382] on div "Gestionnaires" at bounding box center [464, 388] width 64 height 23
click at [476, 390] on div "Gestionnaires" at bounding box center [464, 388] width 64 height 23
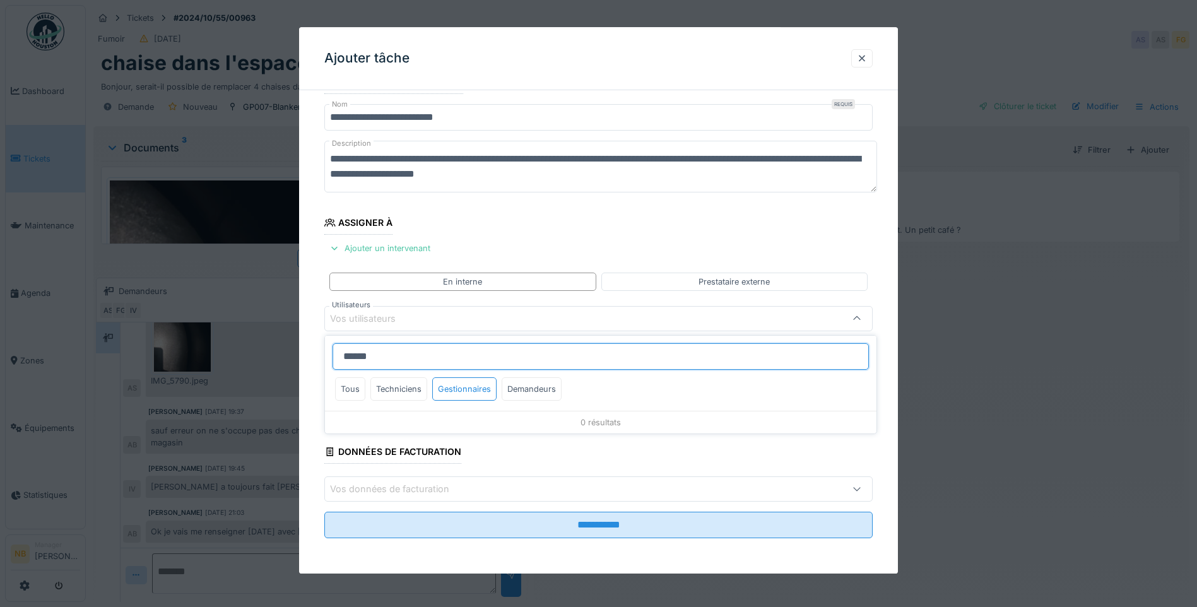
drag, startPoint x: 393, startPoint y: 346, endPoint x: 286, endPoint y: 360, distance: 108.0
click at [287, 360] on body "Dashboard Tickets Maintenance Agenda Zones Équipements Statistiques NB Manager …" at bounding box center [598, 303] width 1197 height 607
type input "*"
click at [544, 388] on div "Demandeurs" at bounding box center [531, 388] width 60 height 23
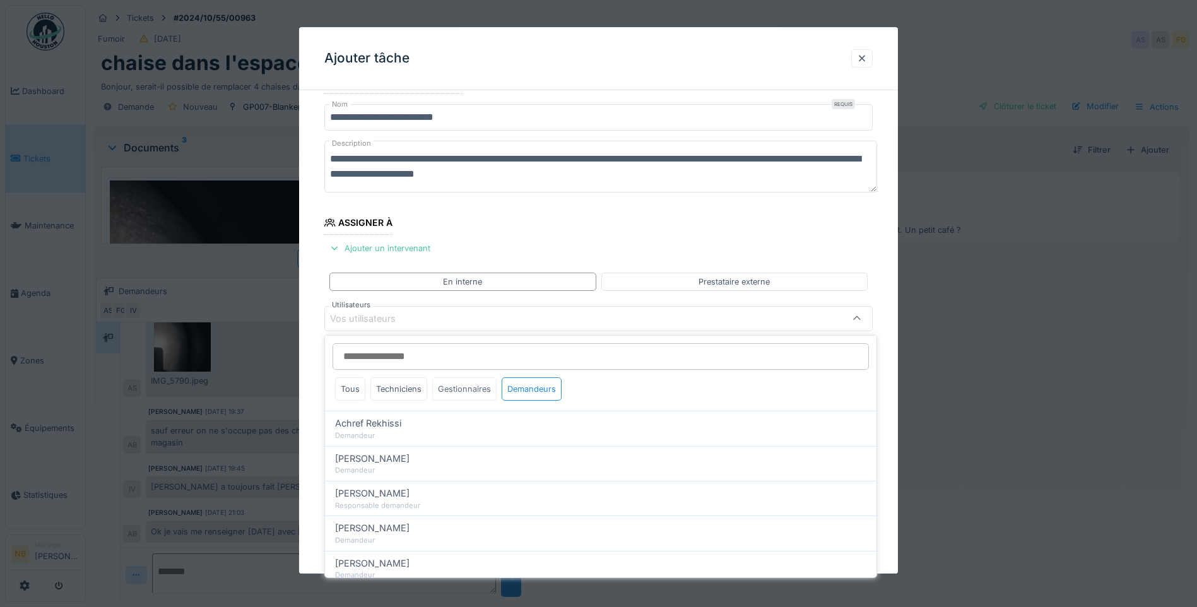
click at [479, 385] on div "Gestionnaires" at bounding box center [464, 388] width 64 height 23
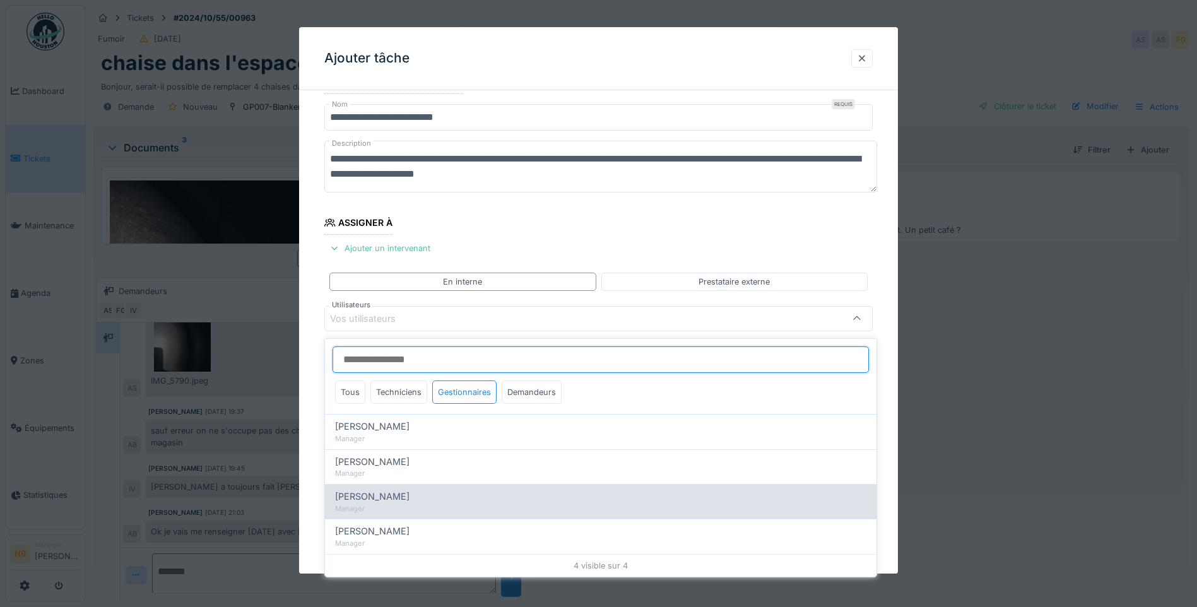
scroll to position [9, 0]
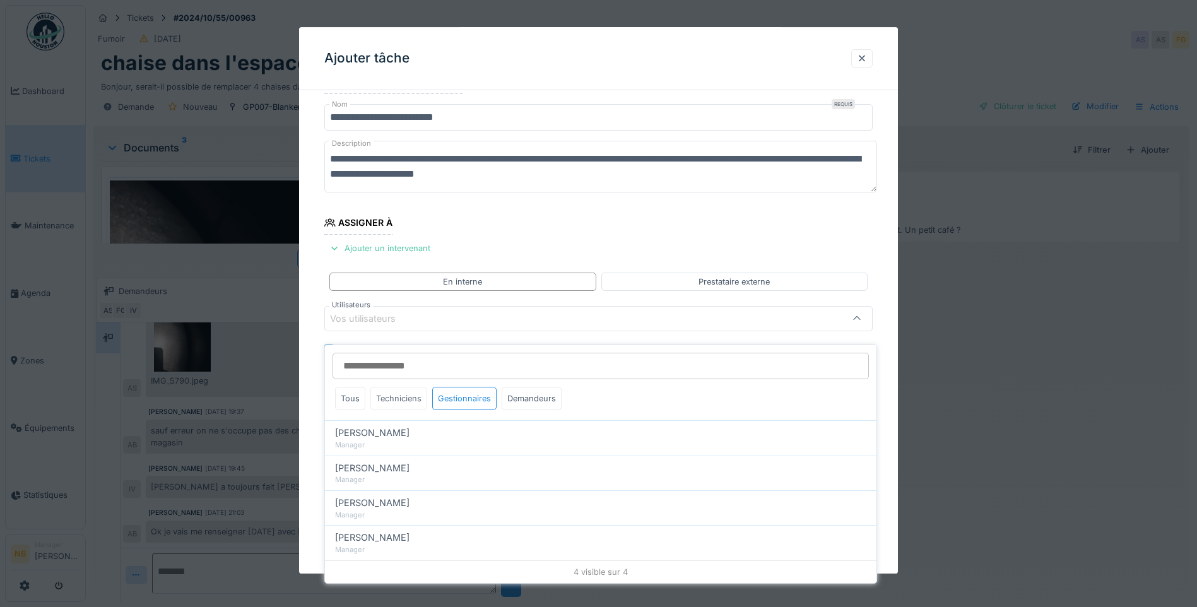
click at [395, 387] on div "Techniciens" at bounding box center [398, 398] width 57 height 23
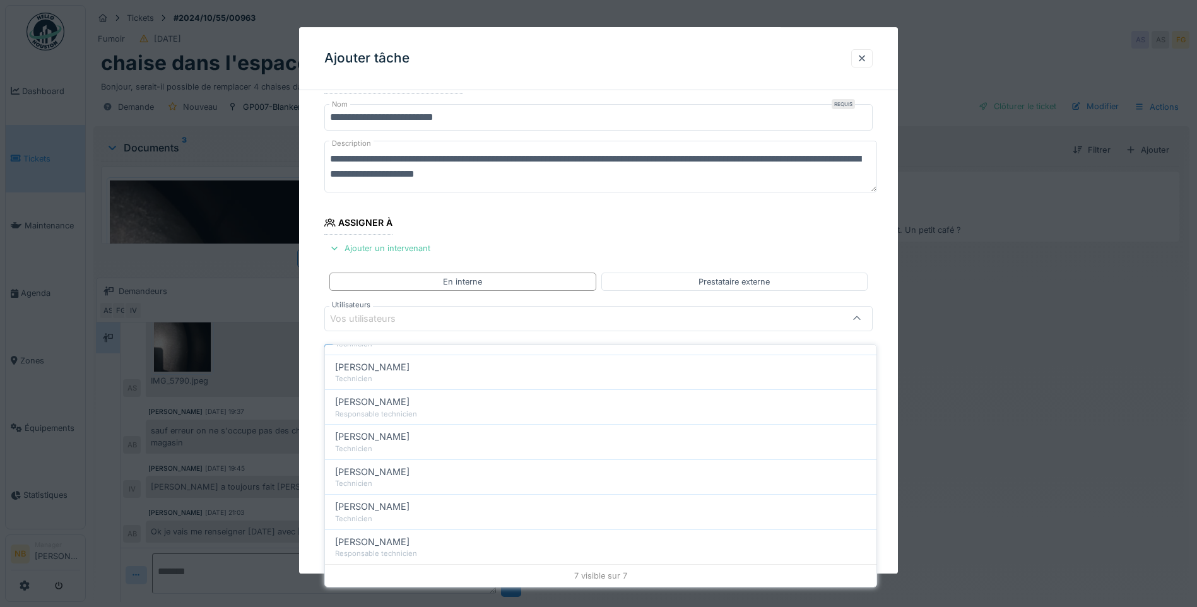
scroll to position [0, 0]
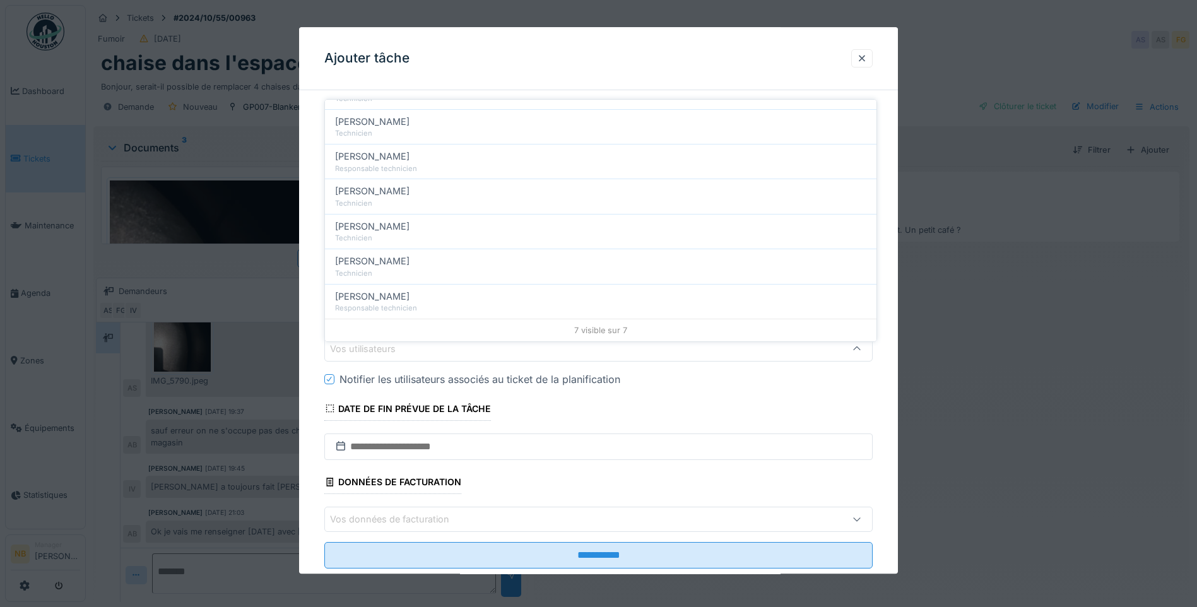
click at [472, 346] on div "Vos utilisateurs" at bounding box center [566, 349] width 472 height 14
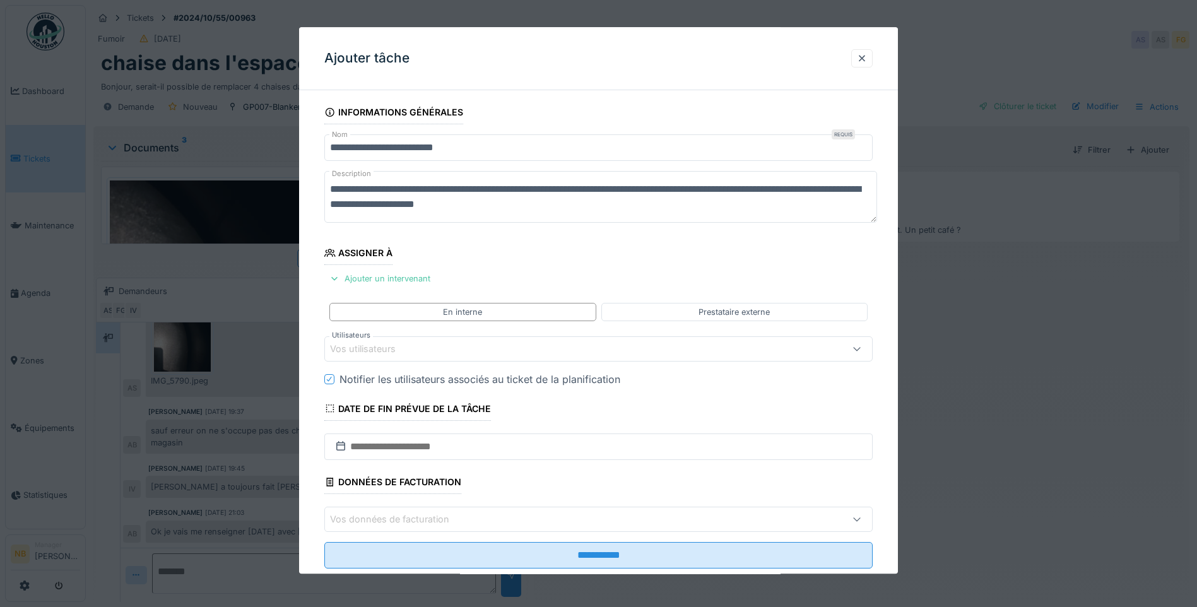
click at [471, 348] on div "Vos utilisateurs" at bounding box center [566, 349] width 472 height 14
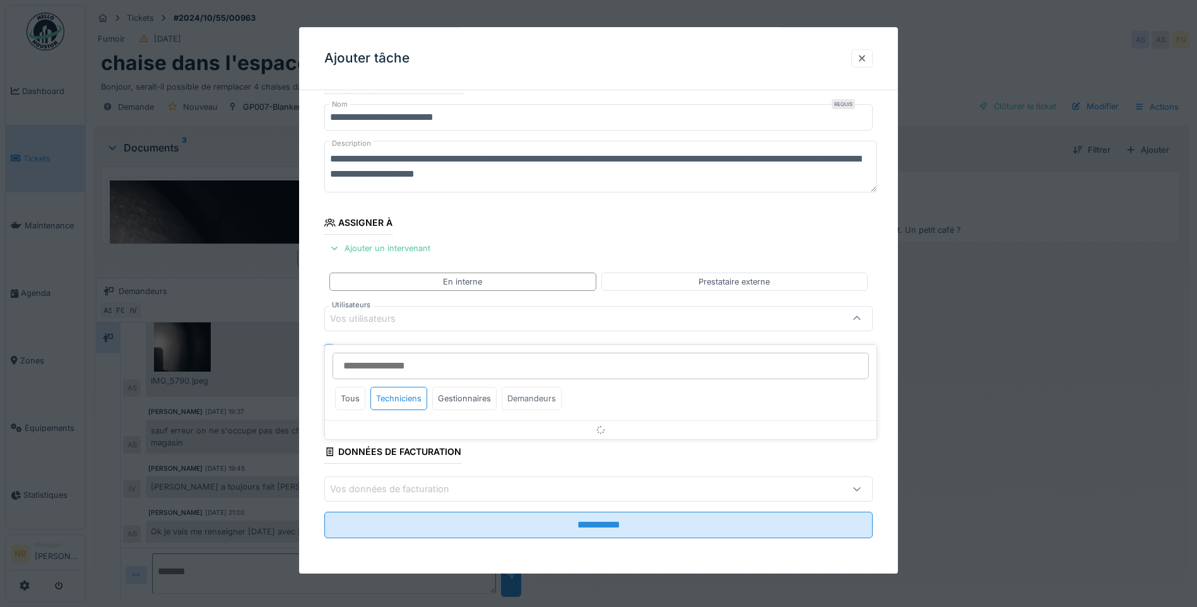
click at [536, 387] on div "Demandeurs" at bounding box center [531, 398] width 60 height 23
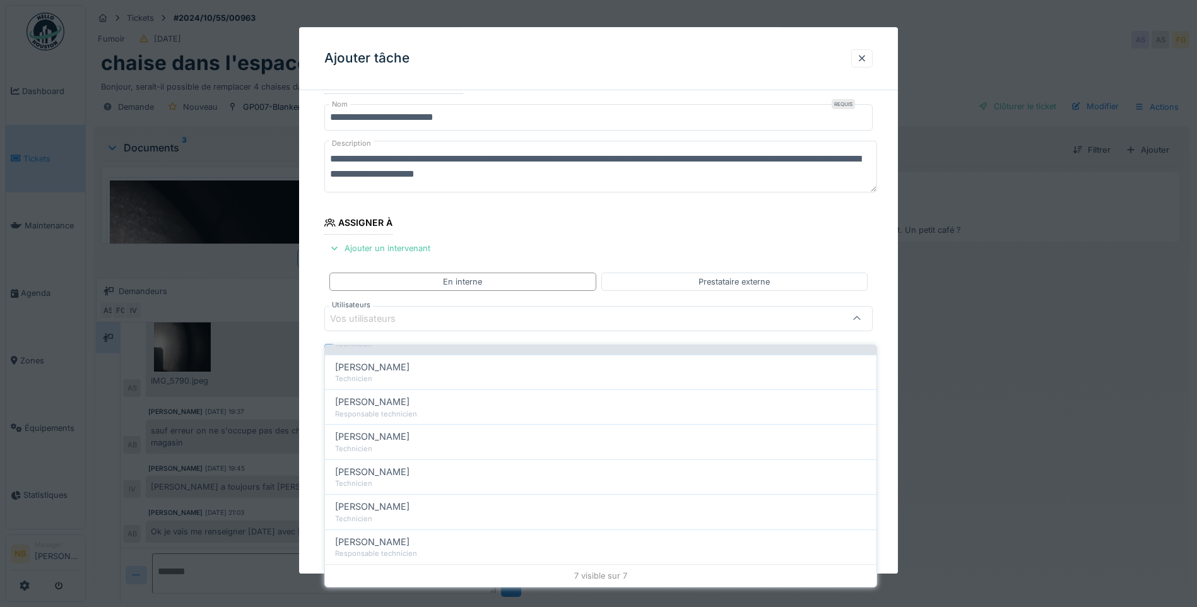
scroll to position [0, 0]
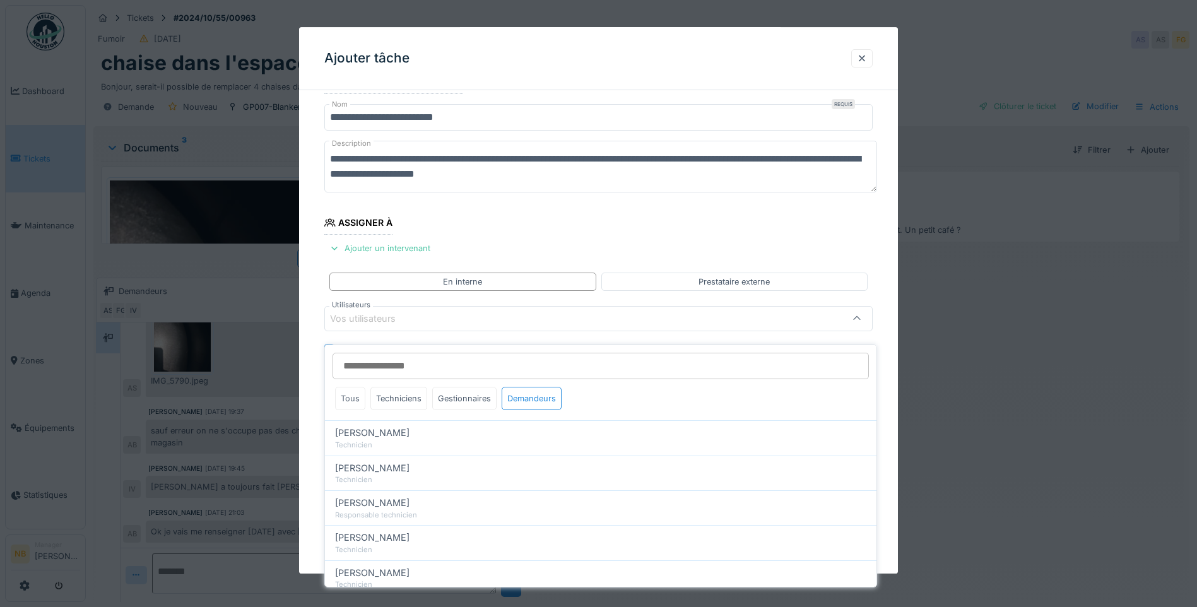
click at [358, 387] on div "Tous" at bounding box center [350, 398] width 30 height 23
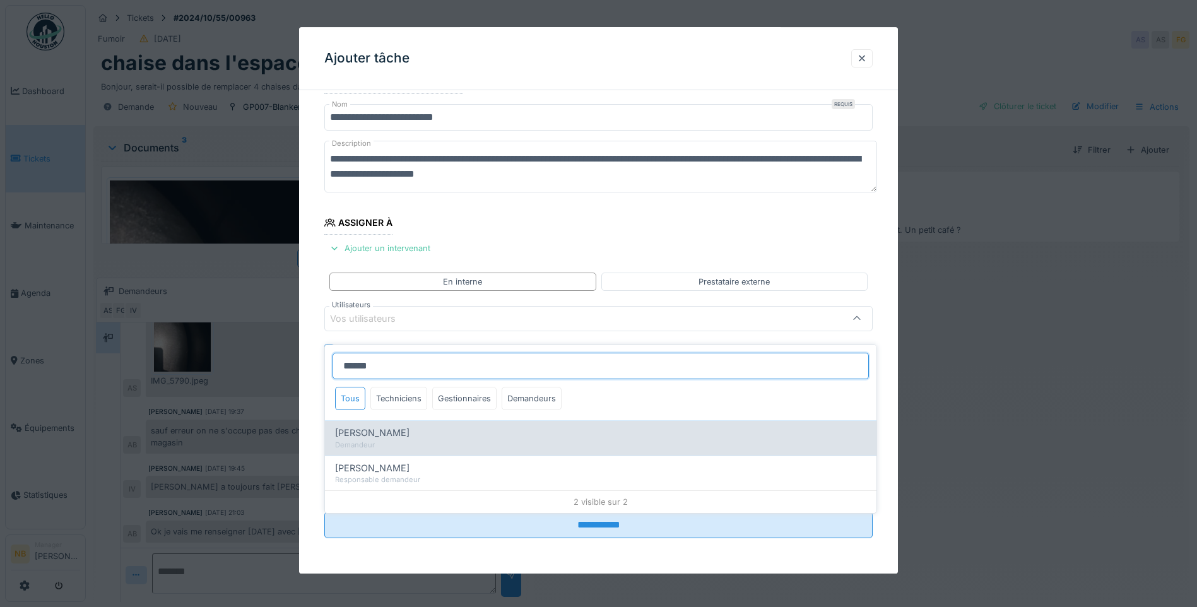
type input "******"
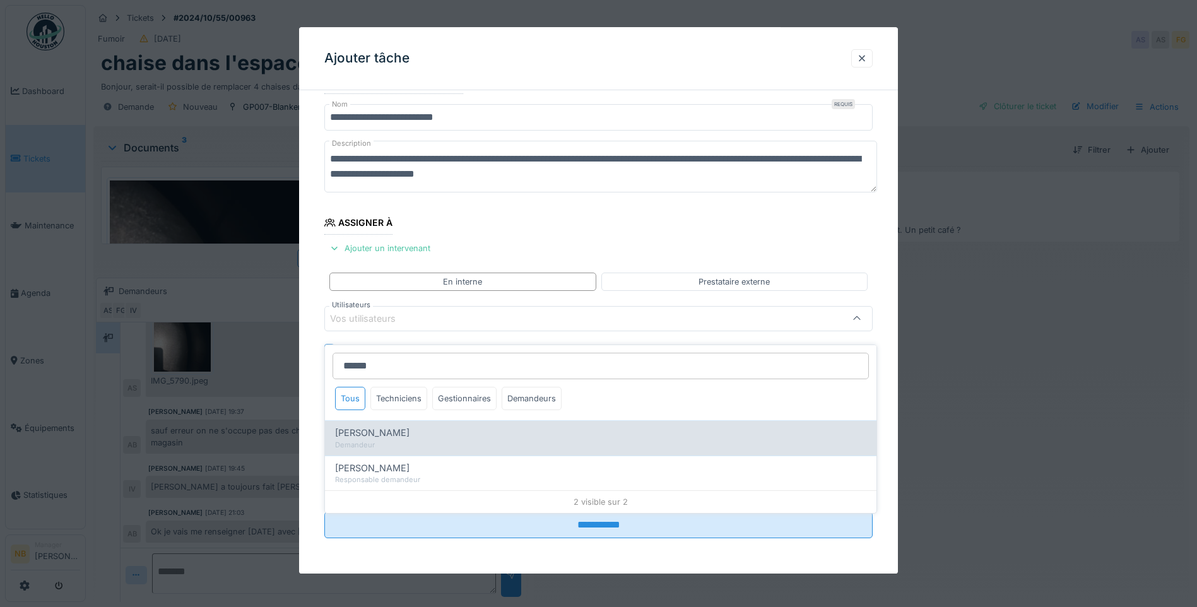
click at [405, 440] on div "Demandeur" at bounding box center [600, 445] width 531 height 11
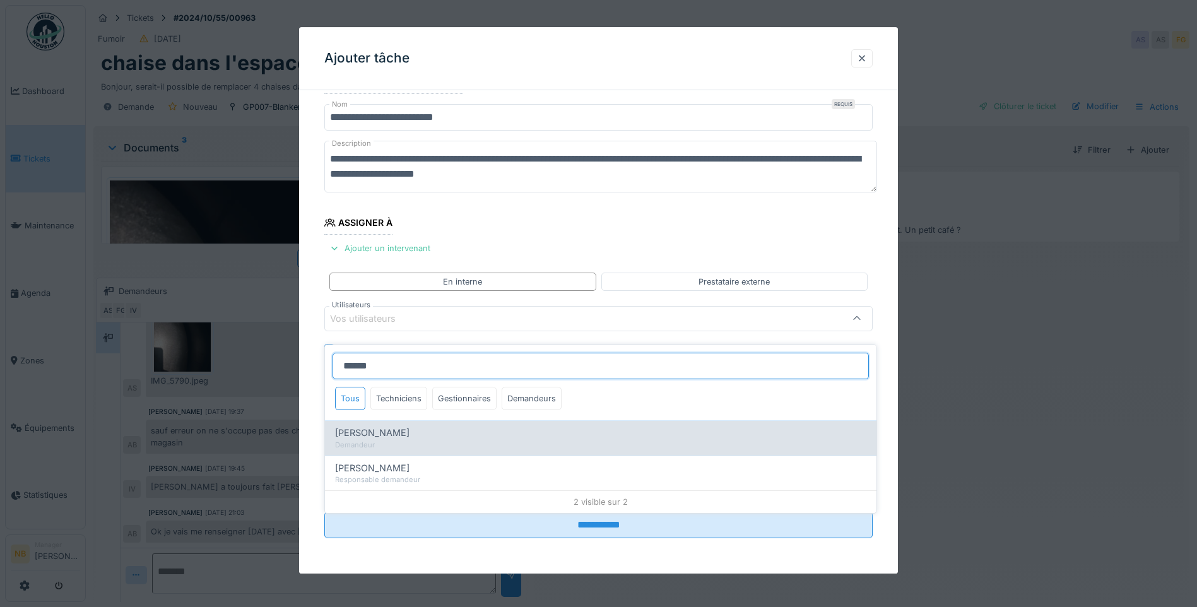
type input "****"
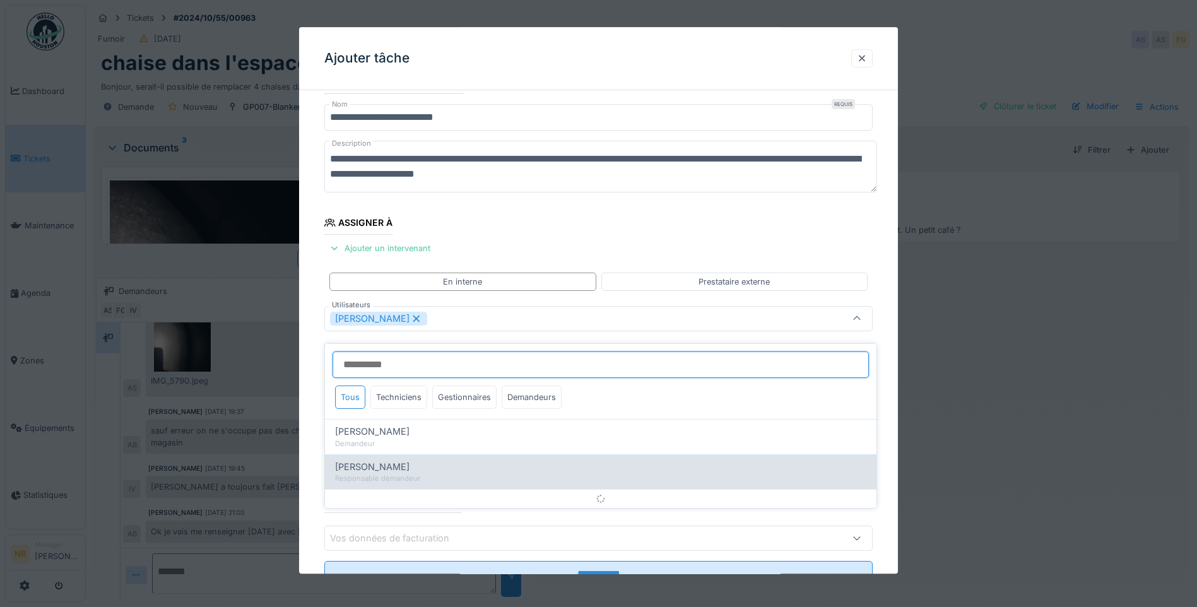
scroll to position [49, 0]
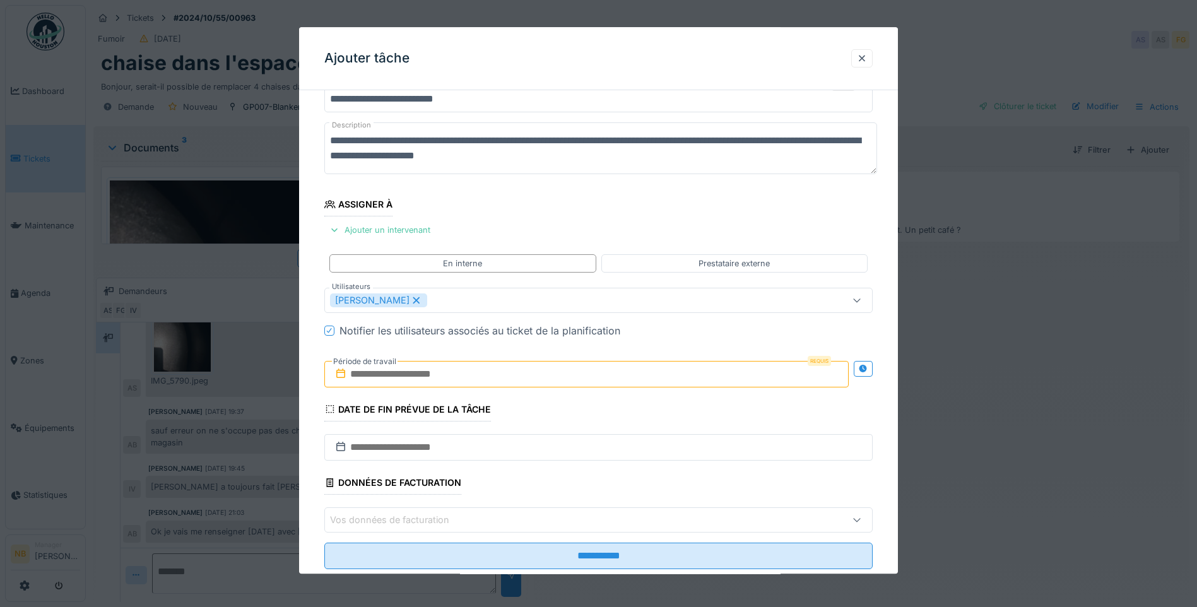
click at [718, 225] on fieldset "**********" at bounding box center [598, 315] width 548 height 527
click at [452, 373] on input "text" at bounding box center [586, 374] width 524 height 26
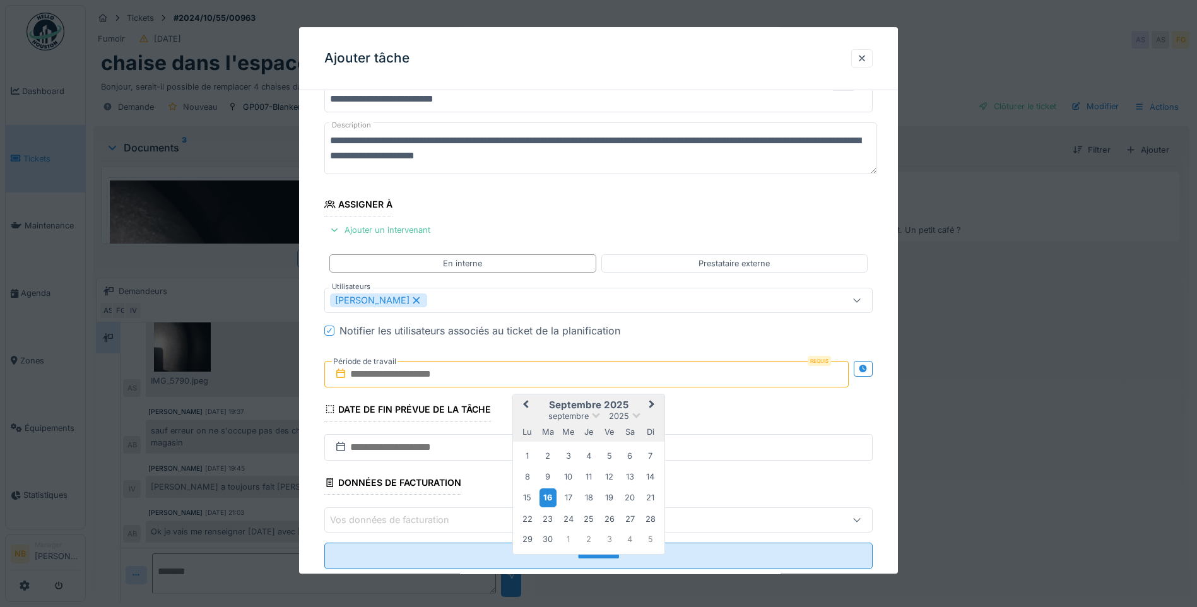
click at [552, 489] on div "16" at bounding box center [547, 498] width 17 height 18
click at [550, 517] on div "23" at bounding box center [547, 518] width 17 height 17
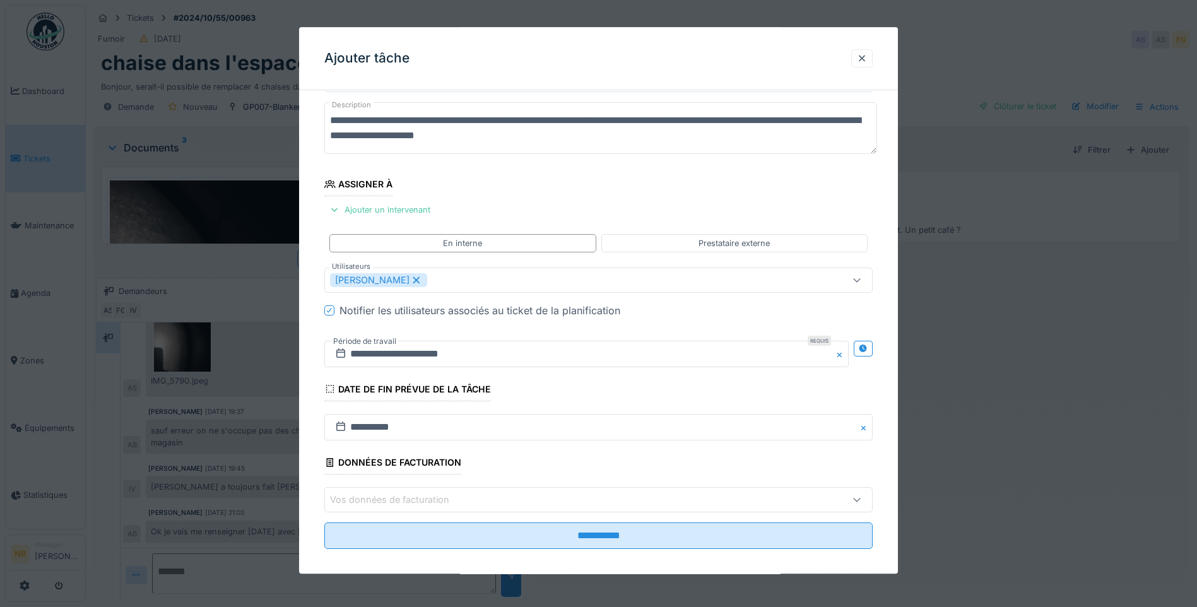
scroll to position [79, 0]
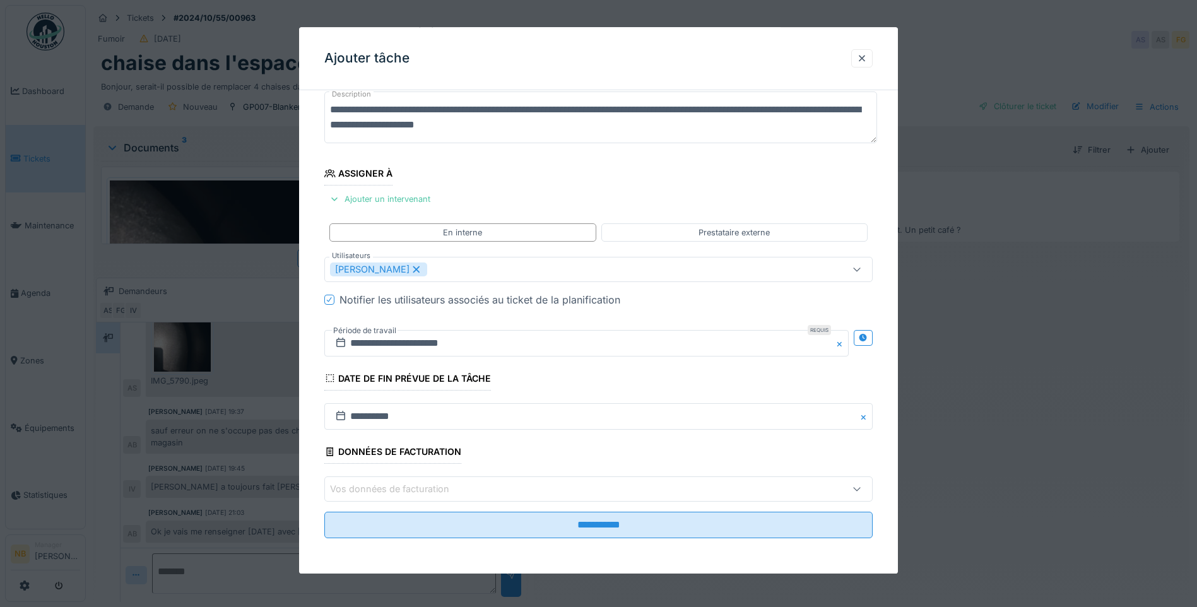
click at [419, 486] on div "Vos données de facturation" at bounding box center [398, 489] width 137 height 14
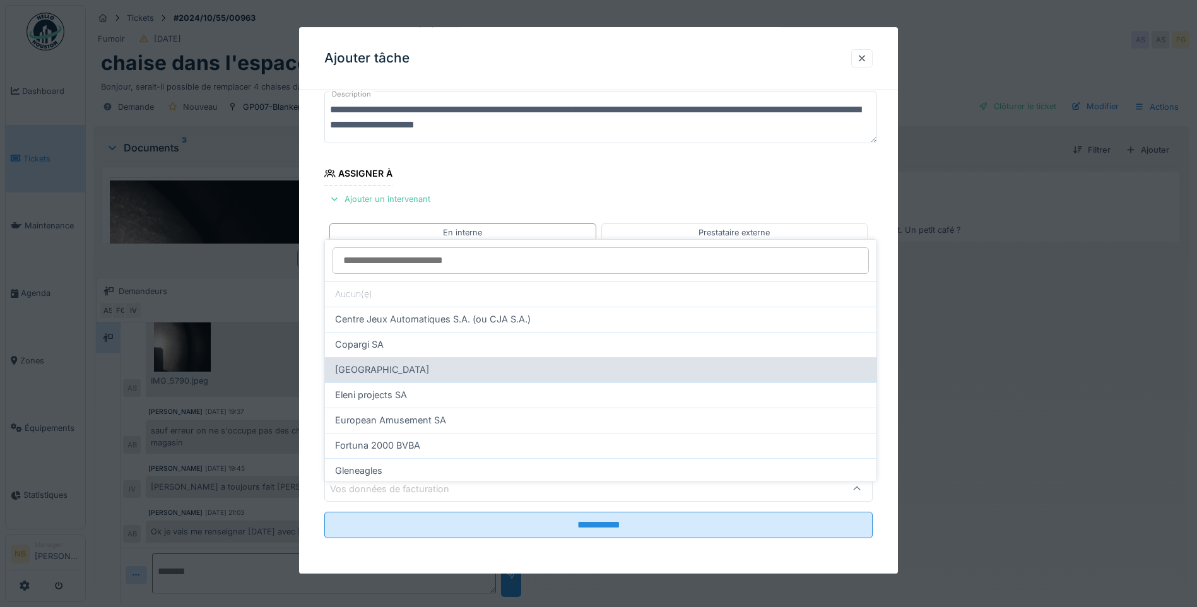
click at [416, 357] on div "Deba Square NV" at bounding box center [600, 369] width 551 height 25
type input "*"
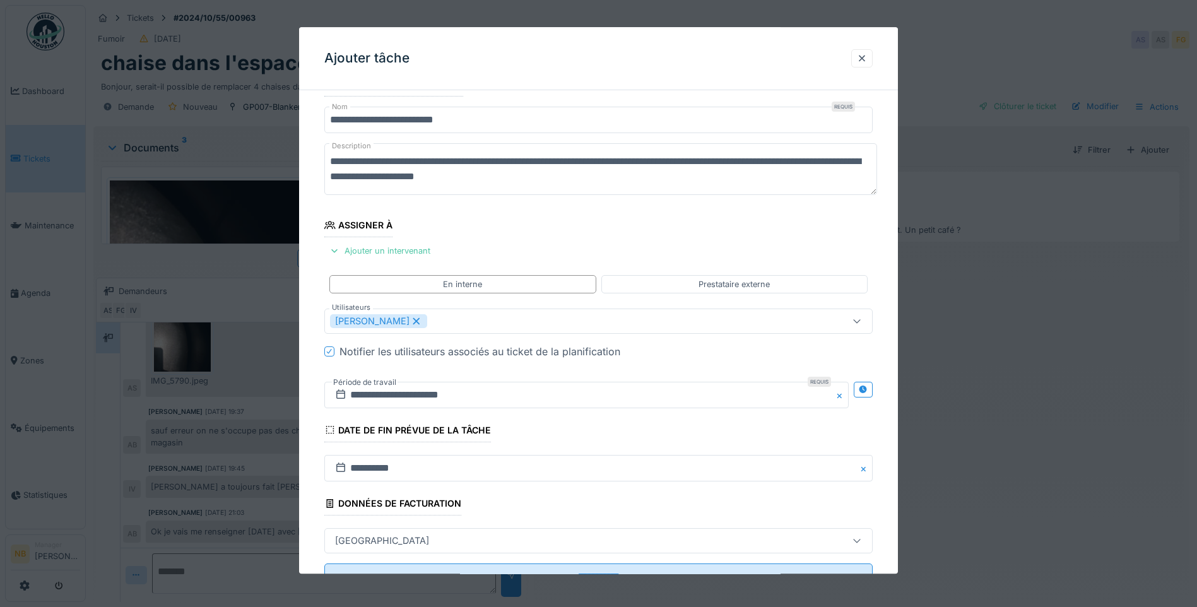
scroll to position [0, 0]
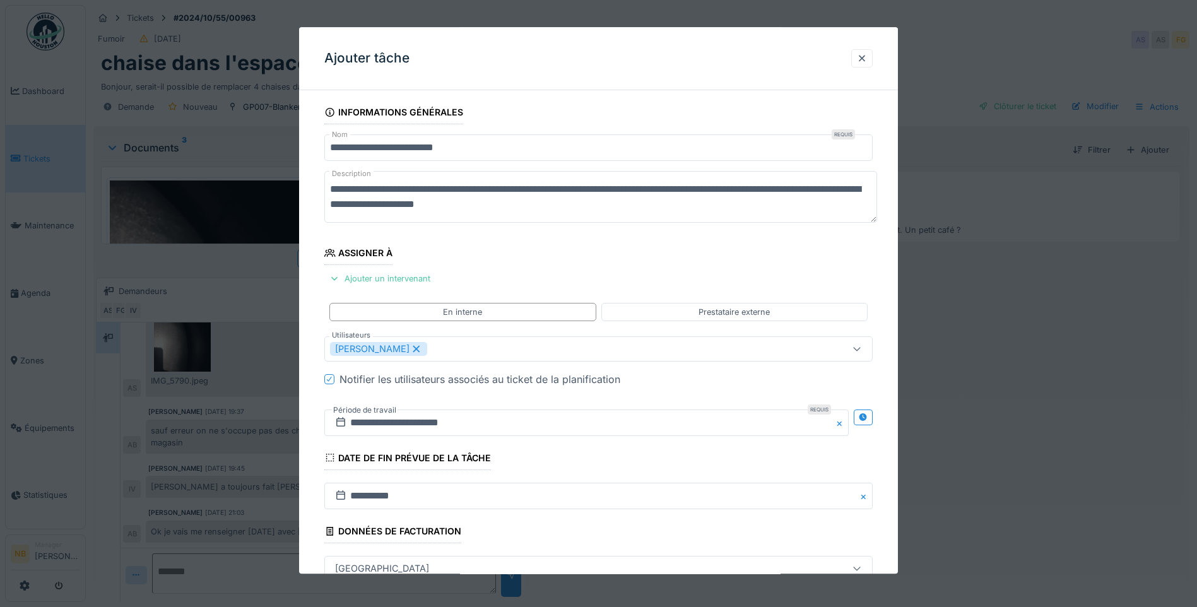
drag, startPoint x: 668, startPoint y: 210, endPoint x: 686, endPoint y: 226, distance: 24.1
click at [669, 210] on textarea "**********" at bounding box center [600, 197] width 553 height 52
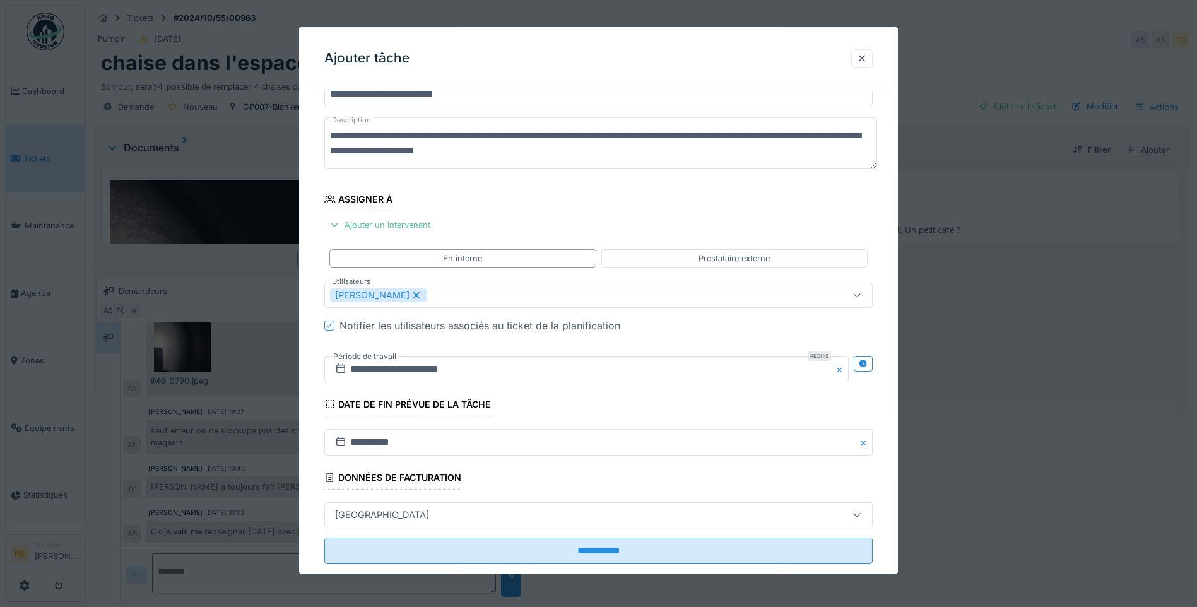
scroll to position [79, 0]
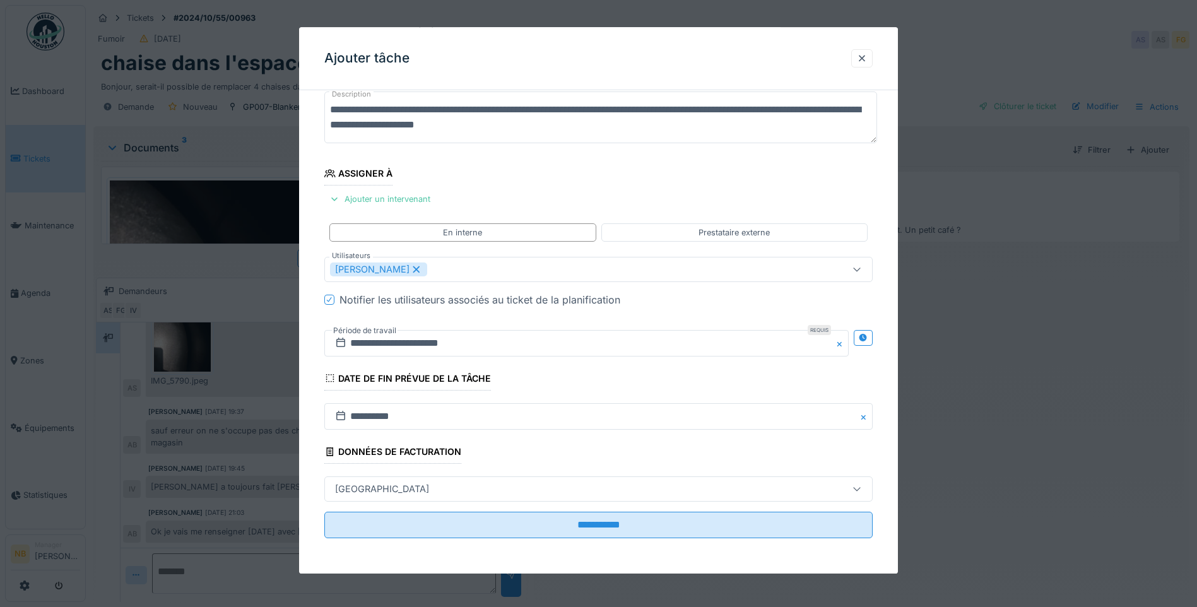
drag, startPoint x: 657, startPoint y: 123, endPoint x: 211, endPoint y: 72, distance: 448.9
click at [211, 72] on div "**********" at bounding box center [641, 303] width 1111 height 607
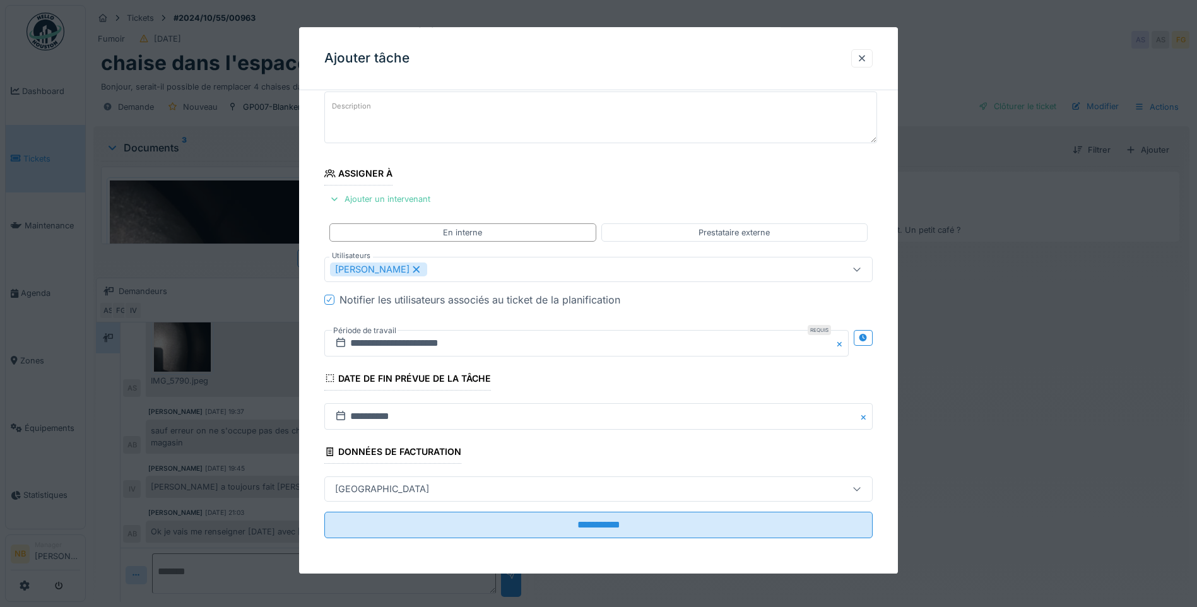
paste textarea "**********"
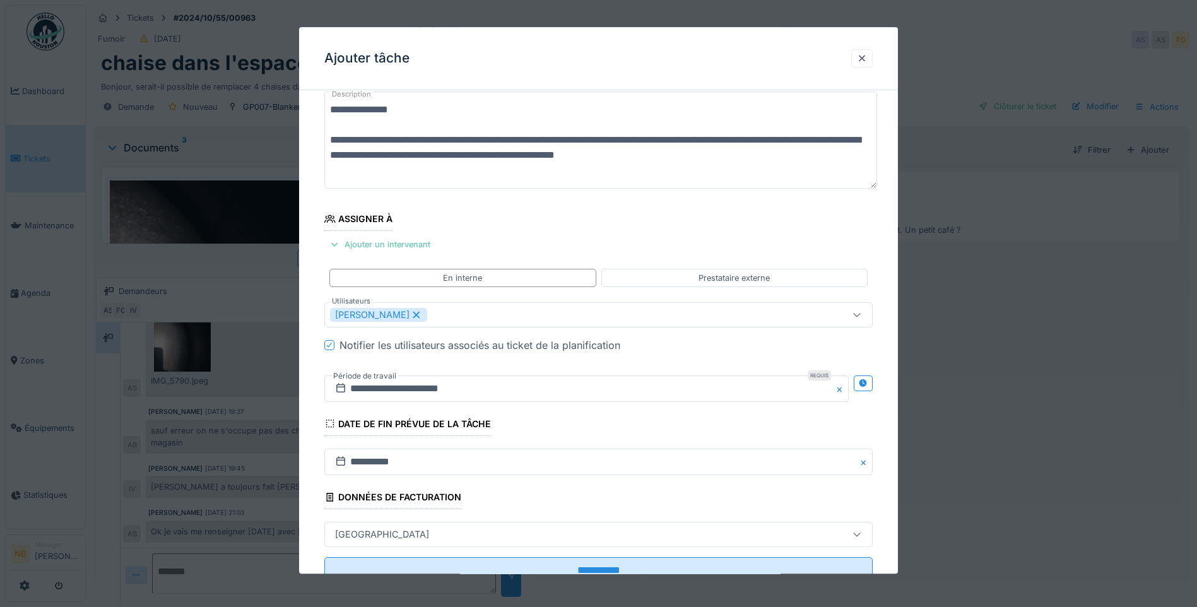
scroll to position [15, 0]
click at [343, 163] on textarea "**********" at bounding box center [600, 139] width 553 height 97
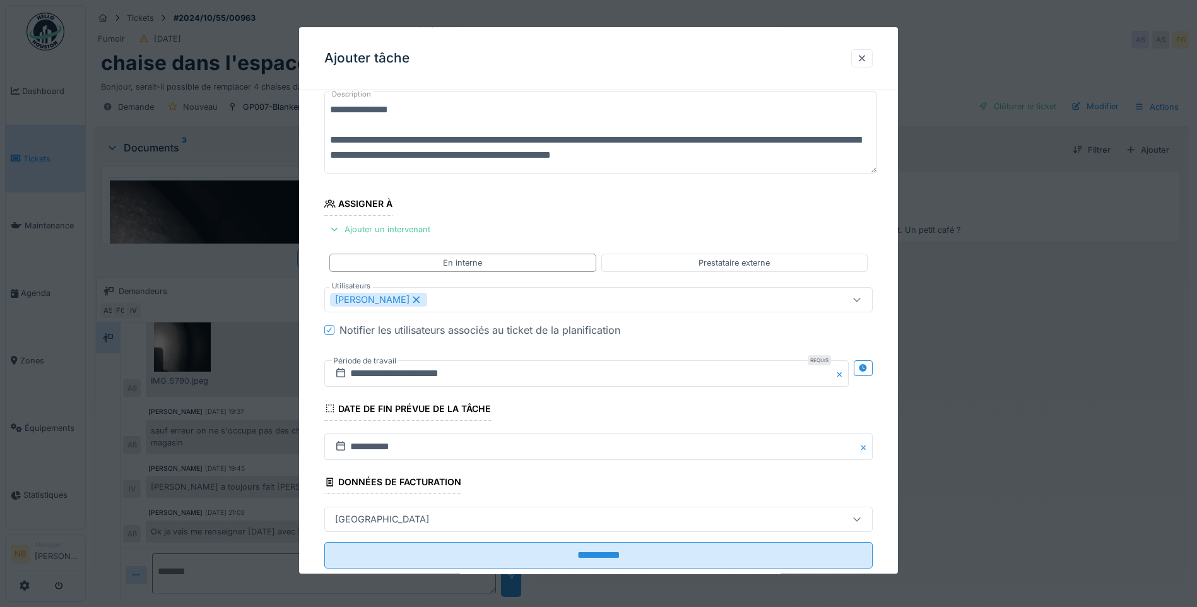
paste textarea "**********"
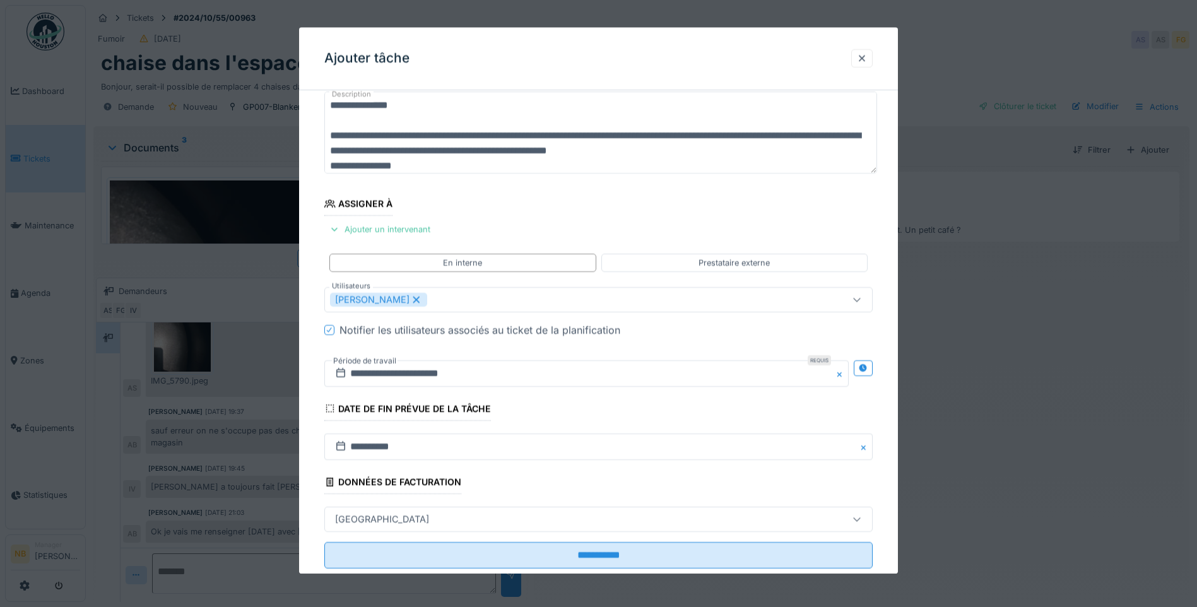
scroll to position [15, 0]
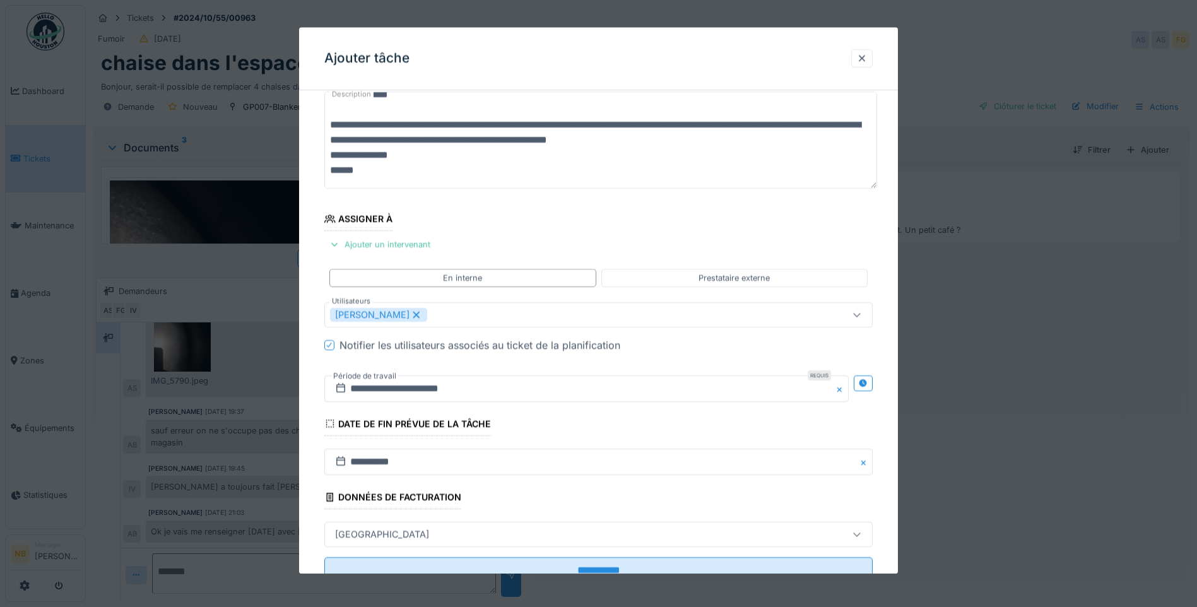
click at [815, 141] on textarea "**********" at bounding box center [600, 139] width 553 height 97
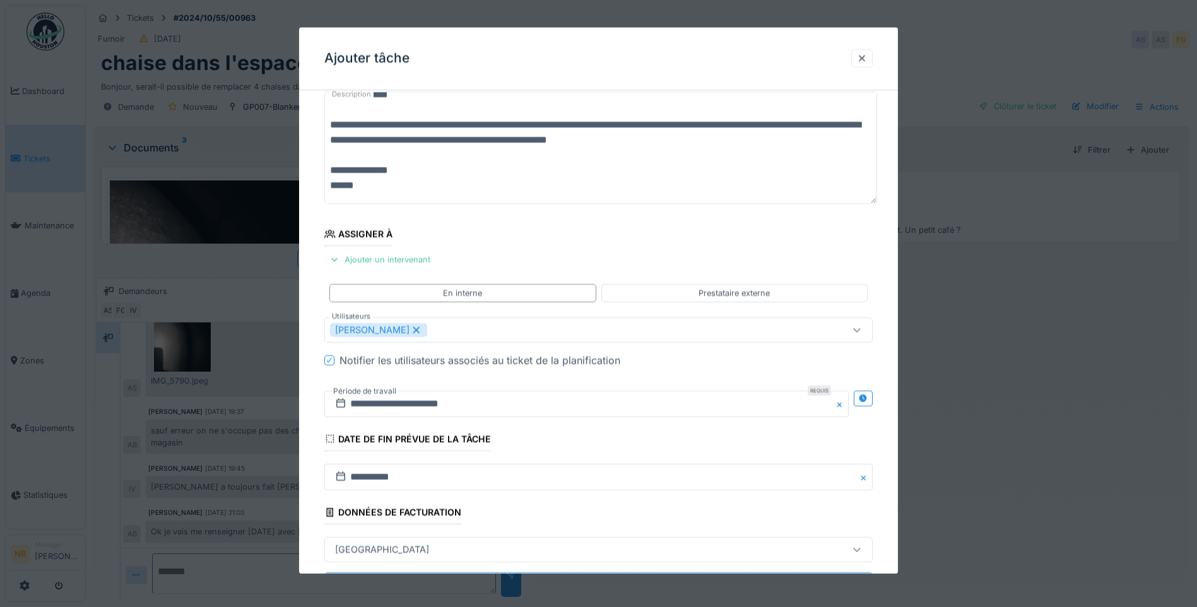
click at [326, 354] on div at bounding box center [329, 360] width 8 height 12
click at [331, 357] on div at bounding box center [329, 360] width 10 height 10
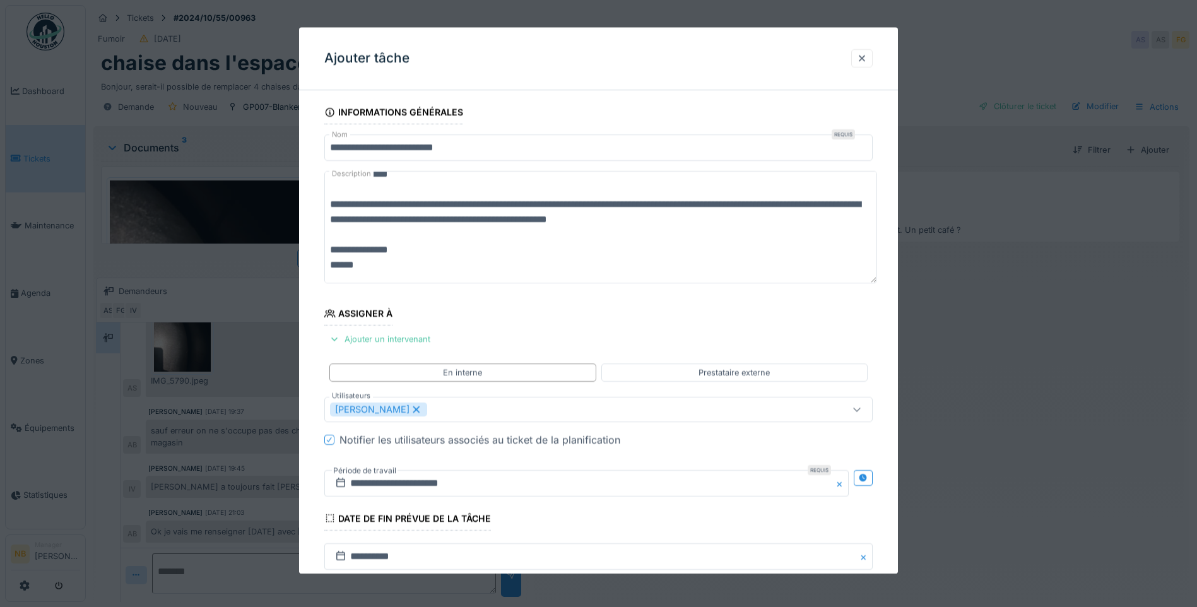
scroll to position [0, 0]
click at [549, 264] on textarea "**********" at bounding box center [600, 227] width 553 height 112
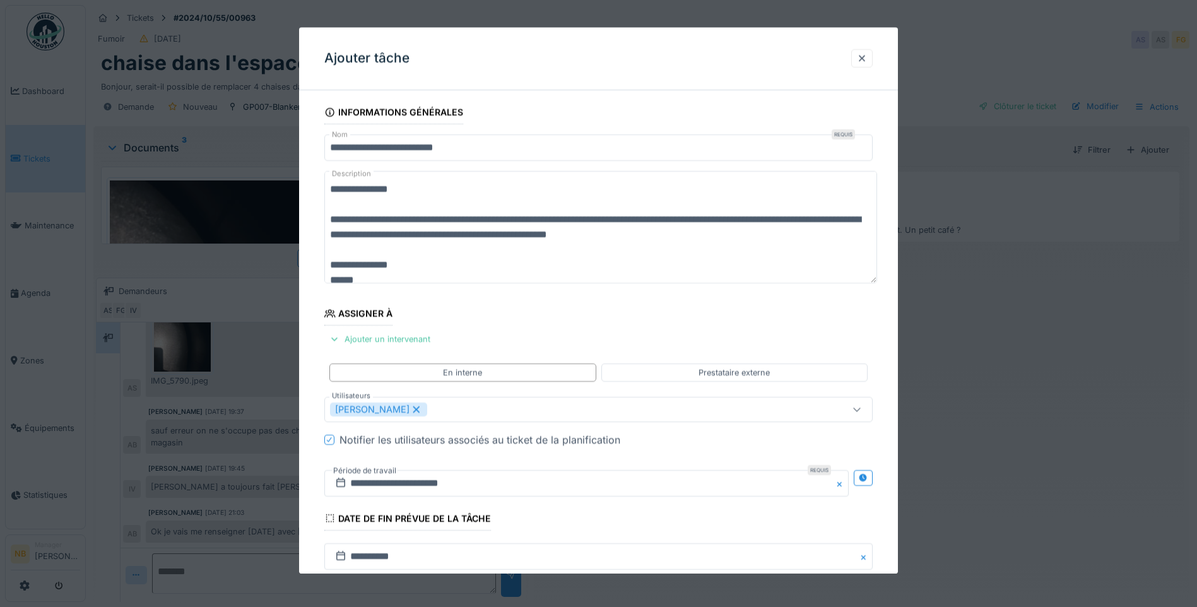
click at [361, 249] on textarea "**********" at bounding box center [600, 227] width 553 height 112
paste textarea "**********"
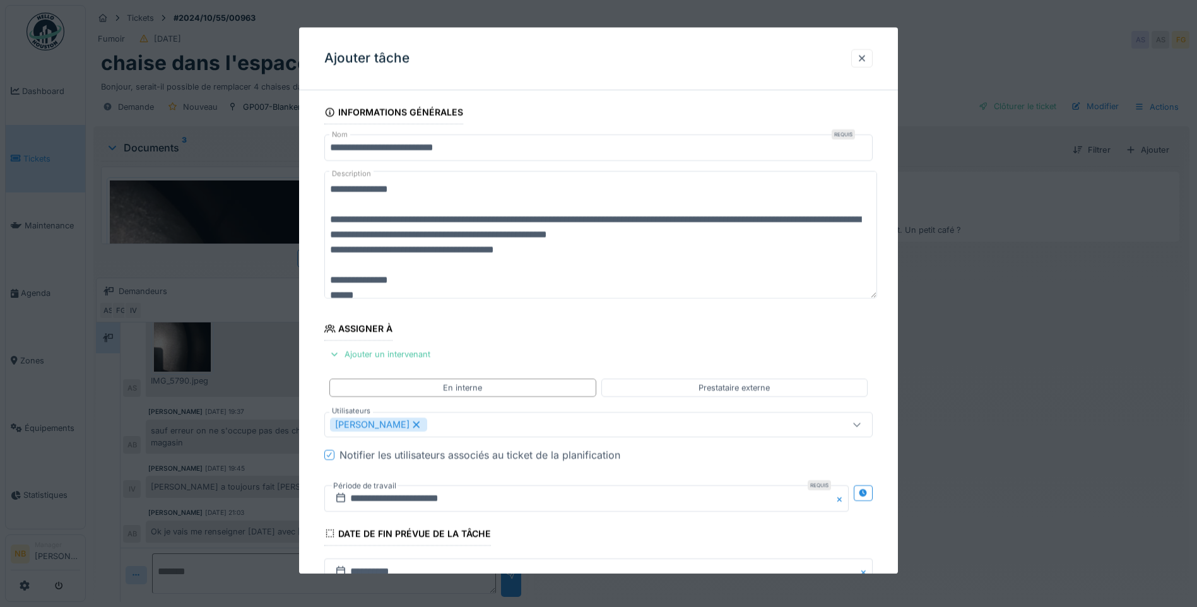
click at [587, 268] on textarea "**********" at bounding box center [600, 234] width 553 height 127
type textarea "**********"
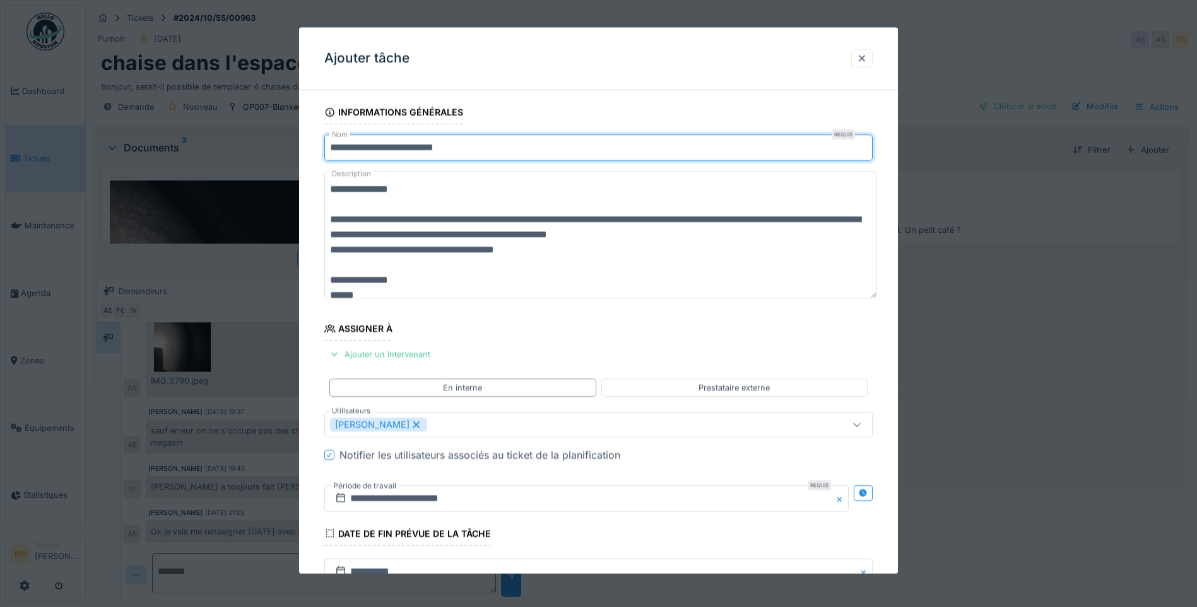
drag, startPoint x: 334, startPoint y: 150, endPoint x: 329, endPoint y: 164, distance: 14.6
click at [334, 151] on input "**********" at bounding box center [598, 147] width 548 height 26
click at [359, 149] on input "**********" at bounding box center [598, 147] width 548 height 26
click at [363, 149] on input "**********" at bounding box center [598, 147] width 548 height 26
type input "**********"
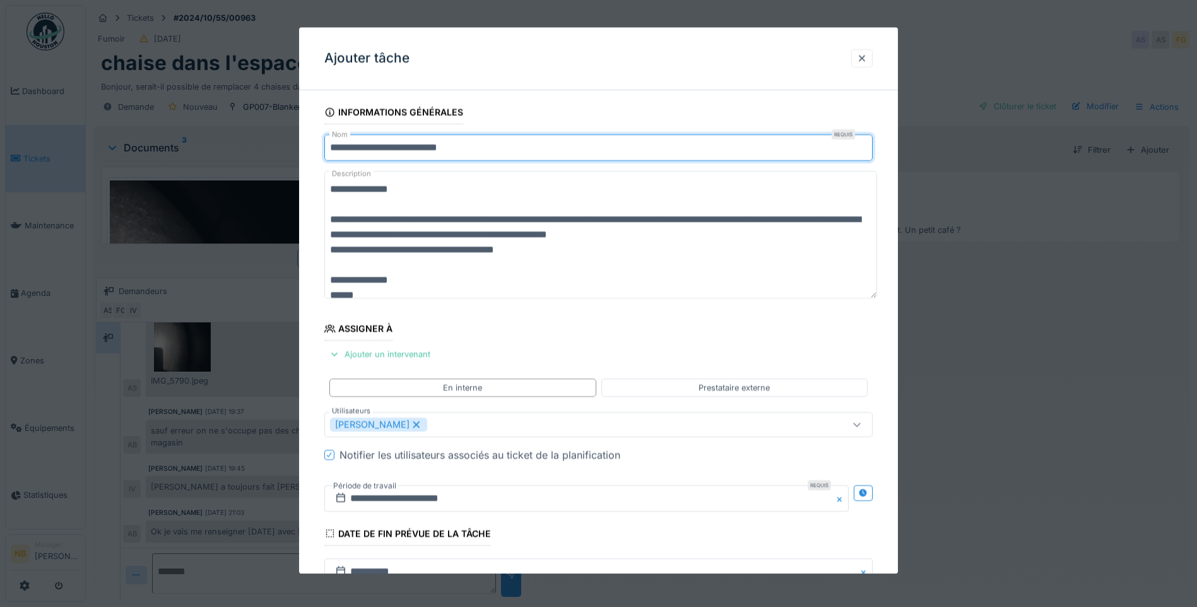
click at [556, 327] on fieldset "**********" at bounding box center [598, 401] width 548 height 603
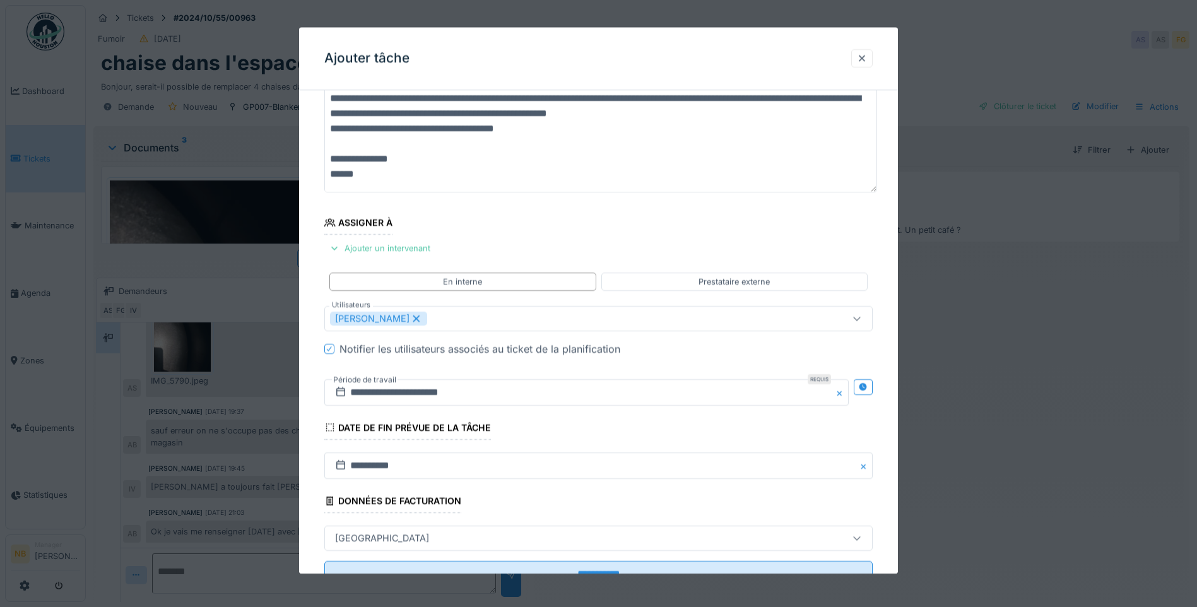
scroll to position [155, 0]
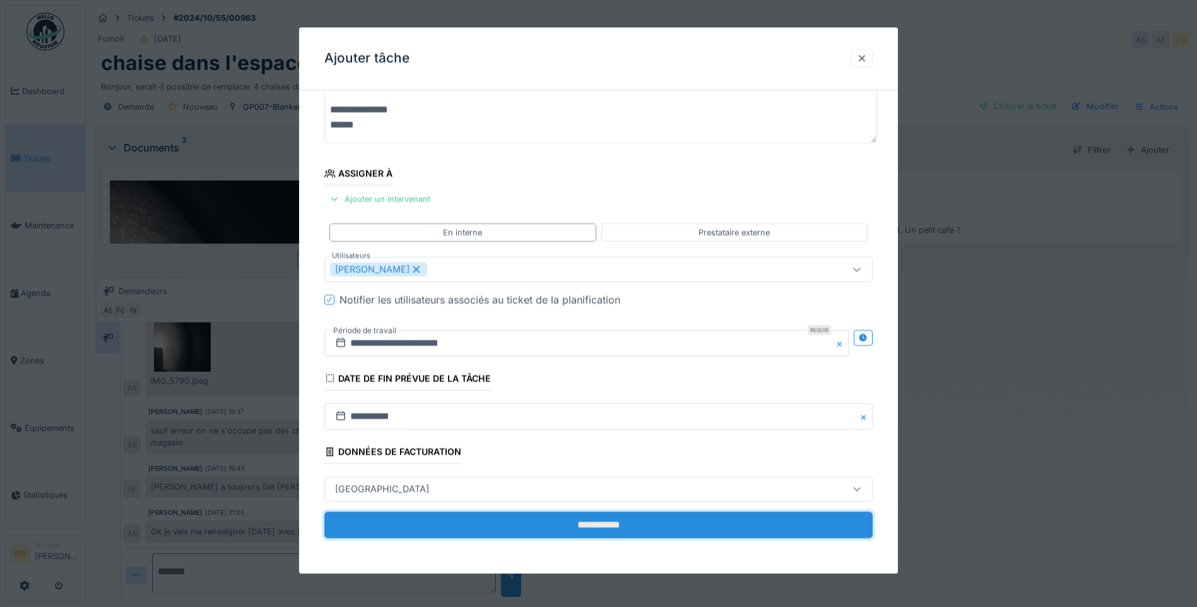
click at [659, 521] on input "**********" at bounding box center [598, 525] width 548 height 26
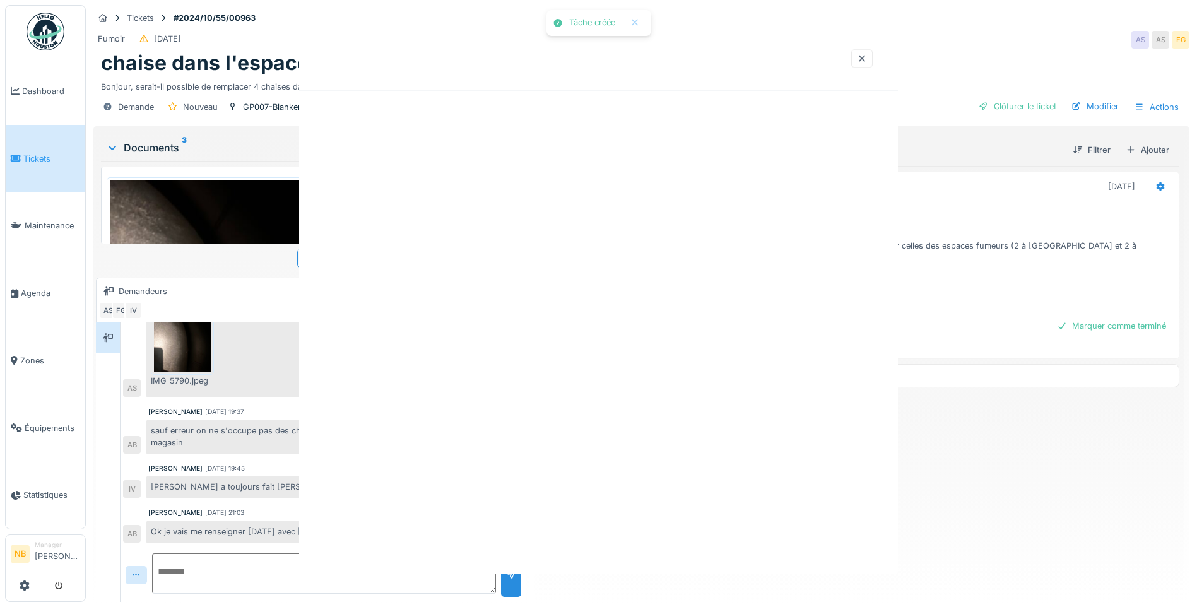
scroll to position [0, 0]
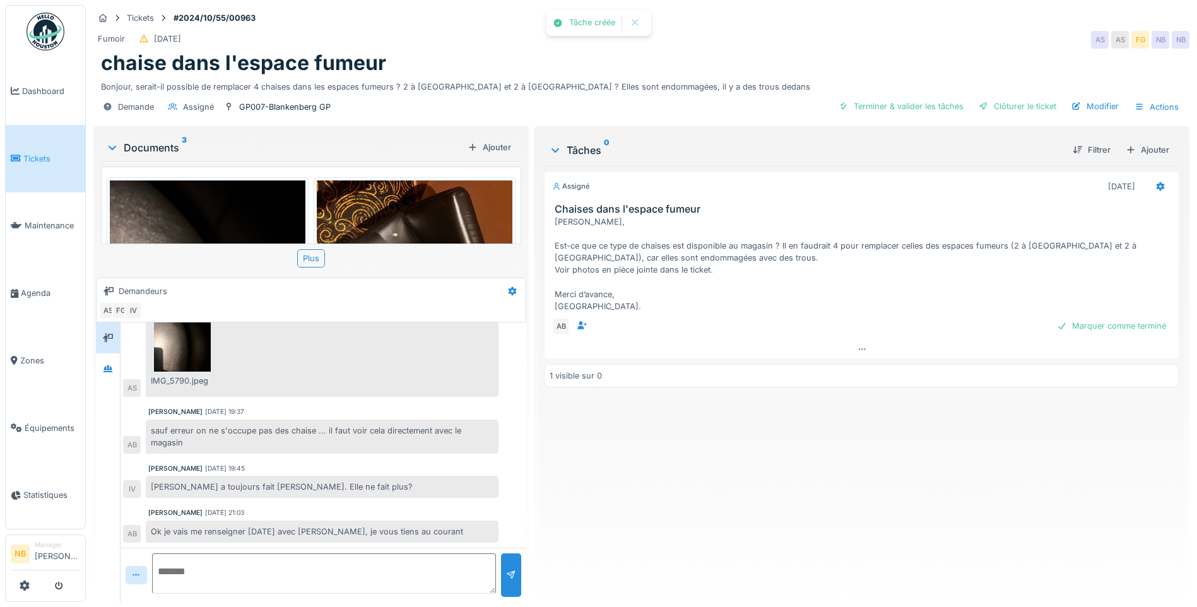
click at [34, 164] on link "Tickets" at bounding box center [45, 158] width 79 height 67
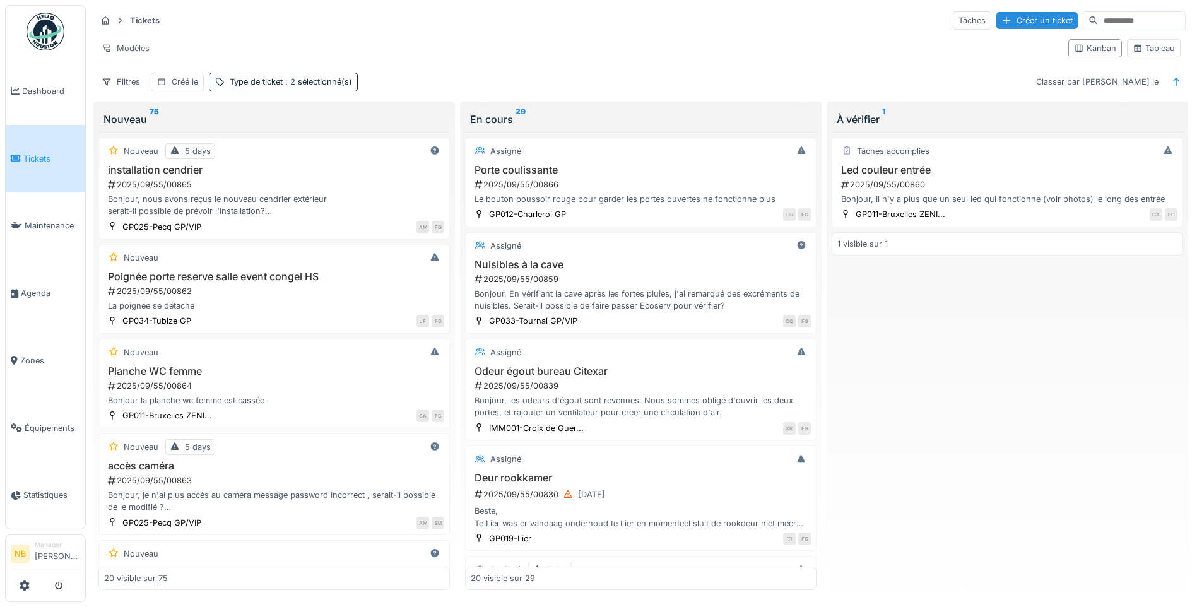
click at [1098, 17] on input at bounding box center [1141, 21] width 87 height 18
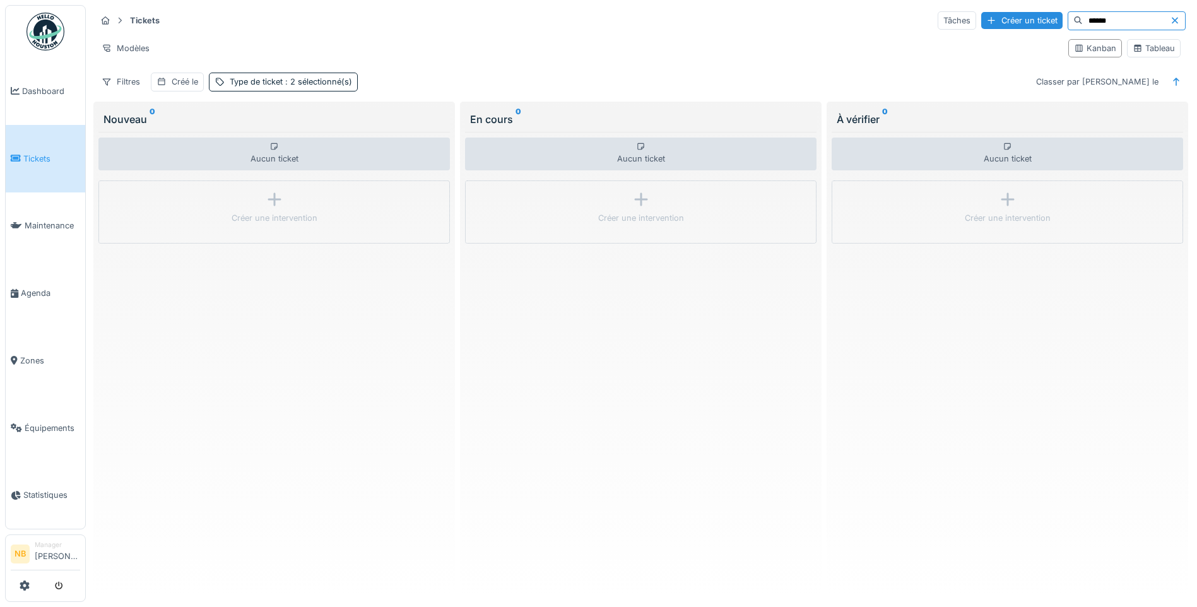
type input "******"
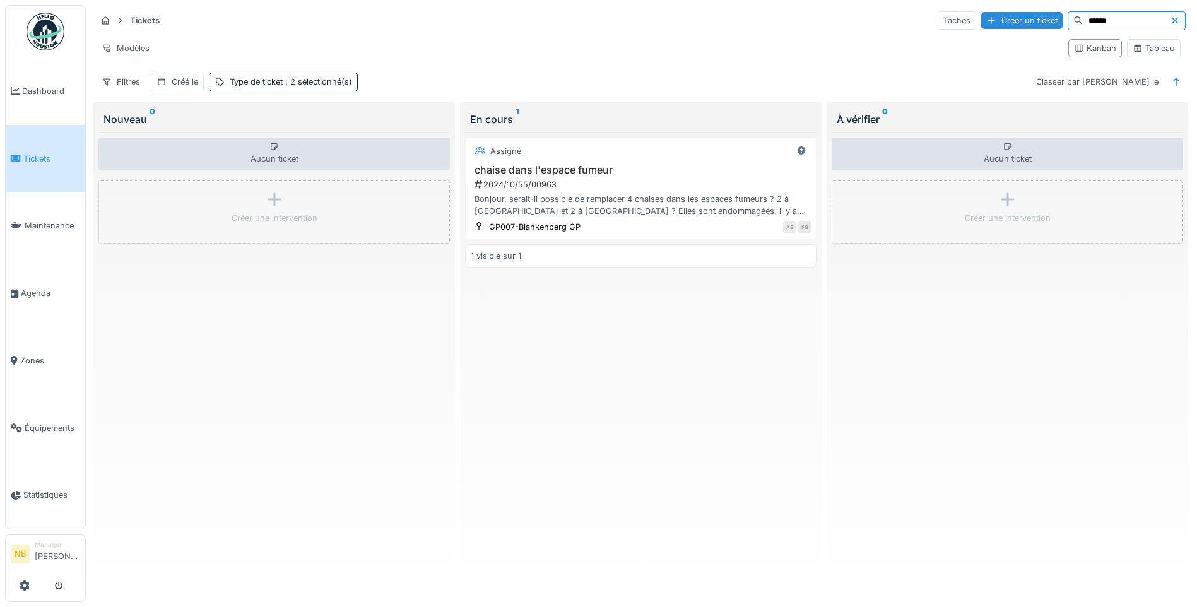
click at [674, 174] on h3 "chaise dans l'espace fumeur" at bounding box center [641, 170] width 340 height 12
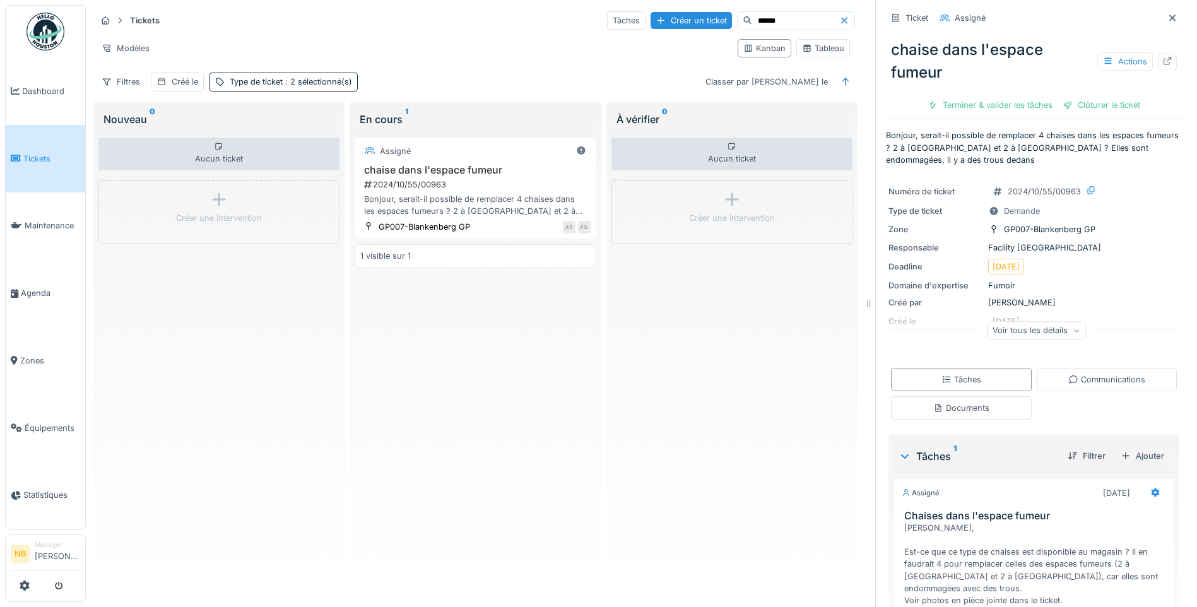
click at [1046, 330] on div "Voir tous les détails" at bounding box center [1036, 330] width 99 height 18
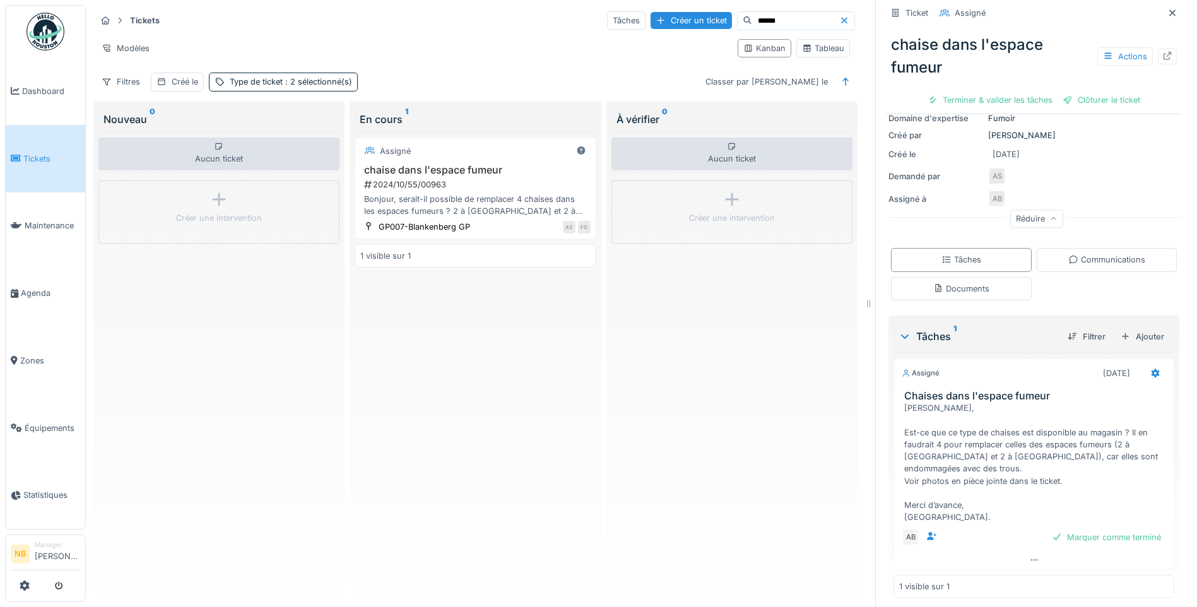
scroll to position [173, 0]
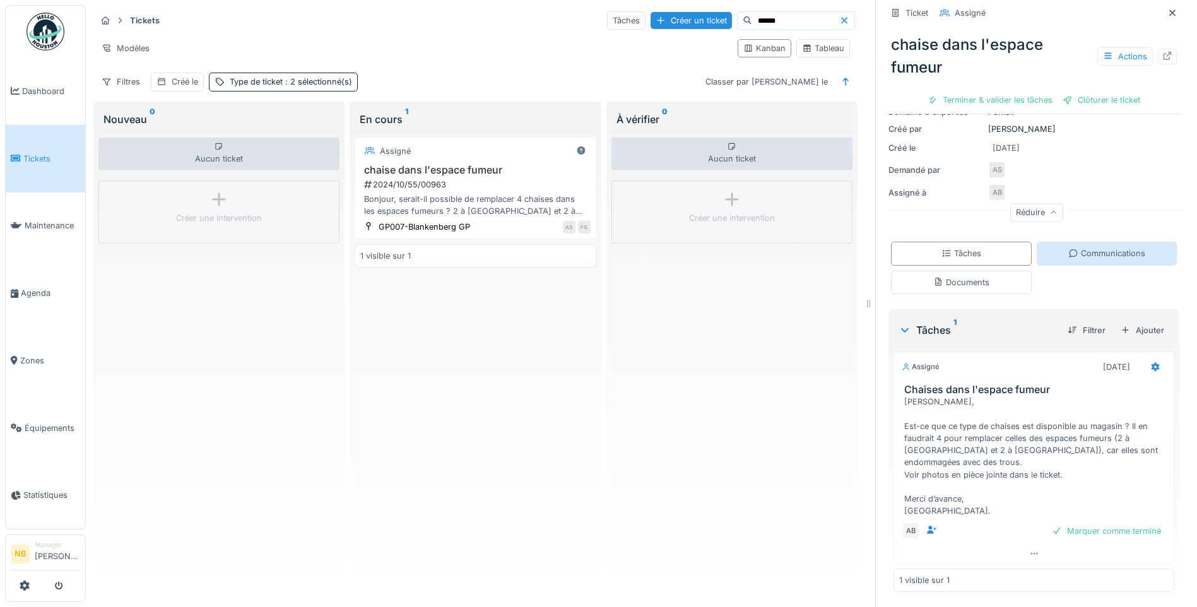
click at [1097, 247] on div "Communications" at bounding box center [1106, 253] width 141 height 23
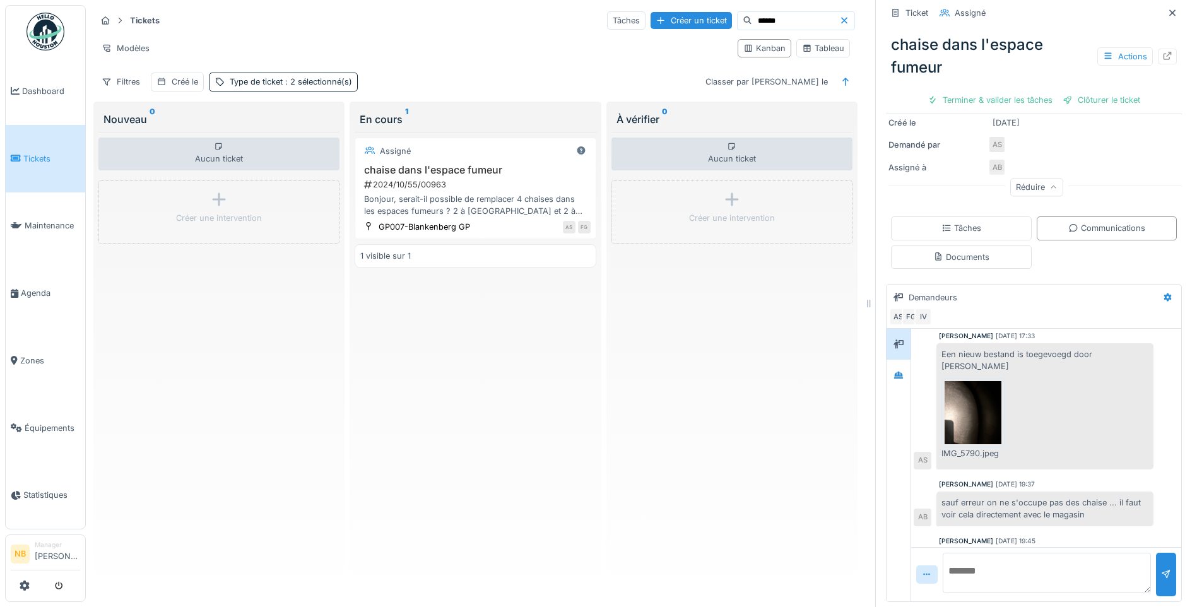
scroll to position [442, 0]
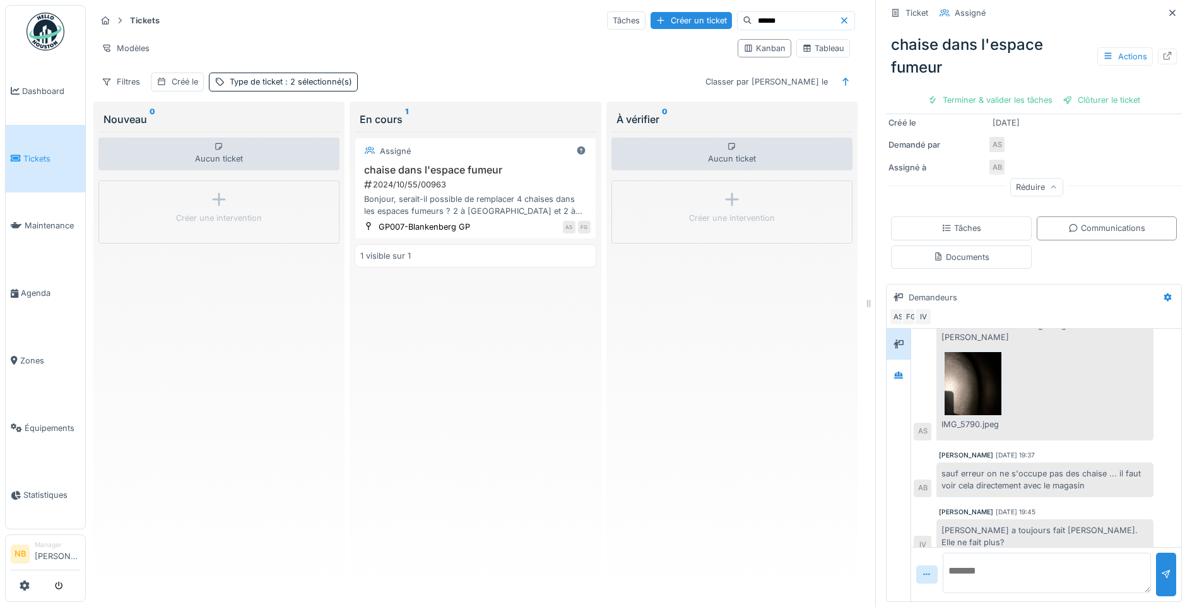
click at [1055, 554] on textarea at bounding box center [1046, 573] width 208 height 40
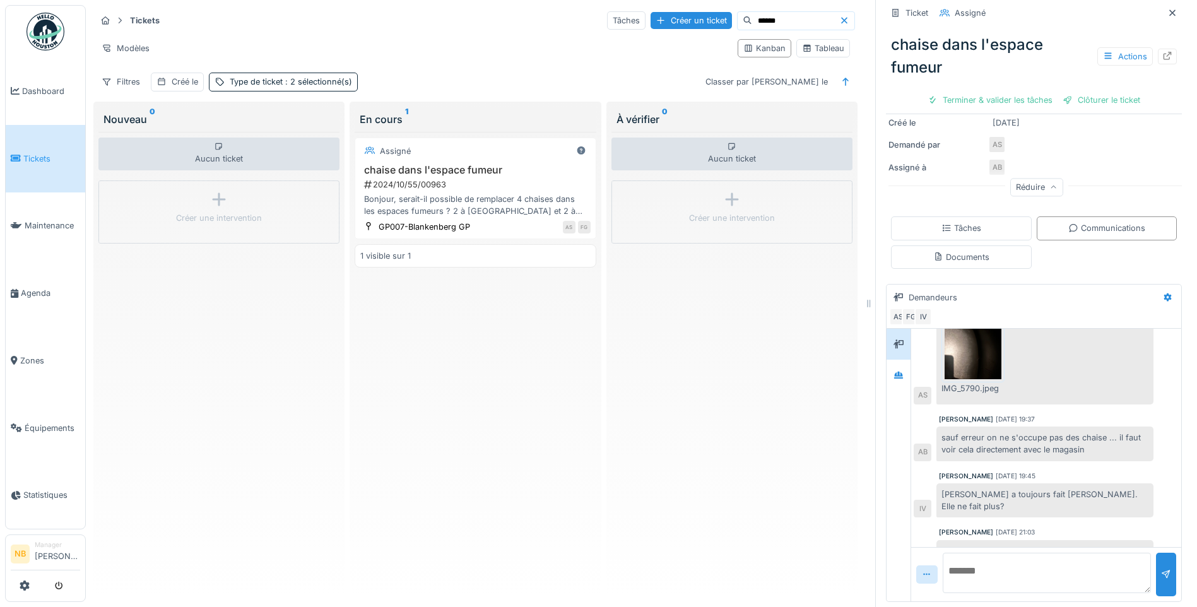
scroll to position [498, 0]
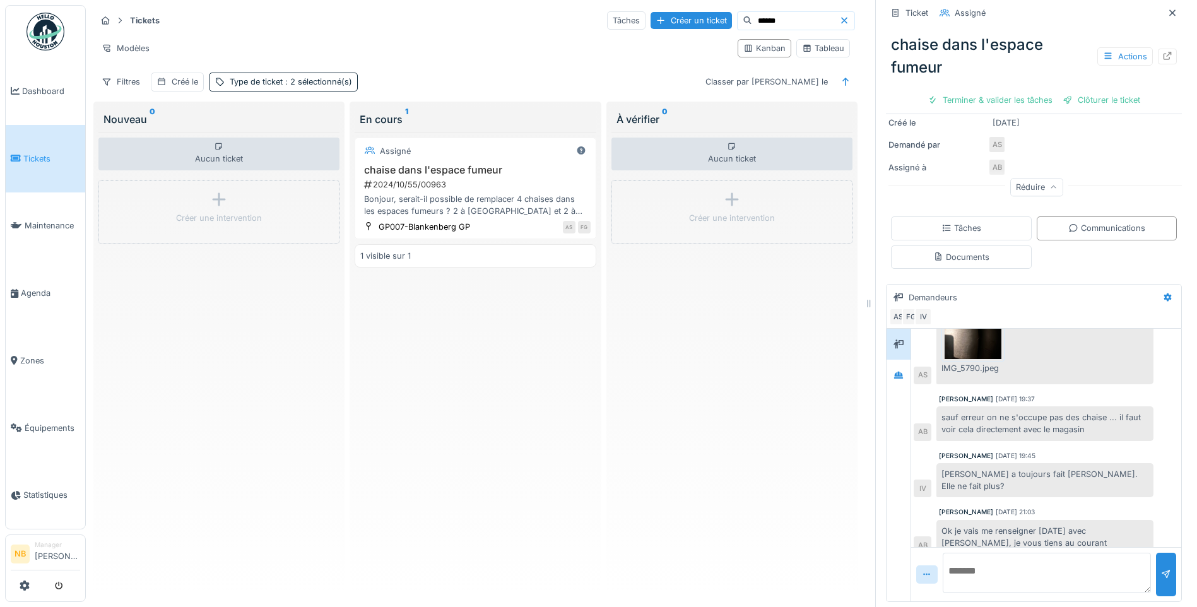
click at [38, 155] on span "Tickets" at bounding box center [51, 159] width 57 height 12
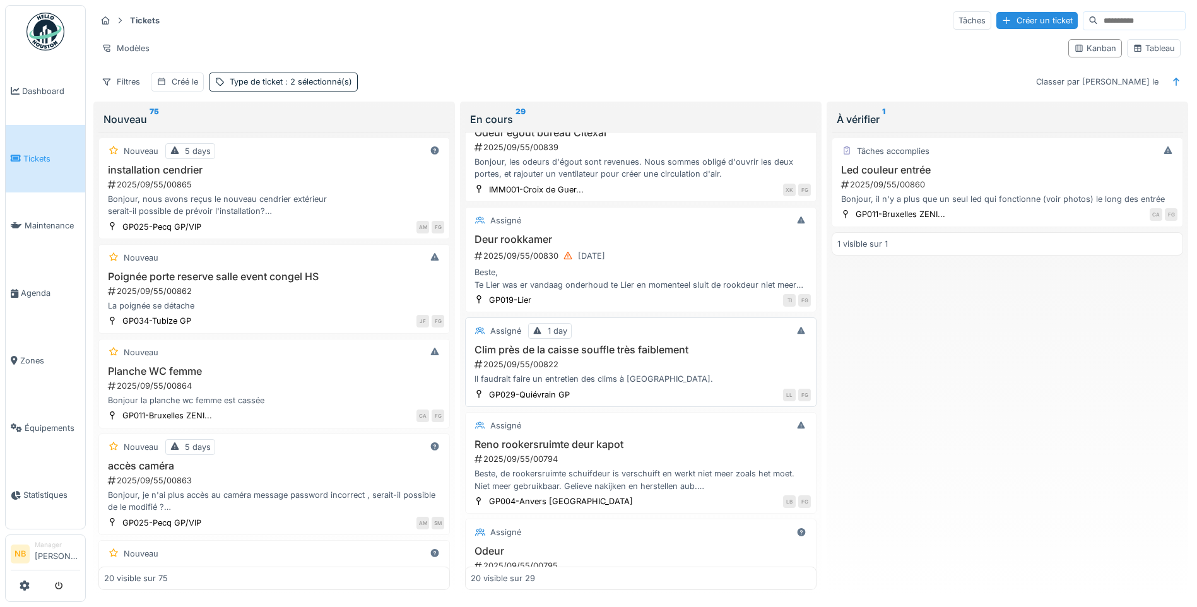
scroll to position [589, 0]
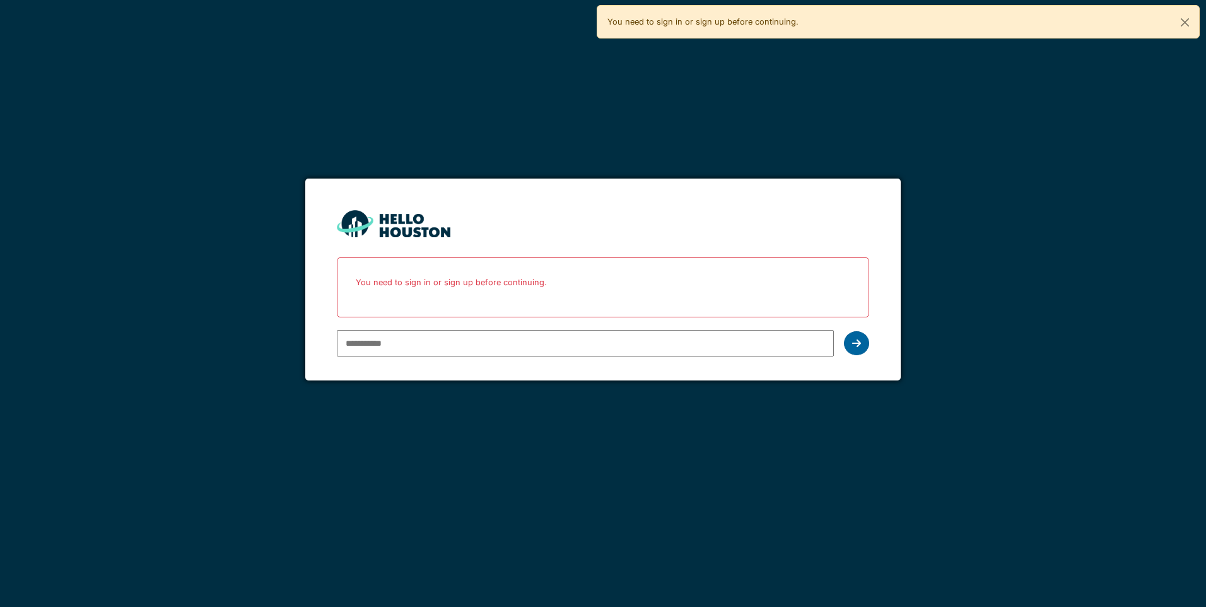
type input "**********"
click at [852, 343] on icon at bounding box center [856, 343] width 9 height 10
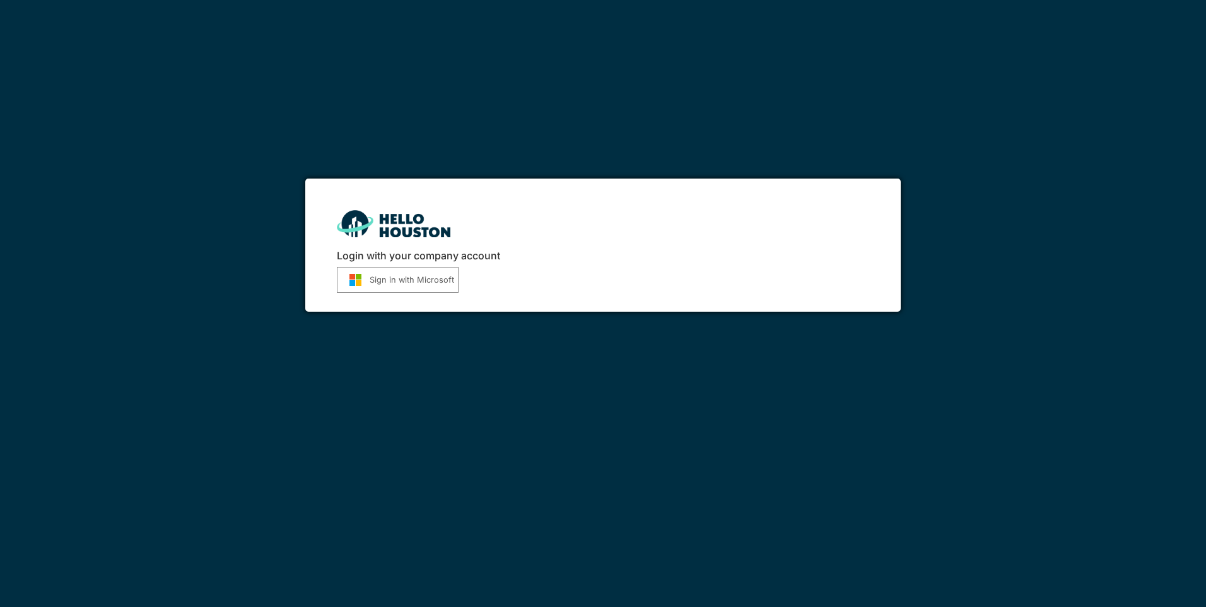
click at [766, 427] on div "Login with your company account Sign in with Microsoft" at bounding box center [603, 303] width 1206 height 607
click at [399, 275] on button "Sign in with Microsoft" at bounding box center [398, 280] width 122 height 26
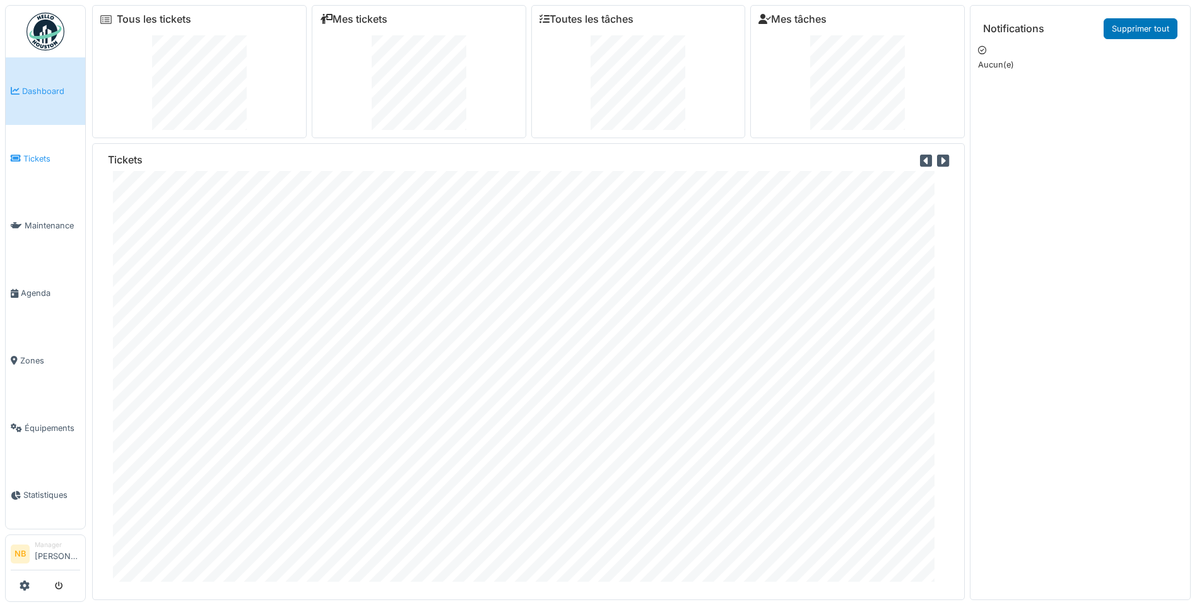
click at [32, 156] on span "Tickets" at bounding box center [51, 159] width 57 height 12
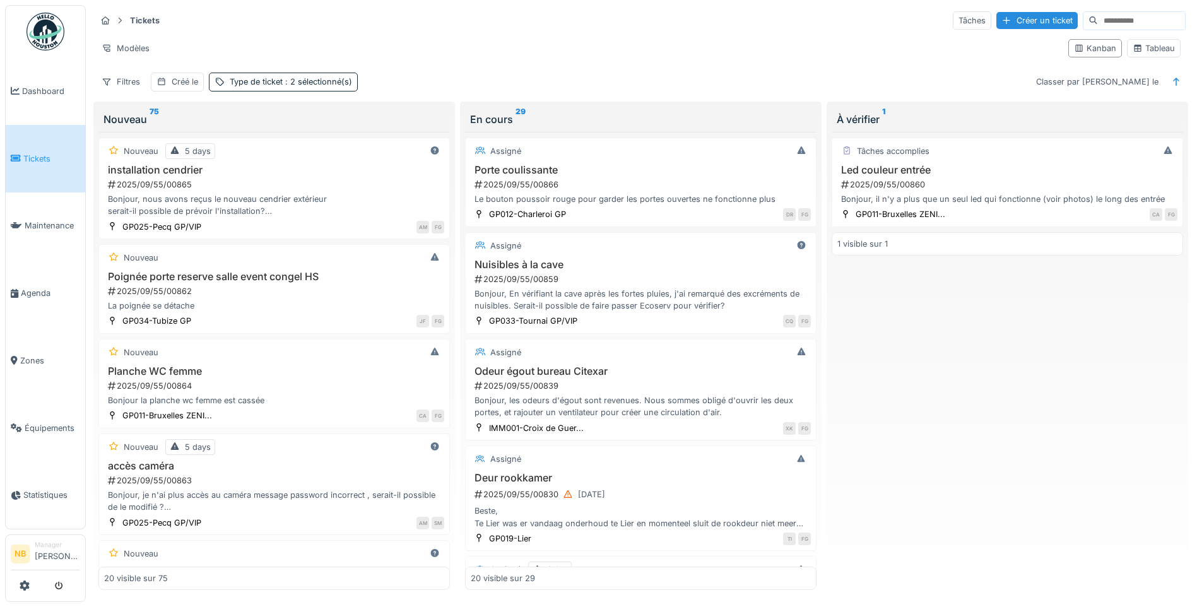
click at [1098, 13] on input at bounding box center [1141, 21] width 87 height 18
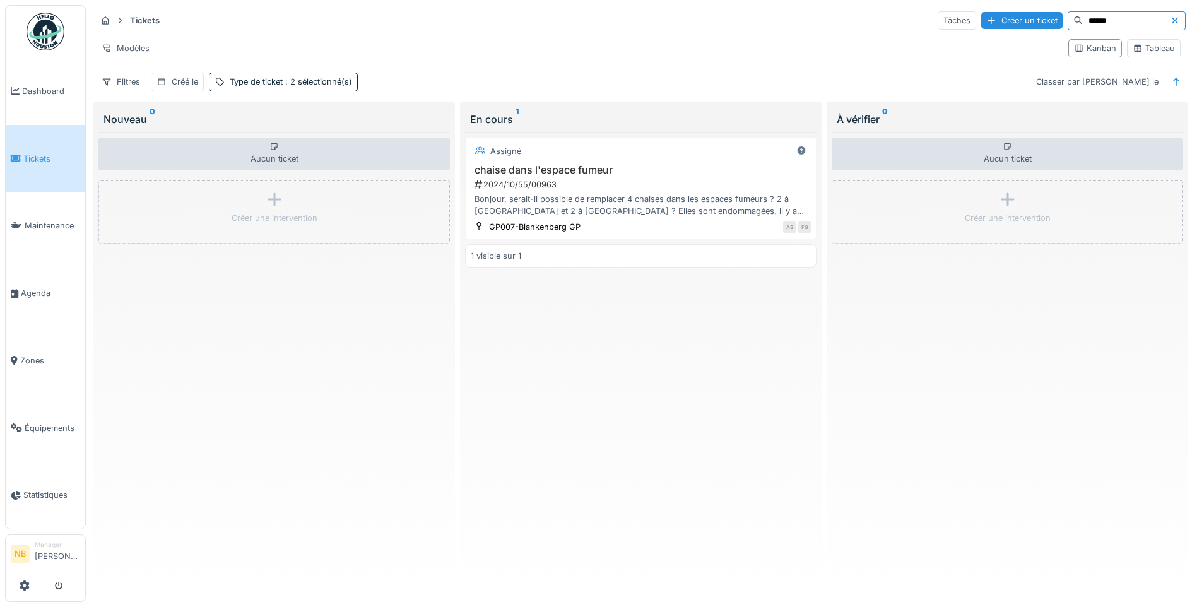
type input "******"
click at [1169, 20] on icon at bounding box center [1174, 20] width 10 height 8
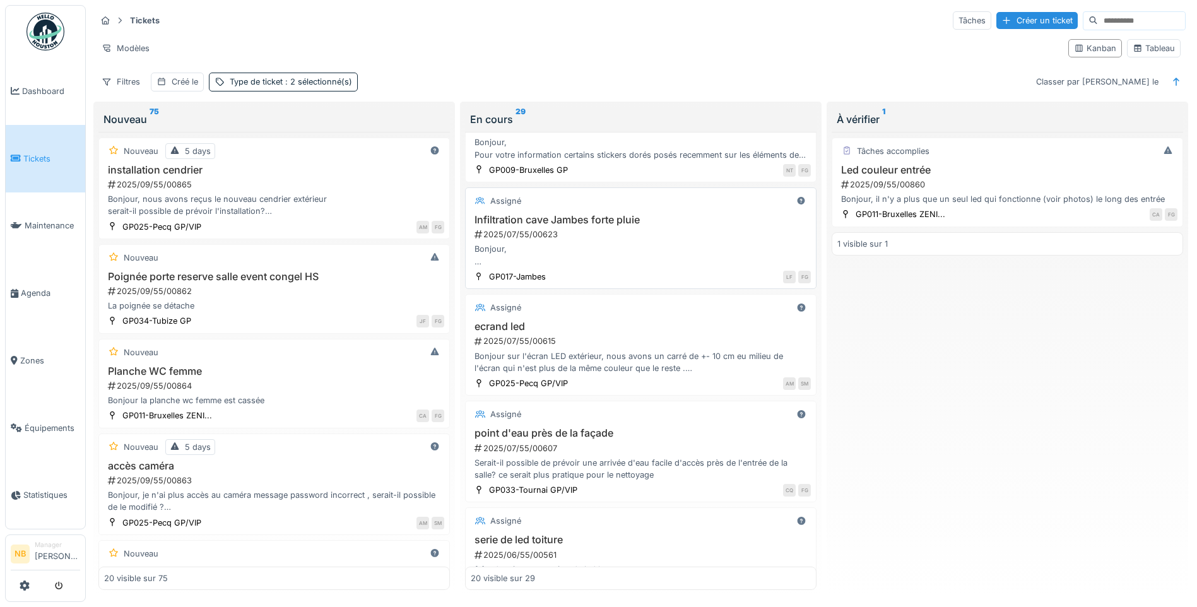
scroll to position [1706, 0]
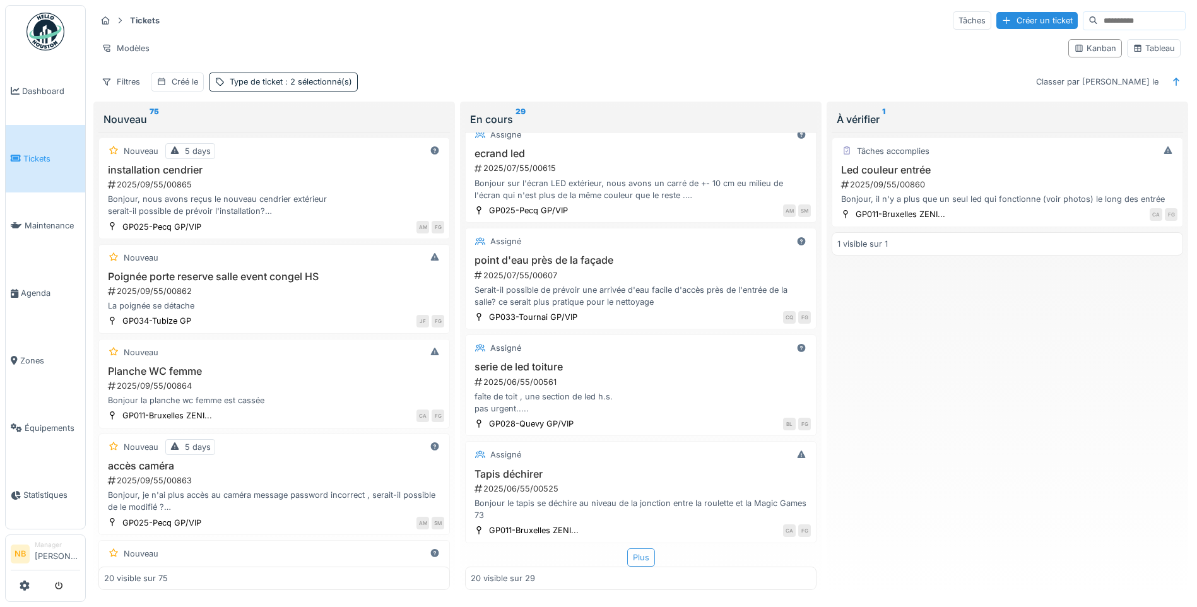
click at [637, 548] on div "Plus" at bounding box center [641, 557] width 28 height 18
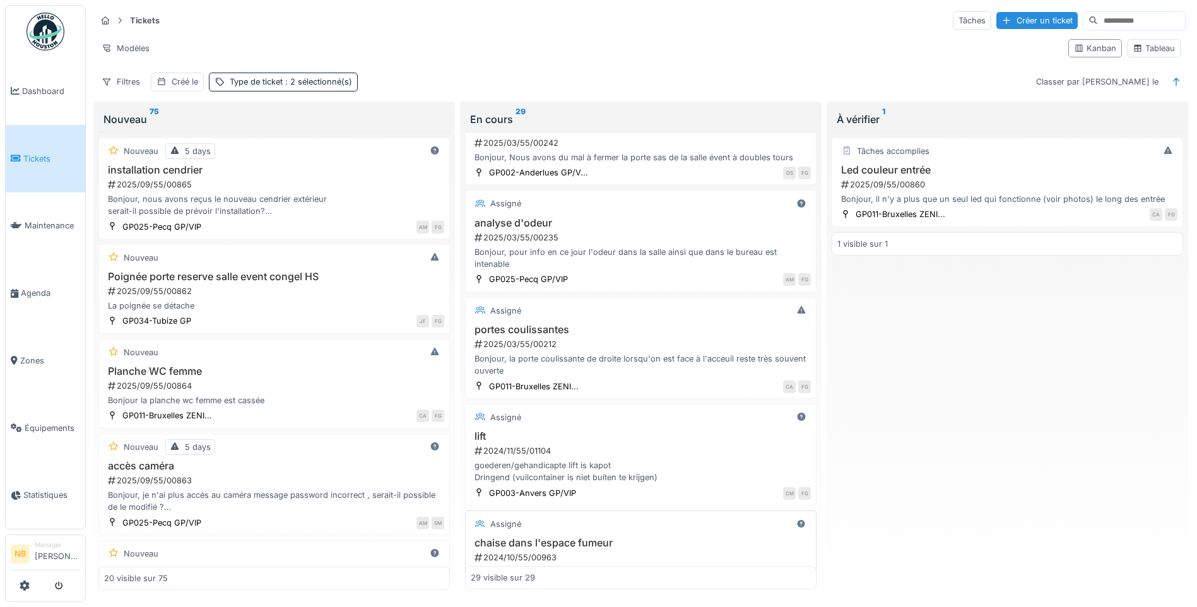
scroll to position [2611, 0]
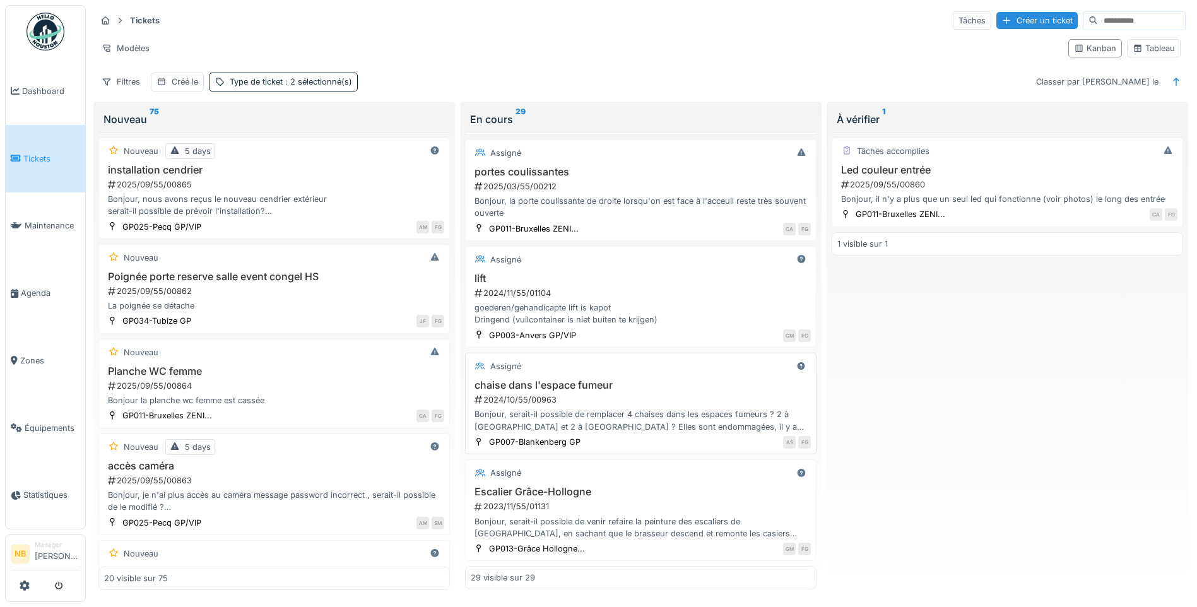
click at [689, 384] on h3 "chaise dans l'espace fumeur" at bounding box center [641, 385] width 340 height 12
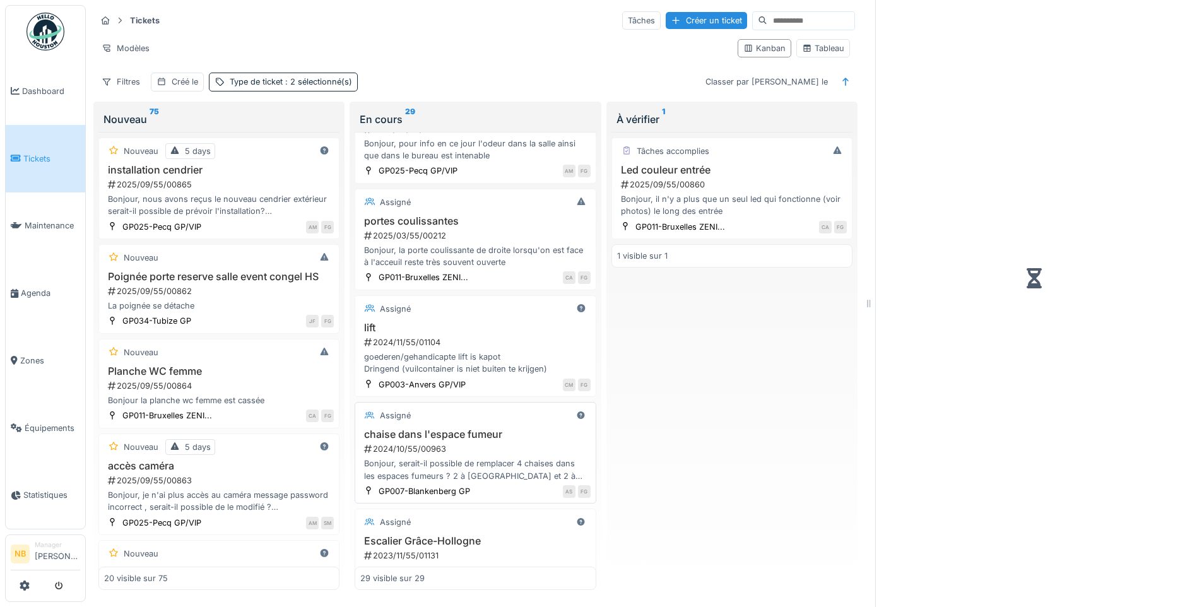
scroll to position [2672, 0]
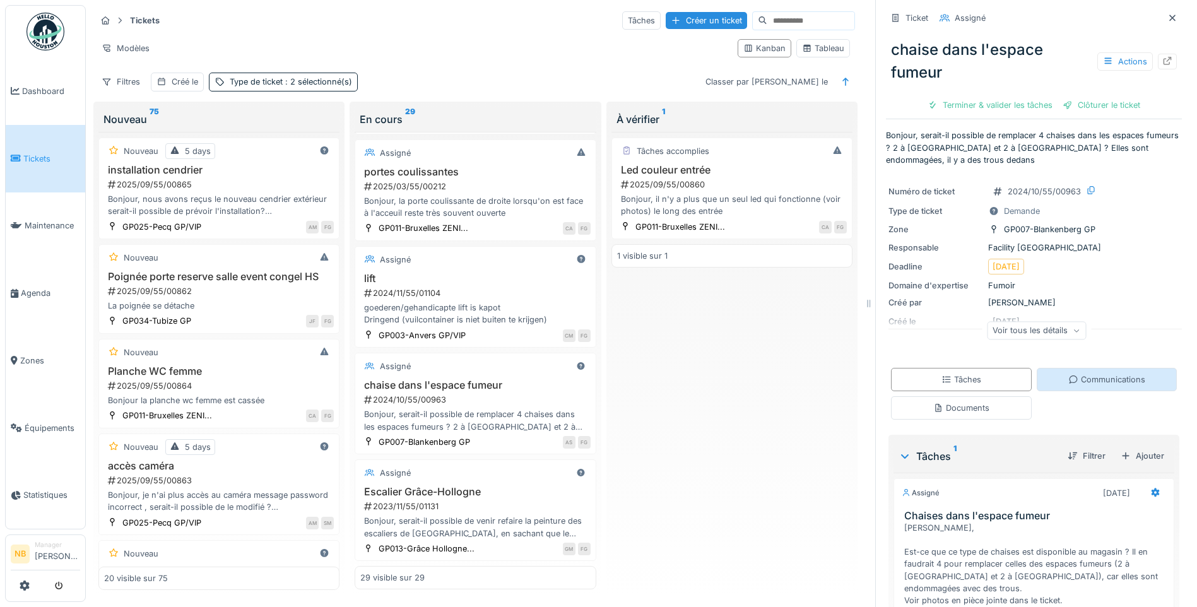
click at [1095, 373] on div "Communications" at bounding box center [1106, 379] width 77 height 12
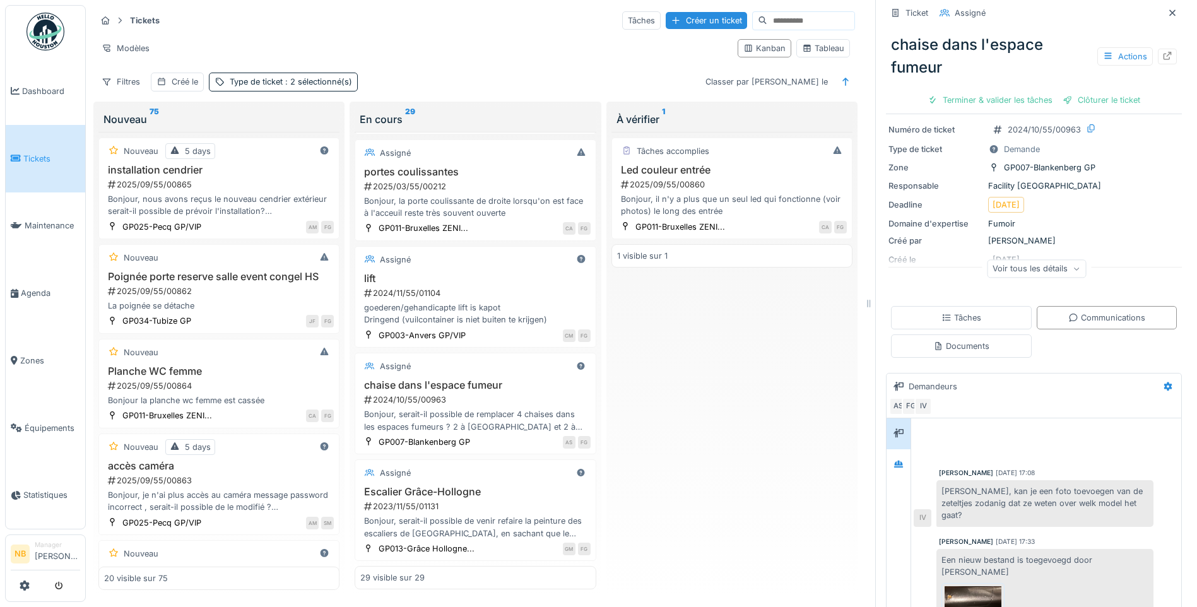
scroll to position [498, 0]
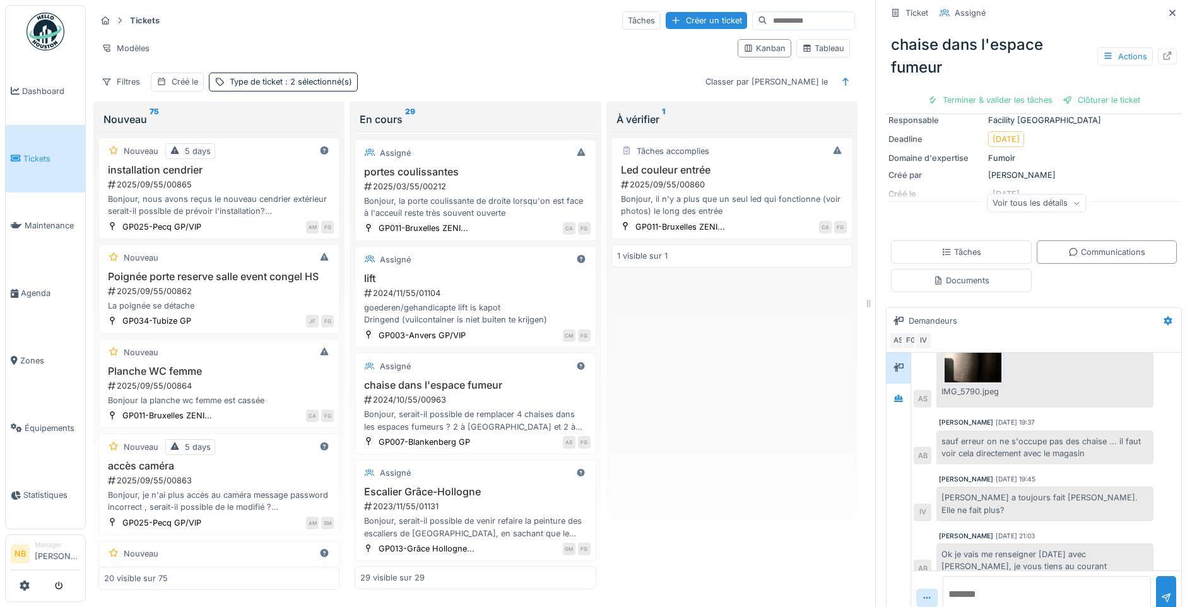
click at [1022, 196] on div "Voir tous les détails" at bounding box center [1036, 203] width 99 height 18
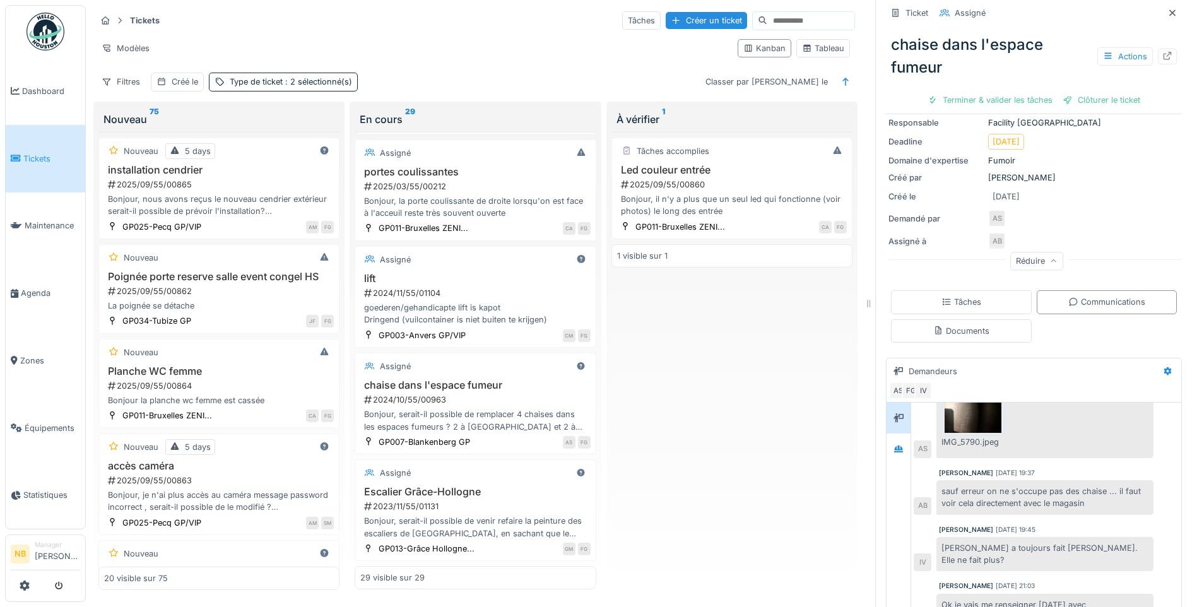
scroll to position [199, 0]
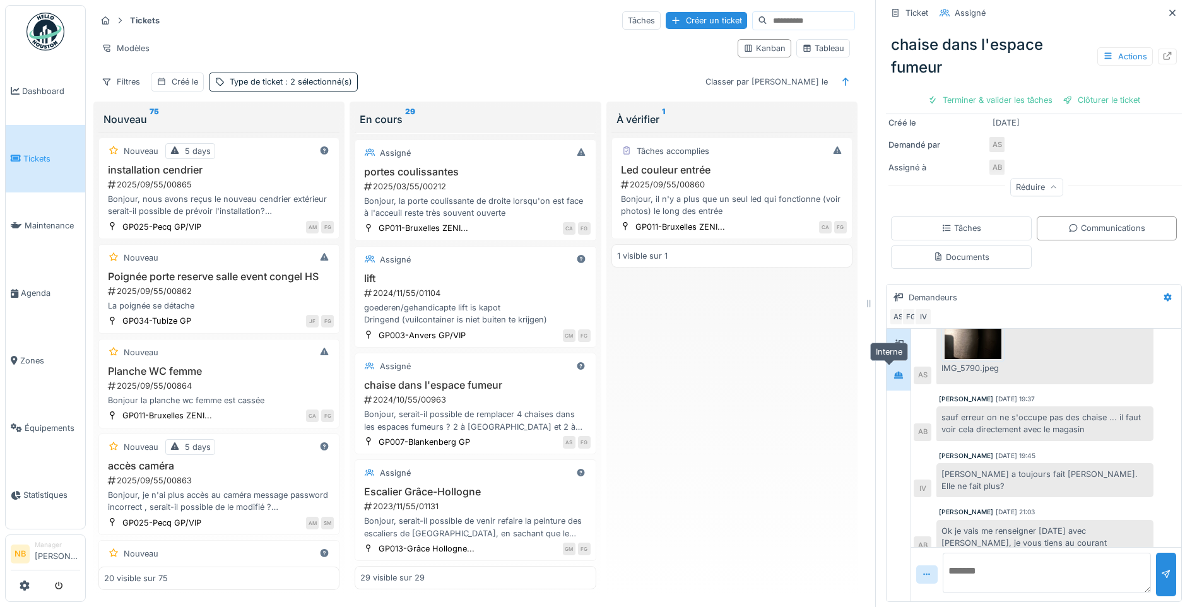
click at [890, 367] on div at bounding box center [898, 375] width 19 height 16
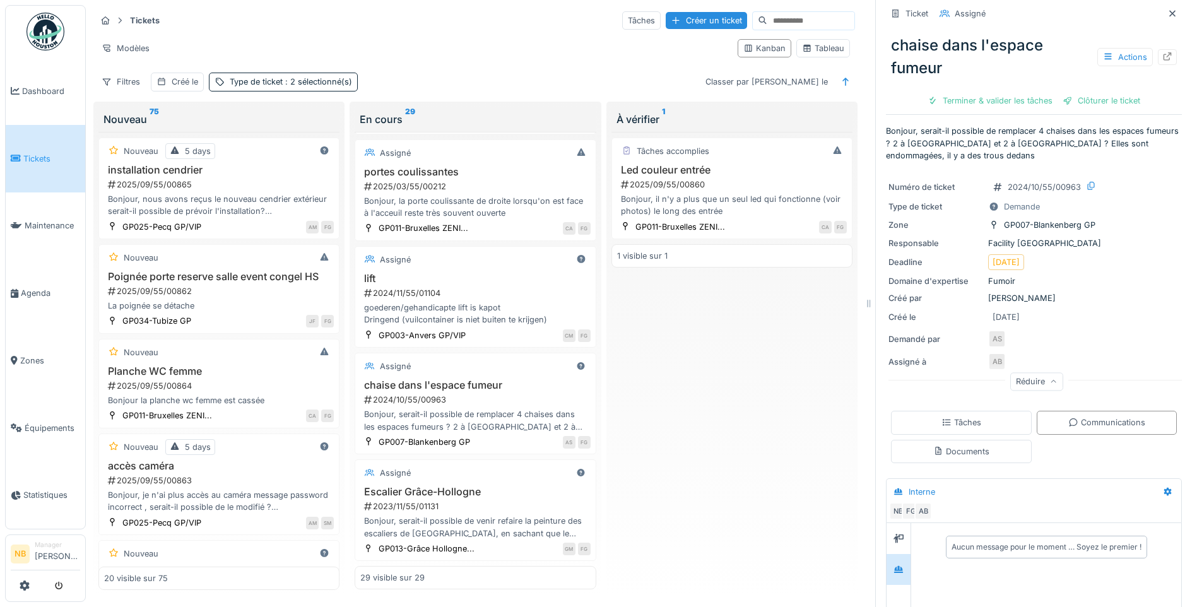
scroll to position [0, 0]
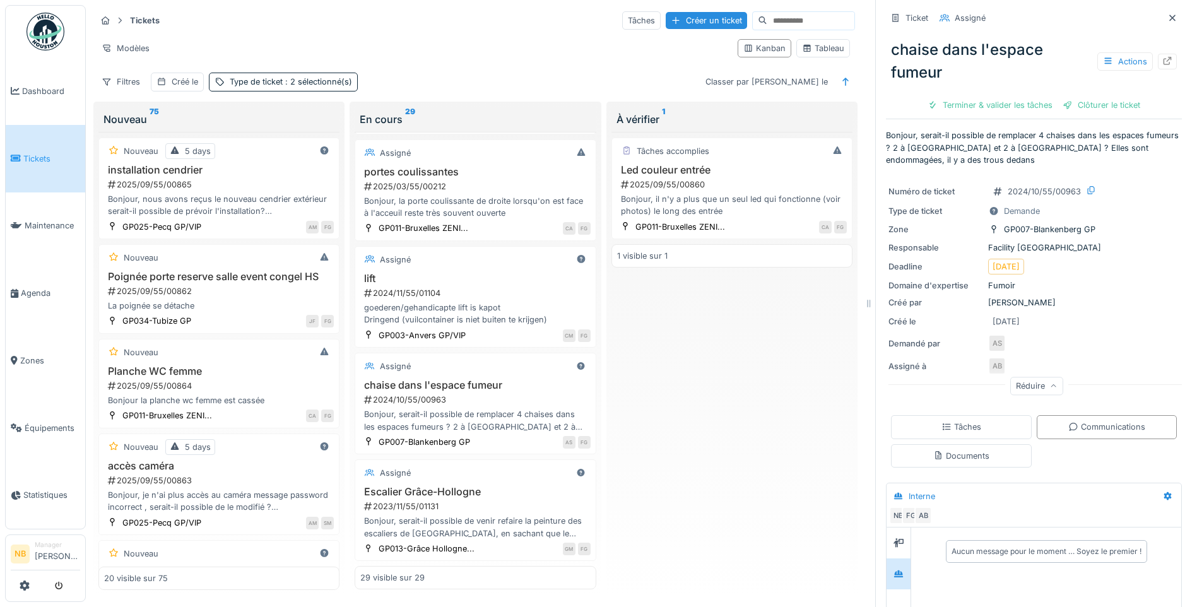
click at [977, 151] on p "Bonjour, serait-il possible de remplacer 4 chaises dans les espaces fumeurs ? 2…" at bounding box center [1034, 147] width 296 height 37
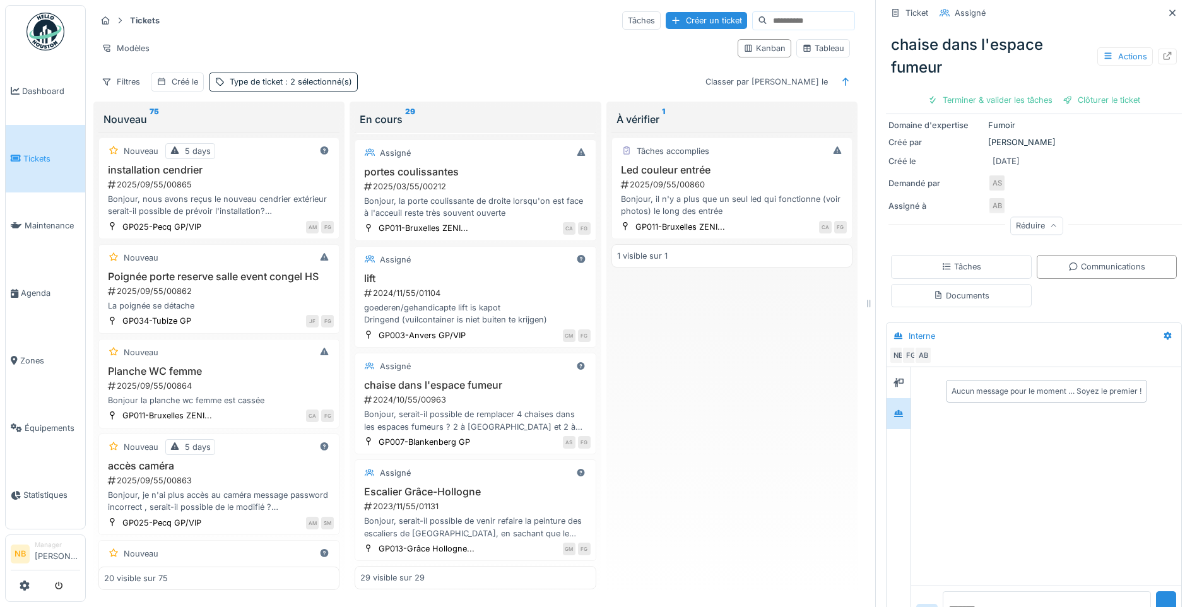
scroll to position [199, 0]
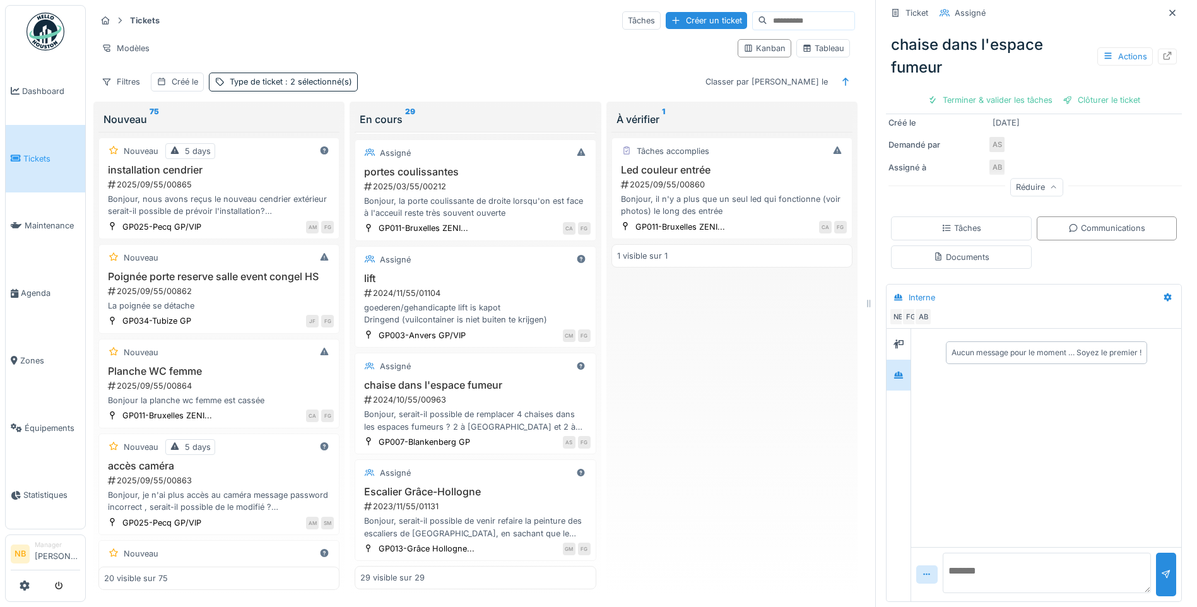
click at [891, 529] on div at bounding box center [898, 465] width 25 height 272
click at [963, 567] on textarea at bounding box center [1046, 573] width 208 height 40
click at [972, 568] on textarea at bounding box center [1046, 573] width 208 height 40
paste textarea "**********"
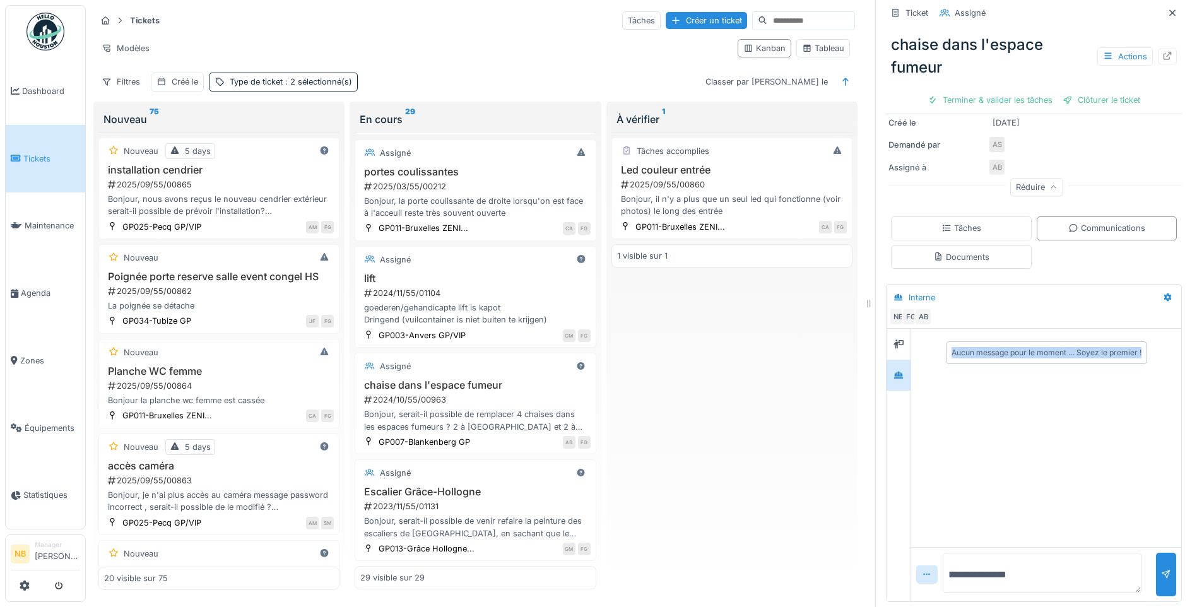
drag, startPoint x: 944, startPoint y: 587, endPoint x: 916, endPoint y: 431, distance: 157.7
click at [916, 431] on div "**********" at bounding box center [1046, 465] width 270 height 272
click at [1038, 568] on textarea "**********" at bounding box center [1041, 573] width 199 height 40
drag, startPoint x: 1022, startPoint y: 580, endPoint x: 914, endPoint y: 459, distance: 162.6
click at [931, 482] on div "**********" at bounding box center [1046, 465] width 270 height 272
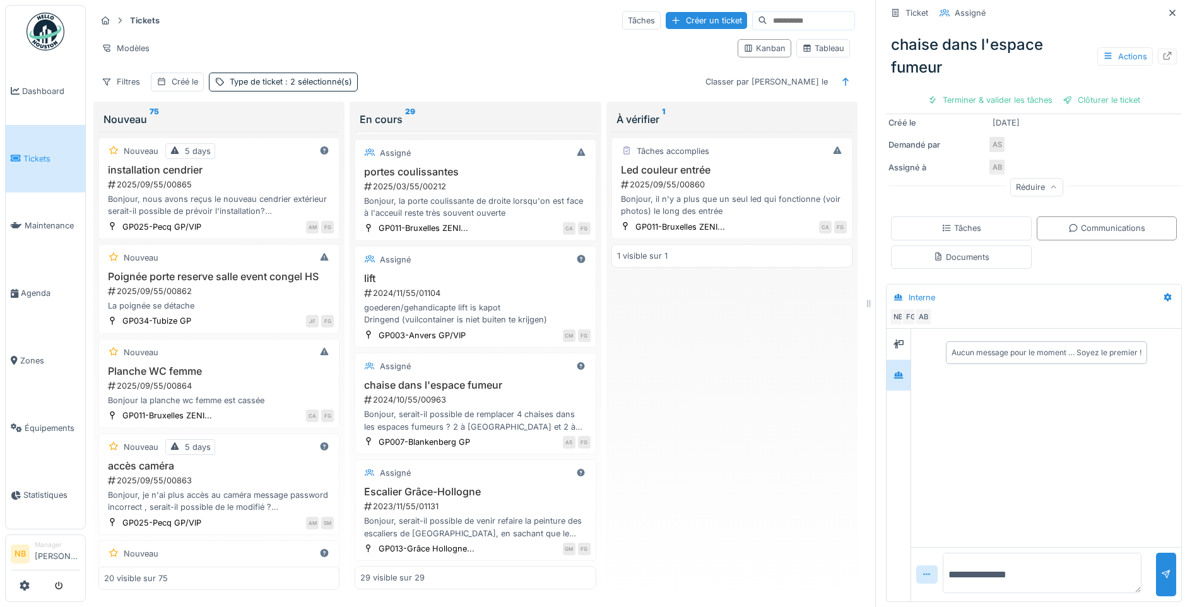
type textarea "**********"
drag, startPoint x: 1105, startPoint y: 563, endPoint x: 899, endPoint y: 501, distance: 215.5
click at [898, 501] on div "**********" at bounding box center [1034, 465] width 296 height 273
paste textarea "**********"
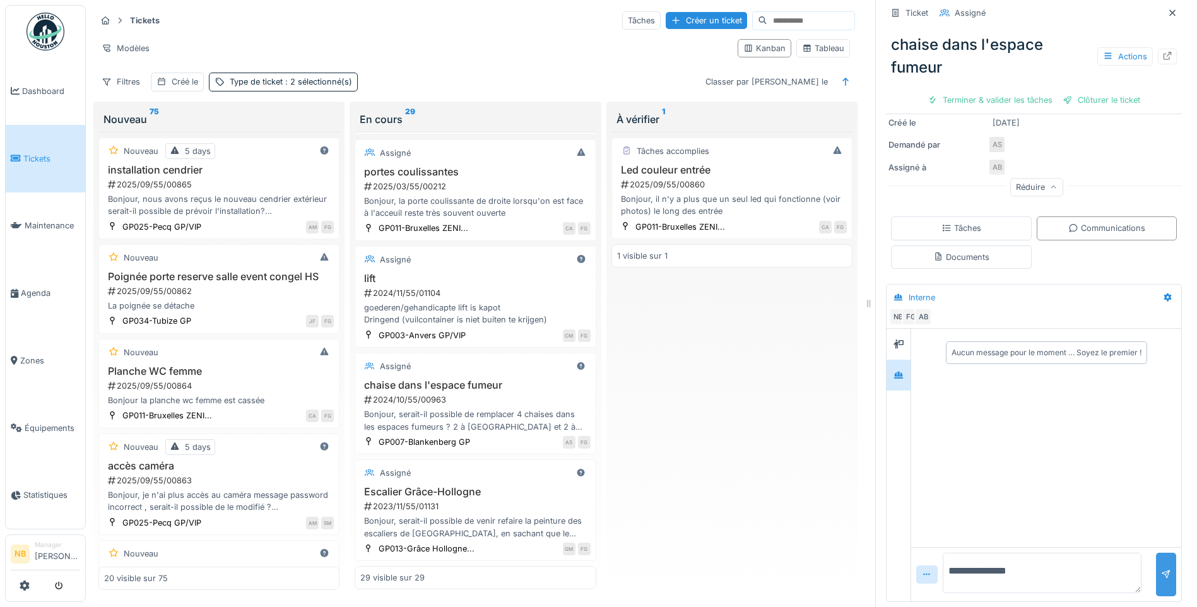
type textarea "**********"
click at [1156, 559] on div at bounding box center [1166, 575] width 20 height 44
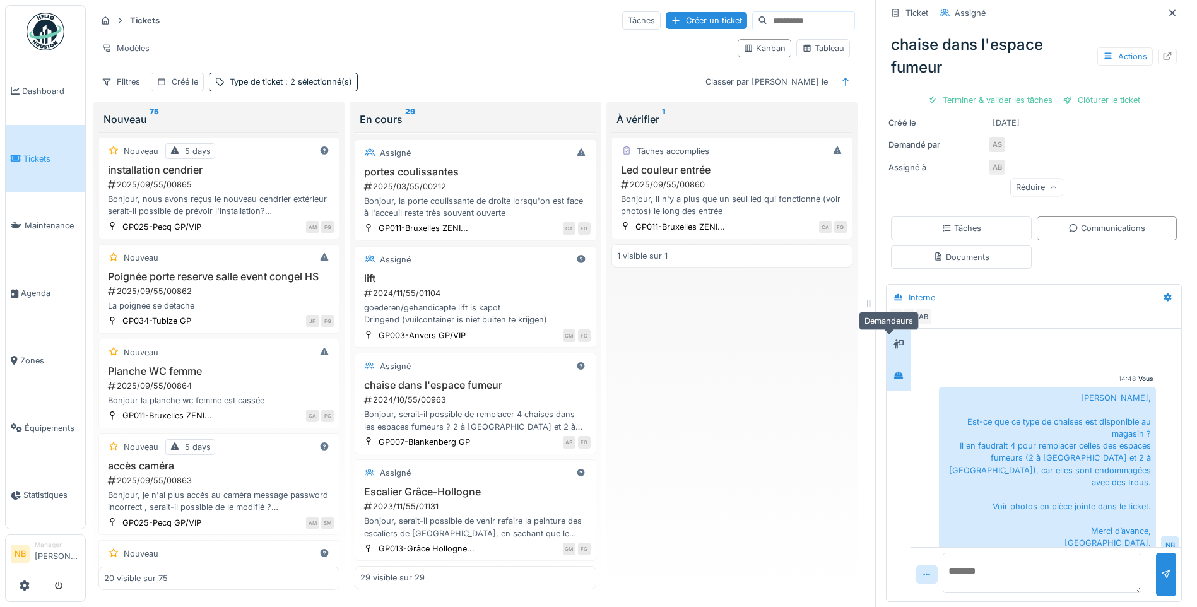
click at [893, 340] on icon at bounding box center [898, 344] width 10 height 8
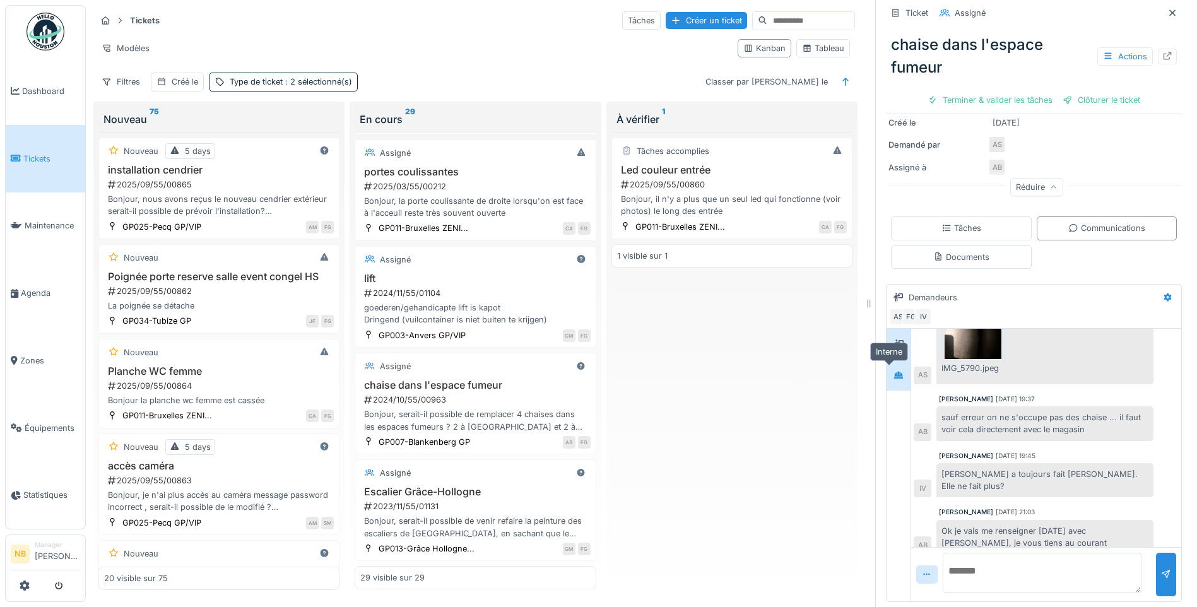
click at [889, 367] on div at bounding box center [898, 375] width 19 height 16
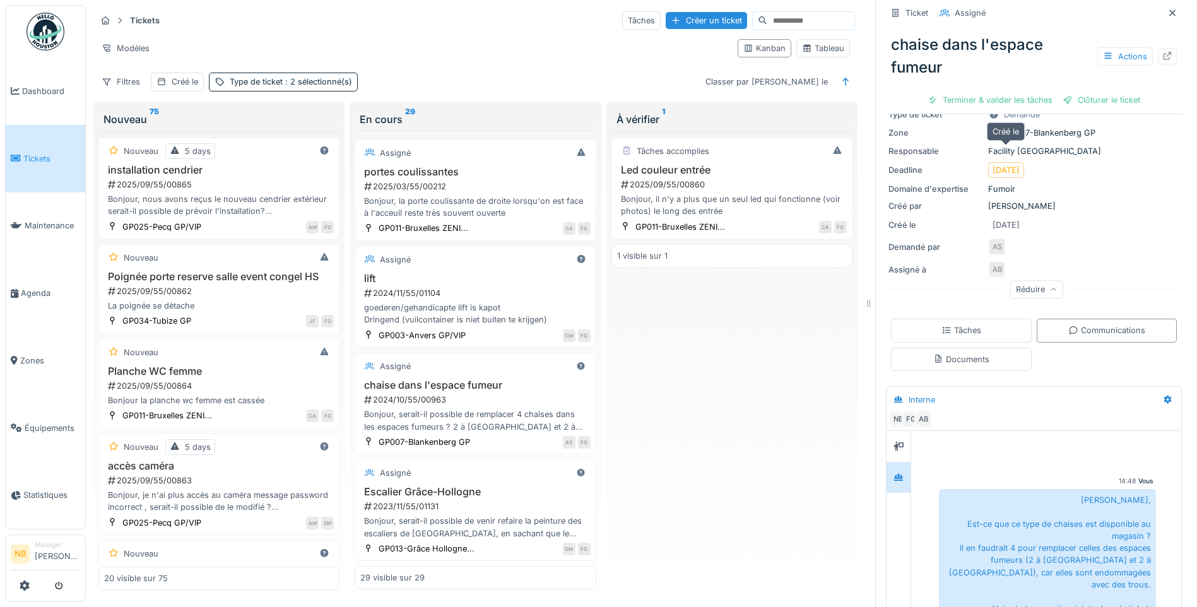
scroll to position [0, 0]
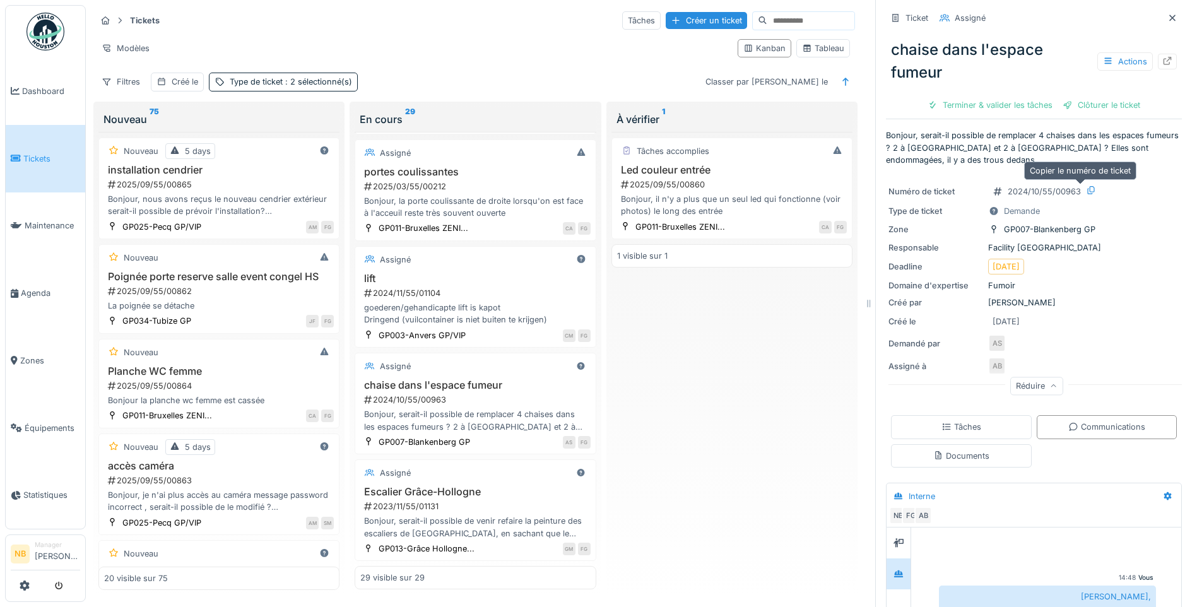
click at [1085, 184] on div at bounding box center [1090, 190] width 11 height 13
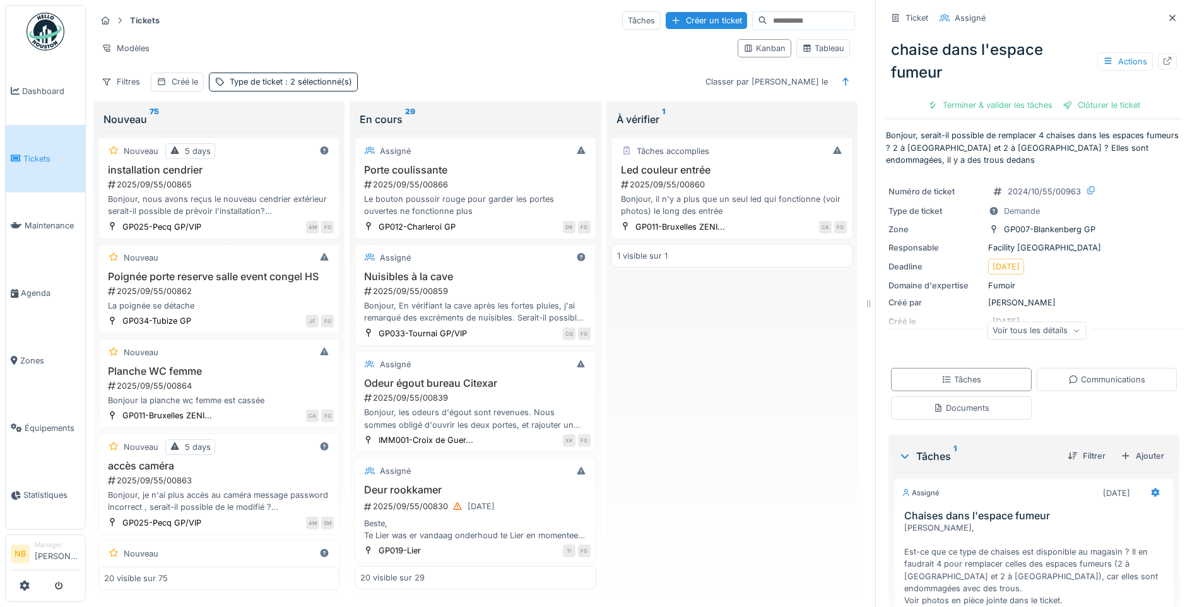
click at [1029, 334] on div "Voir tous les détails" at bounding box center [1036, 330] width 99 height 18
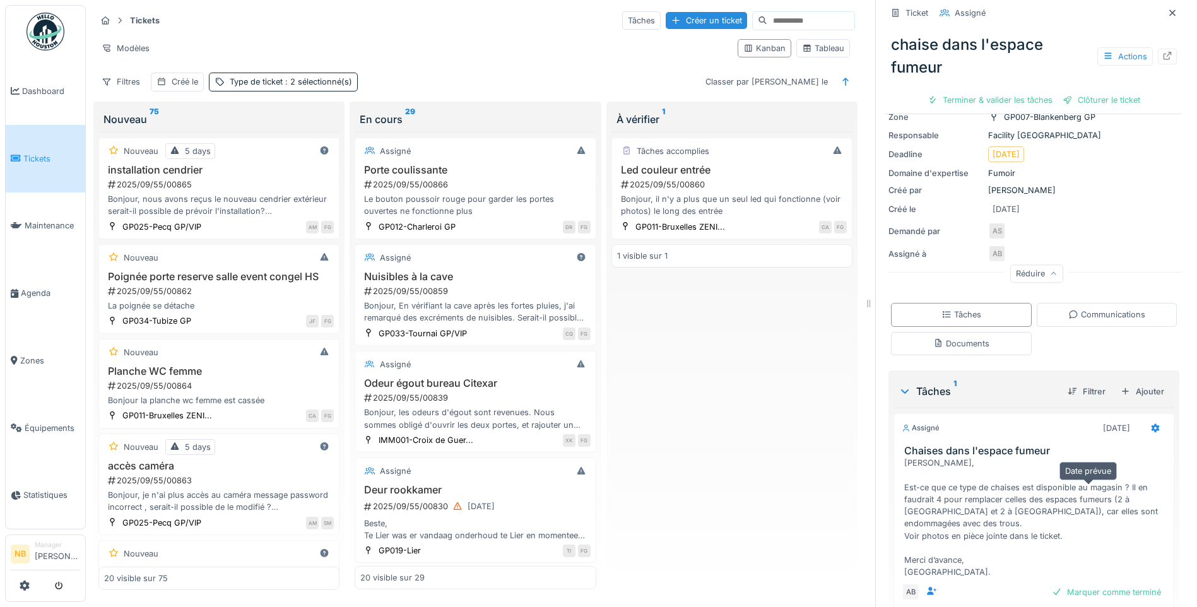
scroll to position [173, 0]
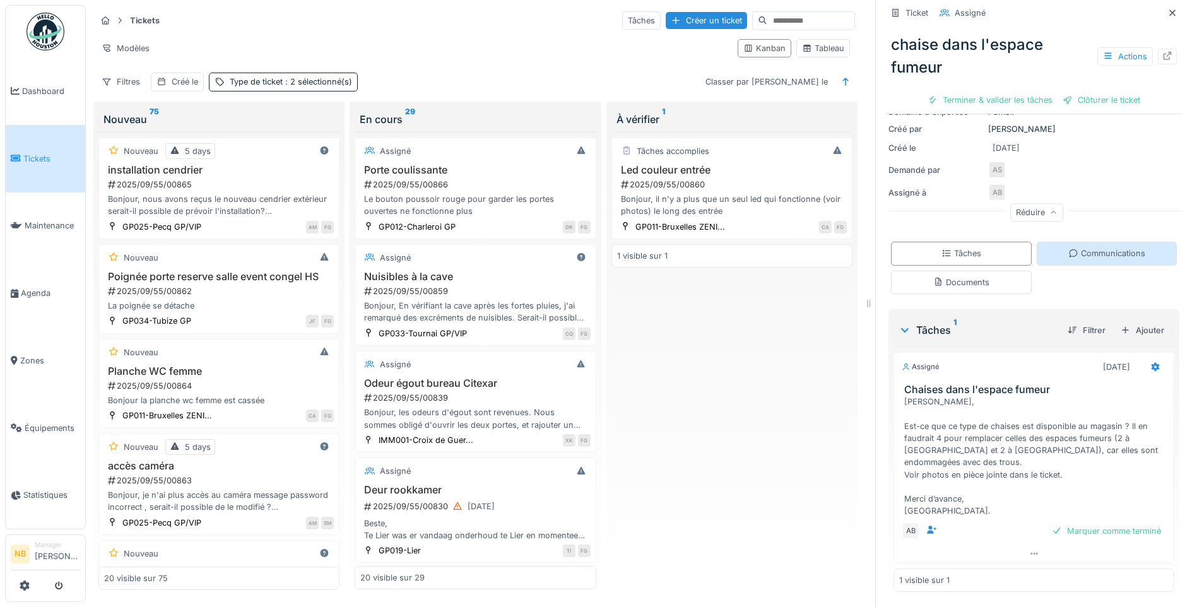
click at [1086, 259] on div "Communications" at bounding box center [1106, 253] width 77 height 12
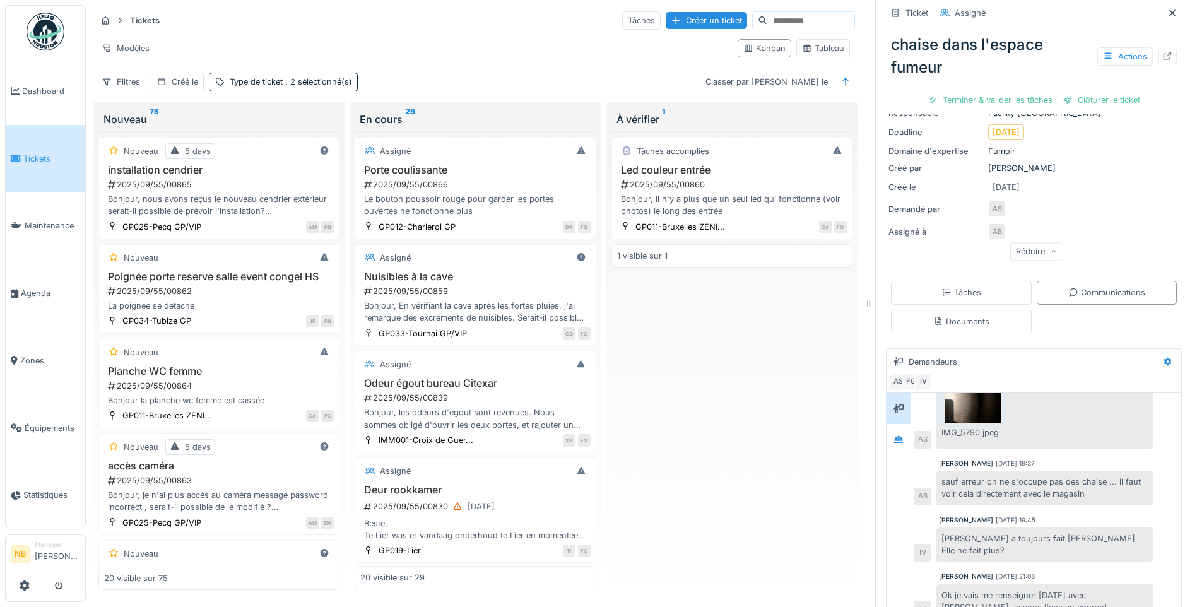
scroll to position [199, 0]
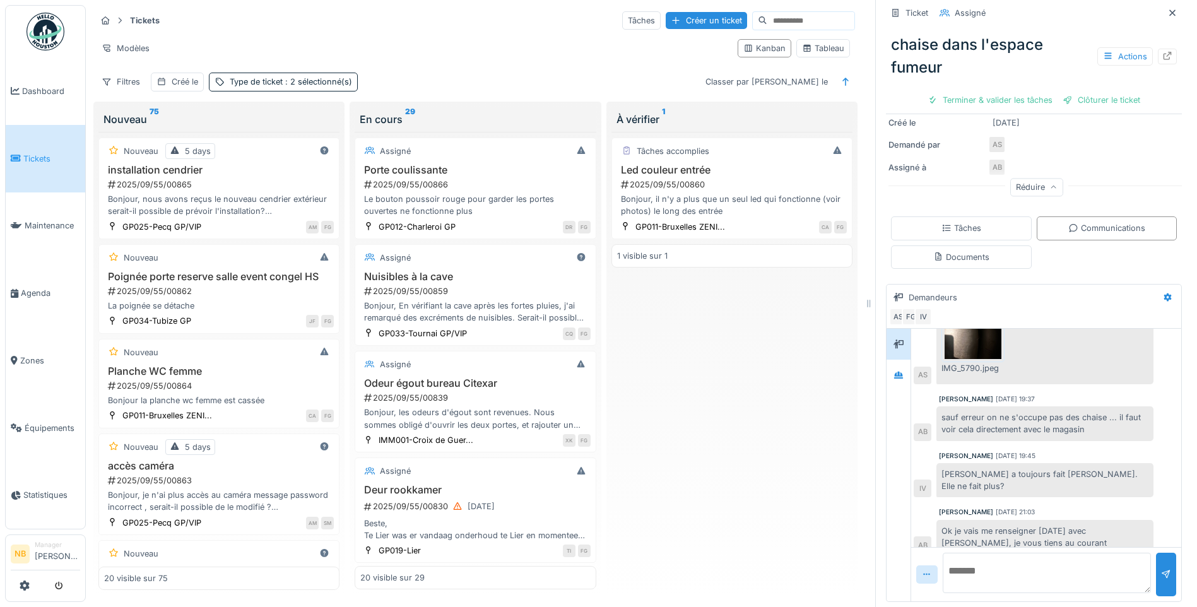
click at [1017, 555] on textarea at bounding box center [1046, 573] width 208 height 40
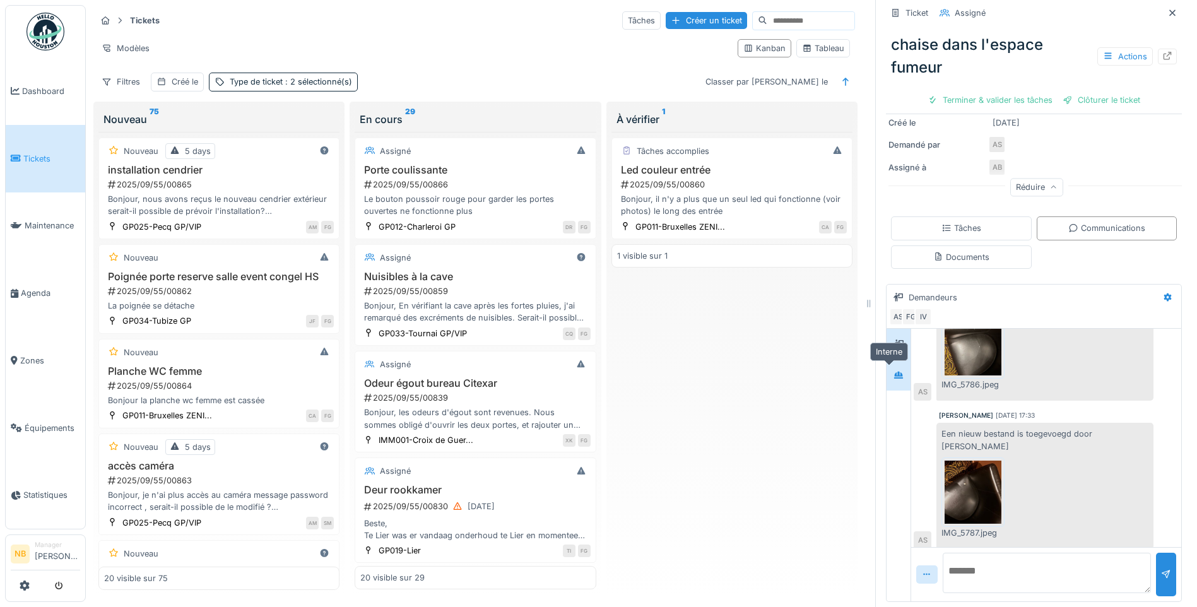
click at [894, 367] on div at bounding box center [898, 375] width 19 height 16
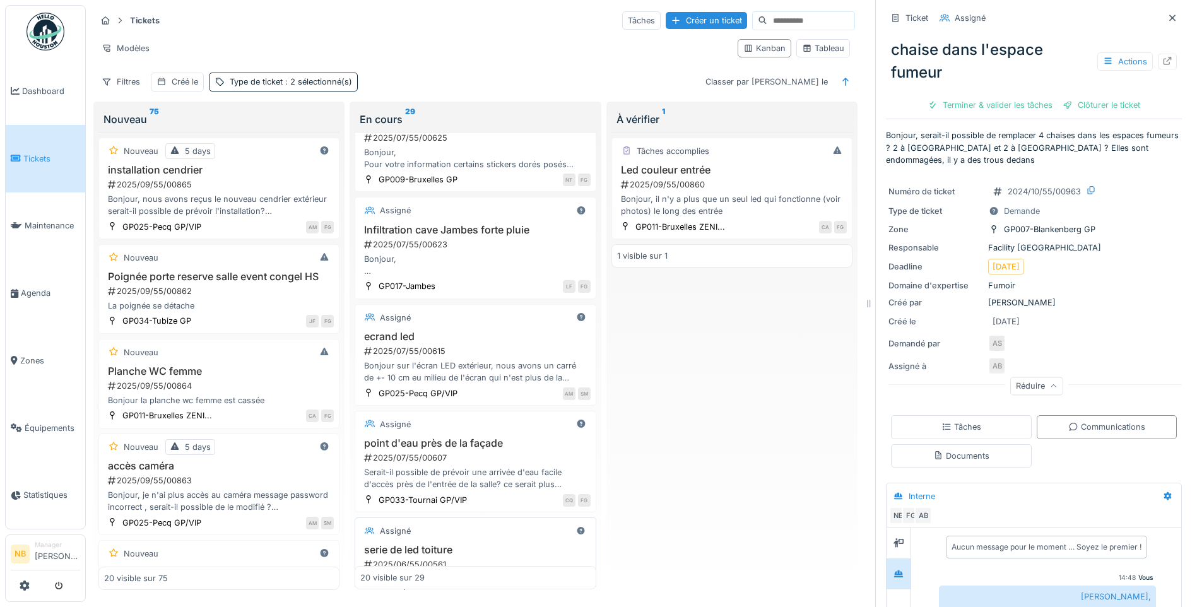
scroll to position [1743, 0]
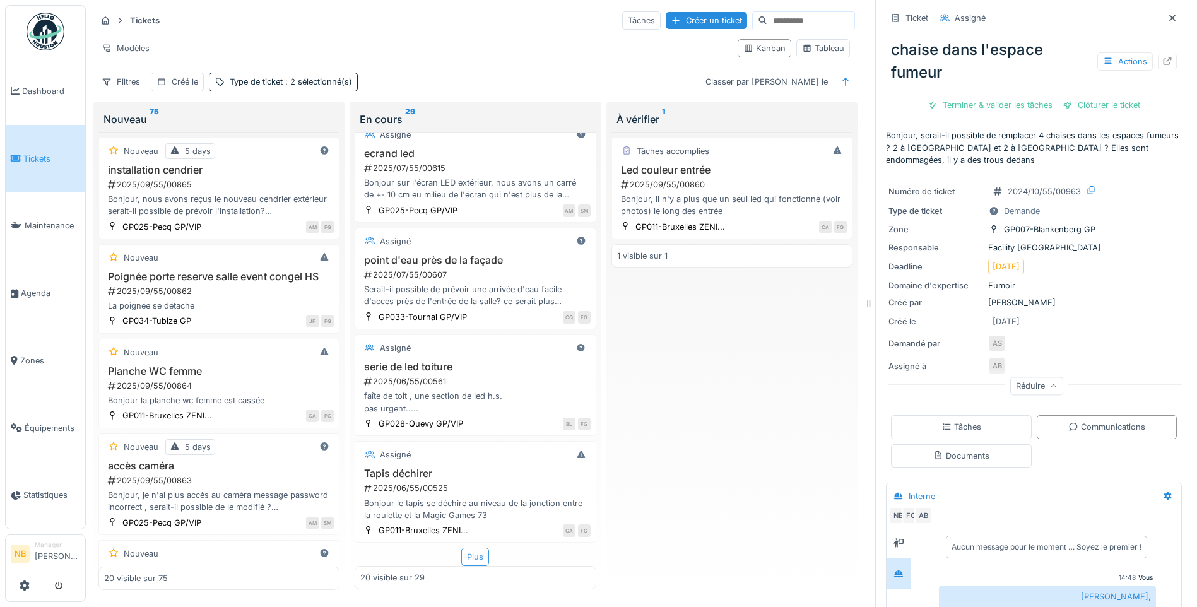
click at [471, 548] on div "Plus" at bounding box center [475, 557] width 28 height 18
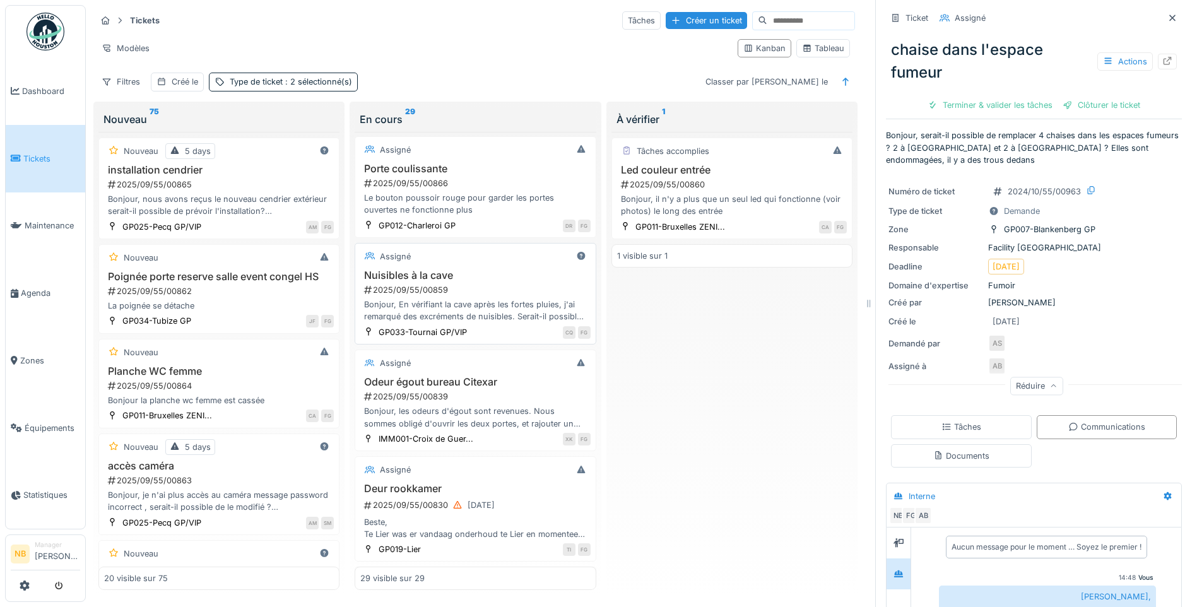
scroll to position [0, 0]
click at [35, 83] on link "Dashboard" at bounding box center [45, 90] width 79 height 67
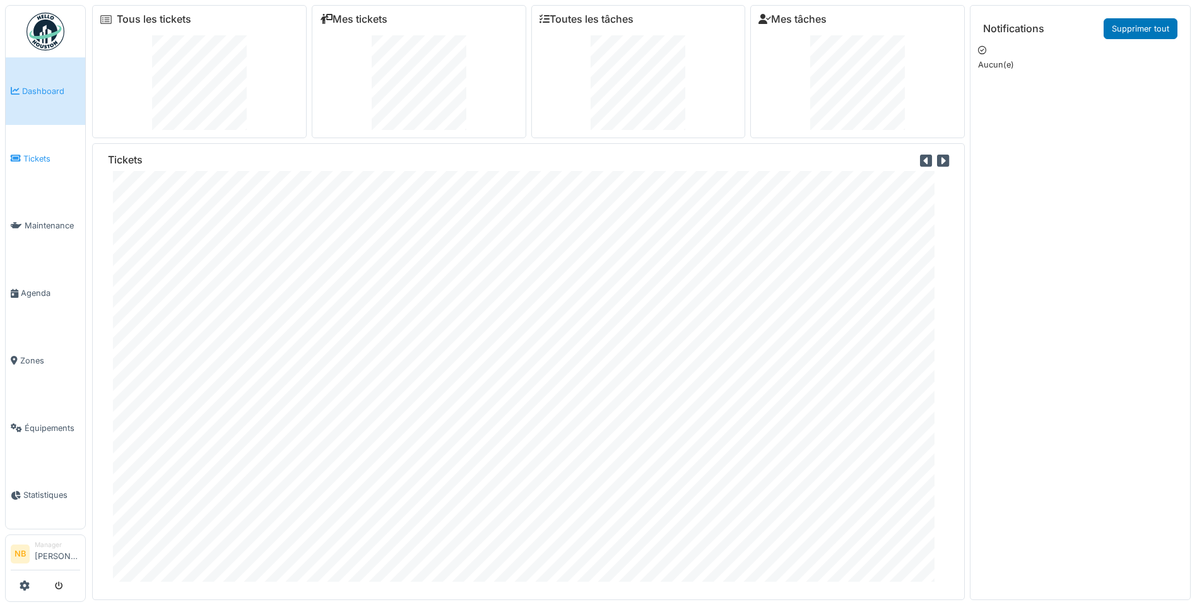
click at [44, 153] on span "Tickets" at bounding box center [51, 159] width 57 height 12
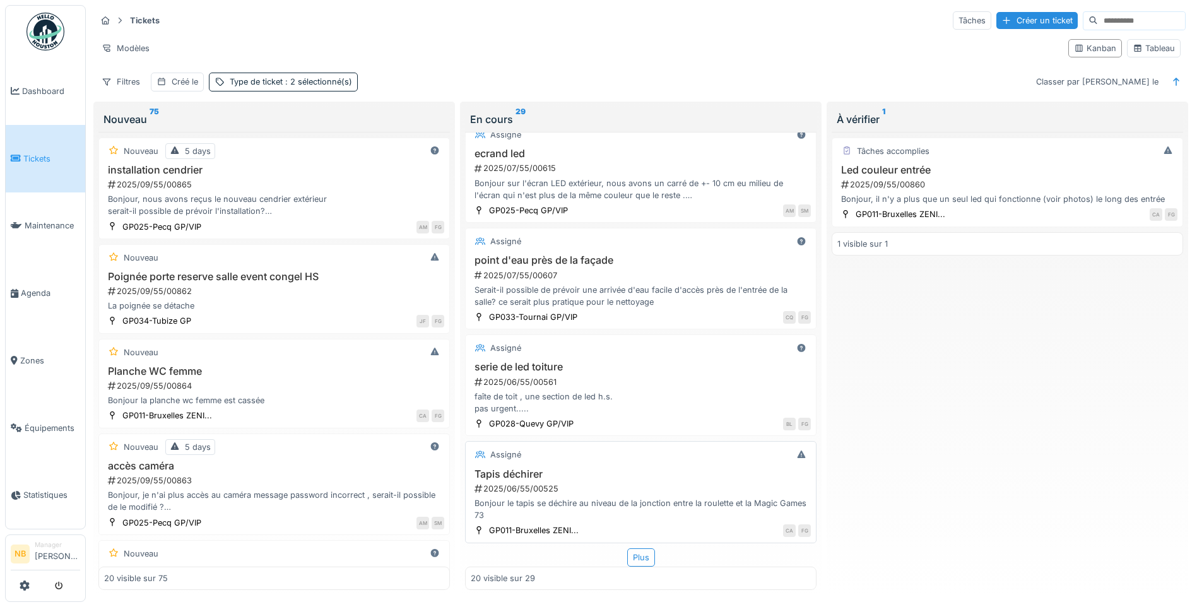
scroll to position [8, 0]
click at [627, 550] on div "Plus" at bounding box center [641, 557] width 28 height 18
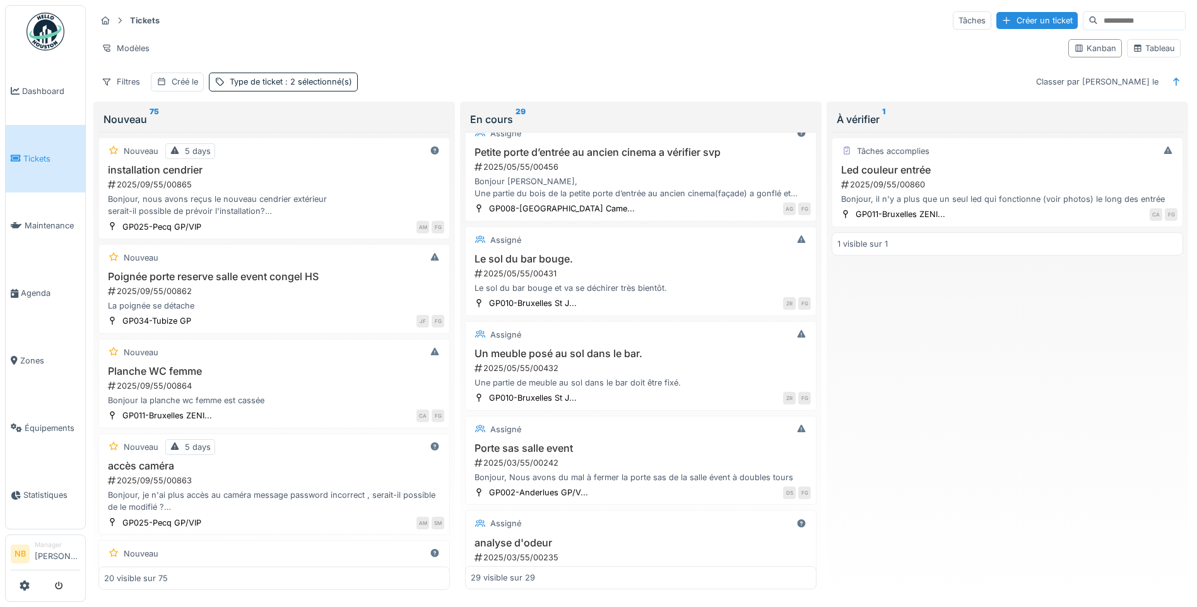
scroll to position [2611, 0]
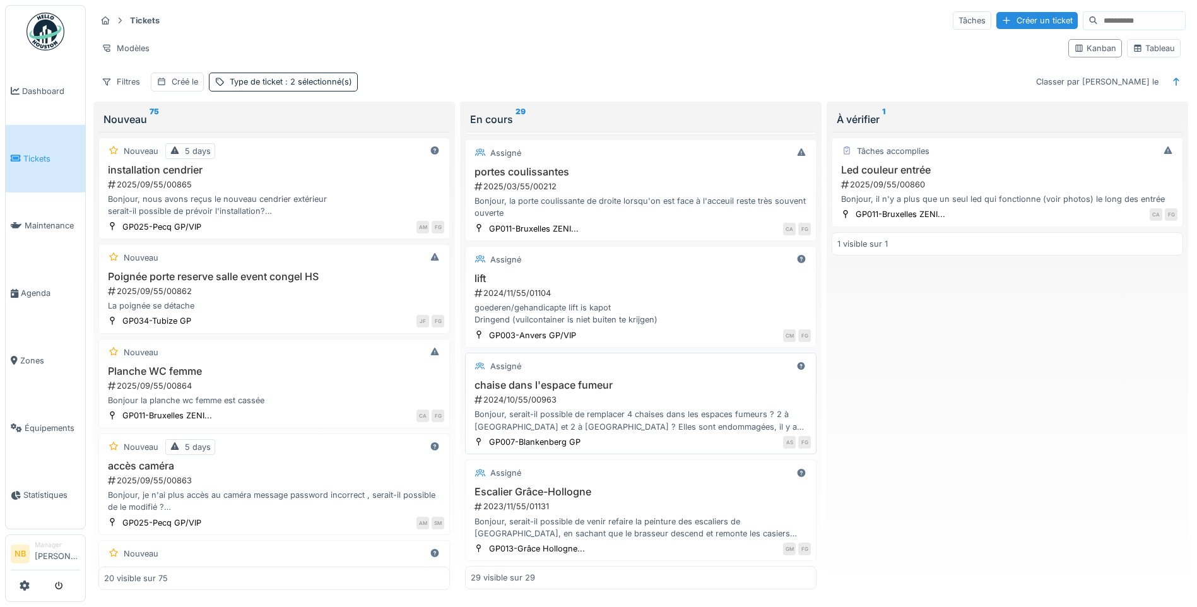
click at [648, 408] on div "Bonjour, serait-il possible de remplacer 4 chaises dans les espaces fumeurs ? 2…" at bounding box center [641, 420] width 340 height 24
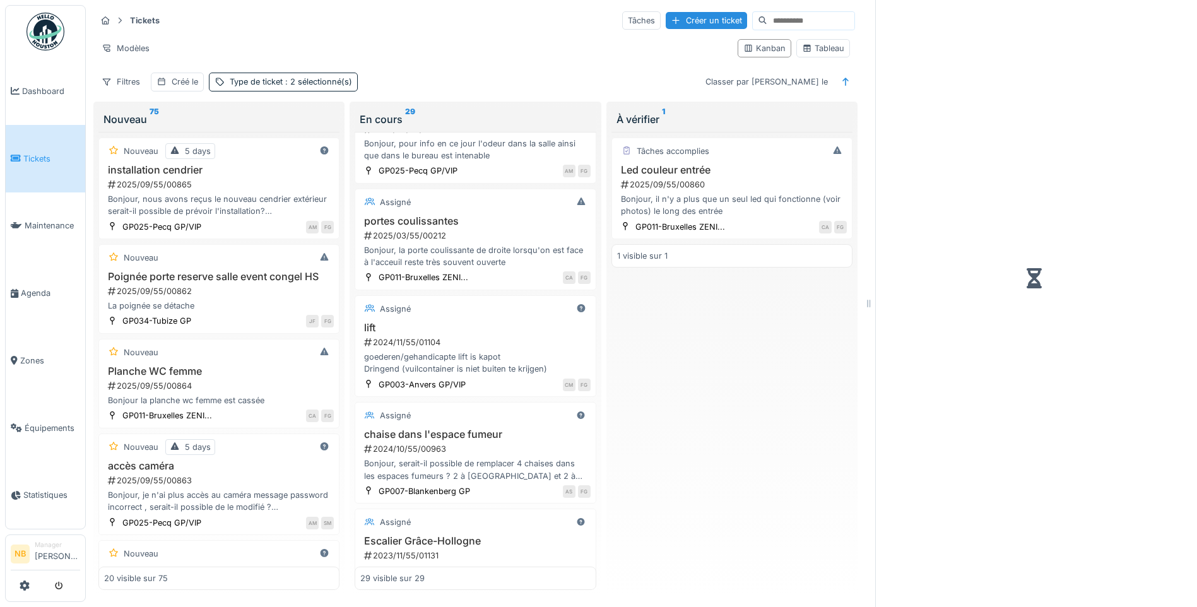
scroll to position [2672, 0]
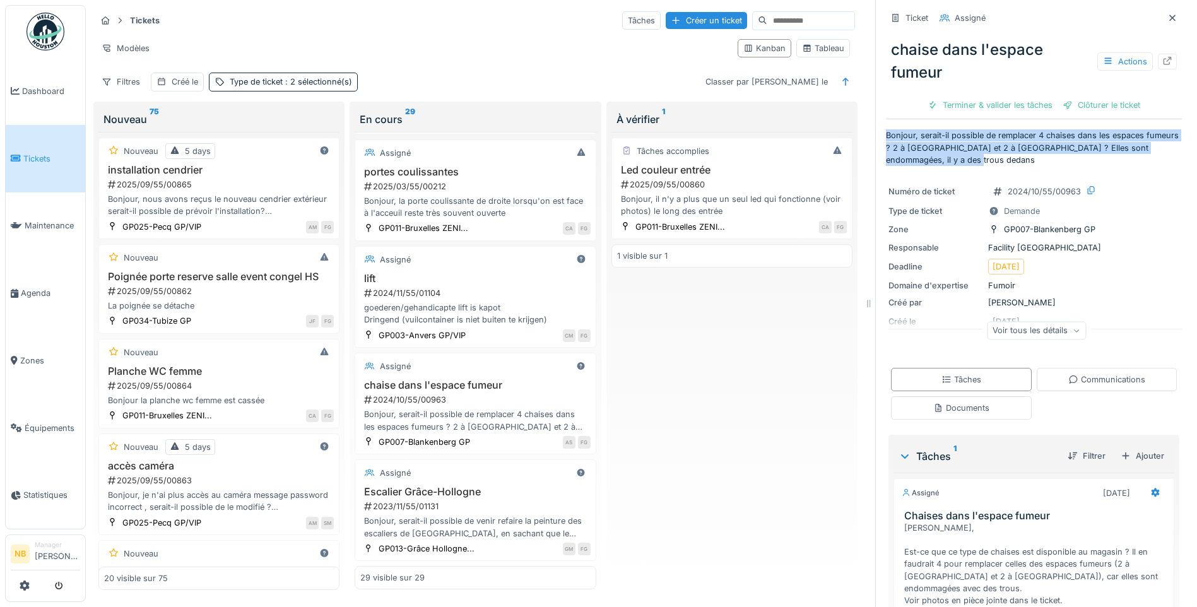
drag, startPoint x: 876, startPoint y: 126, endPoint x: 1000, endPoint y: 150, distance: 126.1
click at [1000, 150] on p "Bonjour, serait-il possible de remplacer 4 chaises dans les espaces fumeurs ? 2…" at bounding box center [1034, 147] width 296 height 37
copy p "Bonjour, serait-il possible de remplacer 4 chaises dans les espaces fumeurs ? 2…"
click at [982, 149] on p "Bonjour, serait-il possible de remplacer 4 chaises dans les espaces fumeurs ? 2…" at bounding box center [1034, 147] width 296 height 37
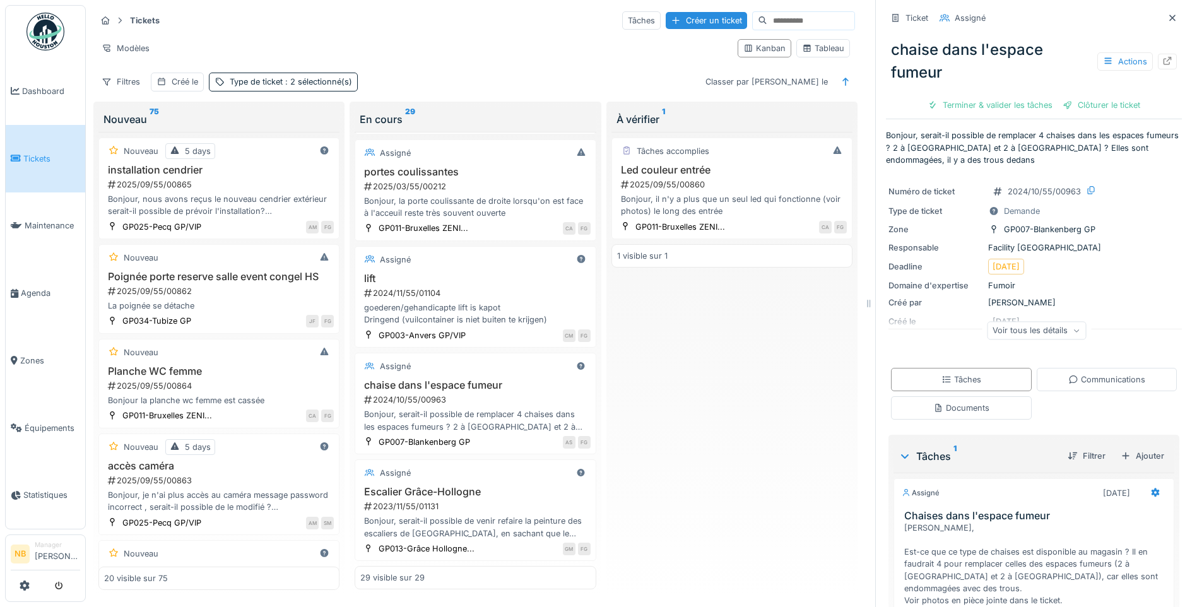
click at [992, 166] on div "Ticket Assigné chaise dans l'espace fumeur Actions Terminer & valider les tâche…" at bounding box center [1034, 366] width 296 height 733
drag, startPoint x: 883, startPoint y: 38, endPoint x: 944, endPoint y: 71, distance: 69.7
click at [944, 71] on div "chaise dans l'espace fumeur Actions" at bounding box center [1034, 61] width 296 height 56
copy div "chaise dans l'espace fumeur"
click at [1001, 53] on div "chaise dans l'espace fumeur Actions" at bounding box center [1034, 61] width 296 height 56
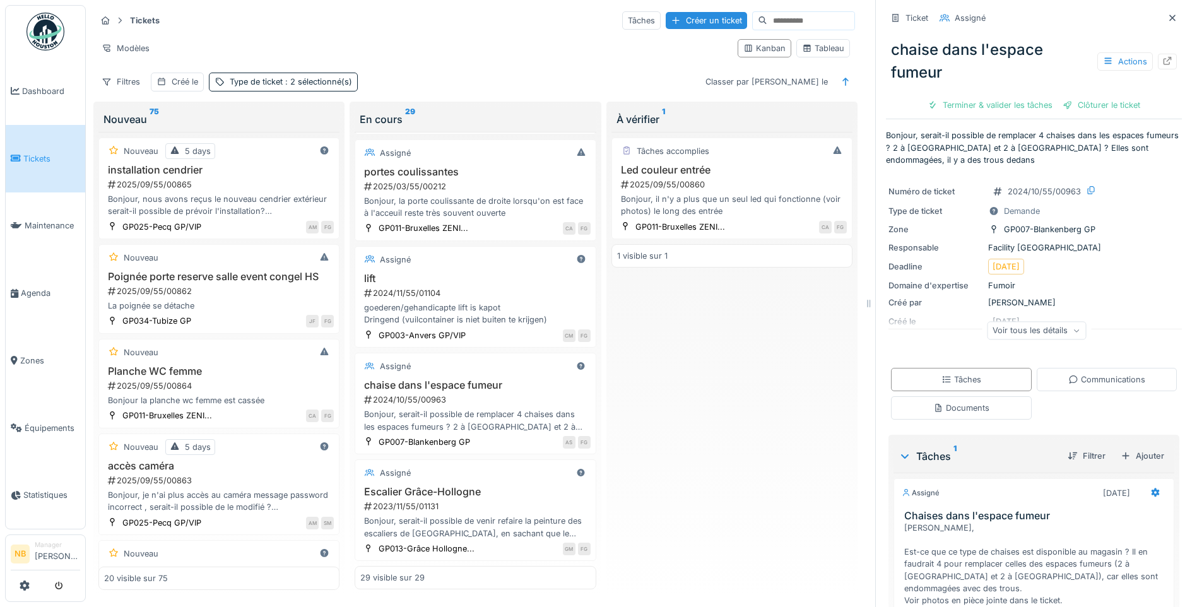
click at [1052, 321] on div "Voir tous les détails" at bounding box center [1036, 330] width 99 height 18
